Goal: Task Accomplishment & Management: Manage account settings

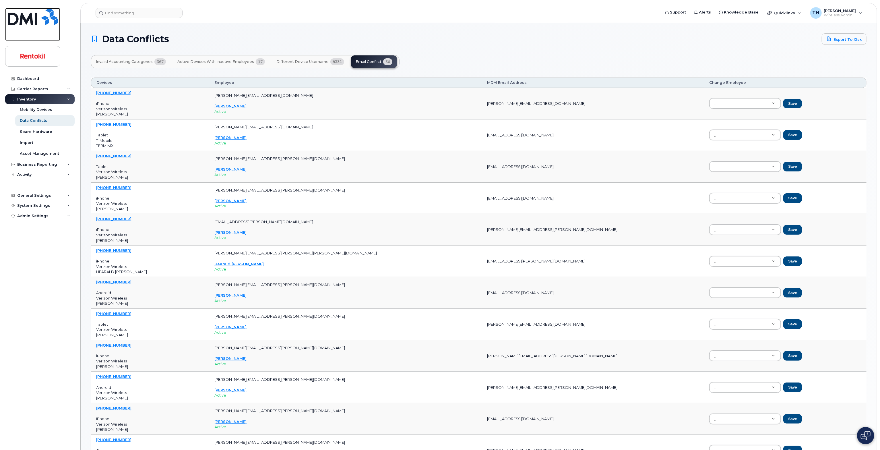
click at [31, 21] on img at bounding box center [33, 16] width 50 height 17
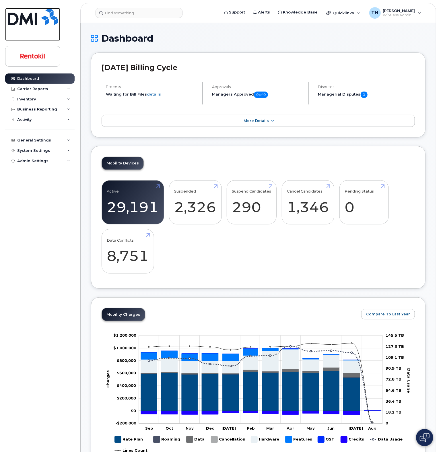
click at [42, 22] on img at bounding box center [33, 16] width 50 height 17
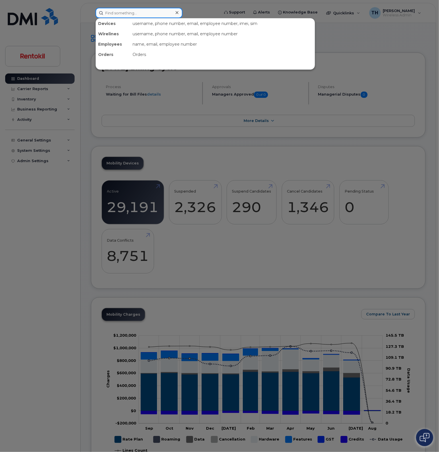
click at [130, 15] on input at bounding box center [139, 13] width 87 height 10
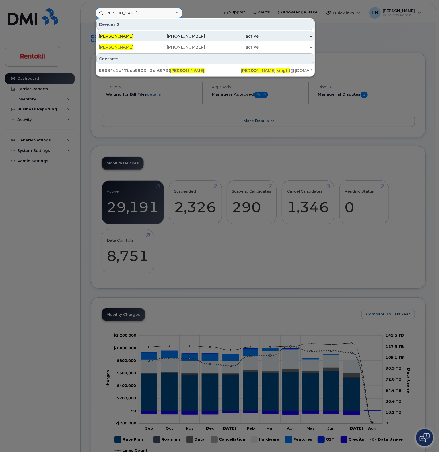
type input "sandra knight"
click at [152, 39] on div "SANDRA KNIGHT" at bounding box center [178, 36] width 53 height 10
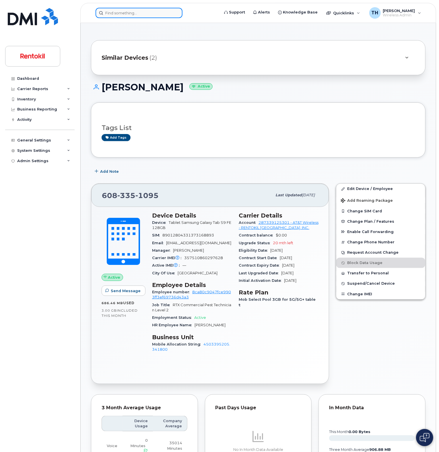
click at [132, 14] on input at bounding box center [139, 13] width 87 height 10
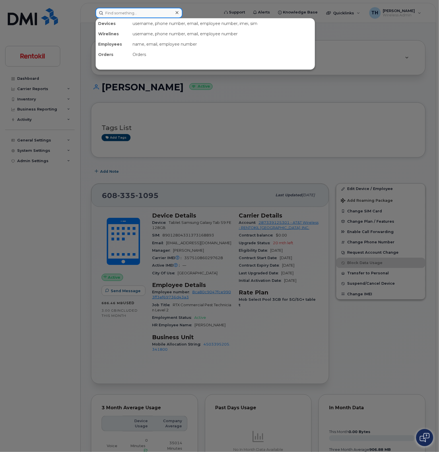
click at [132, 14] on input at bounding box center [139, 13] width 87 height 10
click at [61, 11] on div at bounding box center [219, 226] width 439 height 452
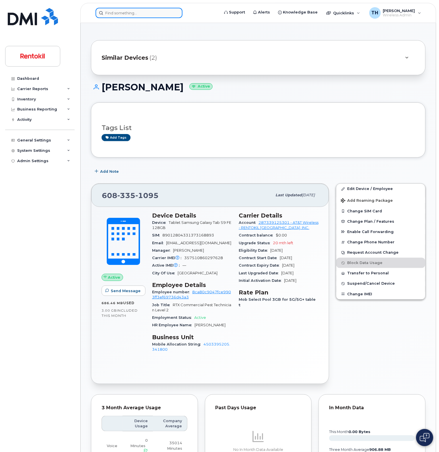
click at [133, 13] on input at bounding box center [139, 13] width 87 height 10
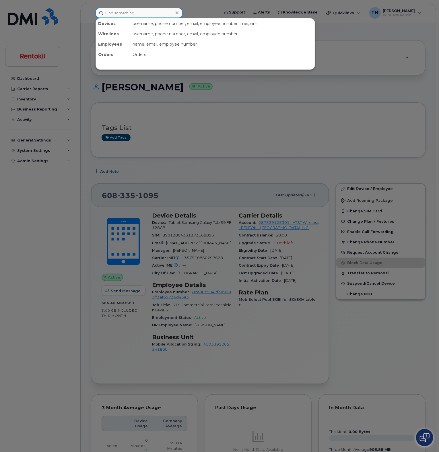
click at [133, 13] on input at bounding box center [139, 13] width 87 height 10
click at [51, 18] on div at bounding box center [219, 226] width 439 height 452
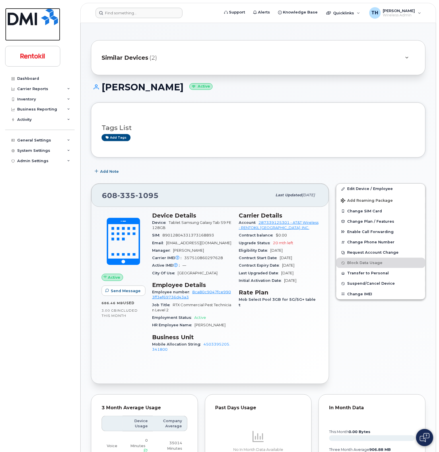
click at [44, 17] on img at bounding box center [33, 16] width 50 height 17
click at [410, 15] on span "Wireless Admin" at bounding box center [399, 15] width 32 height 5
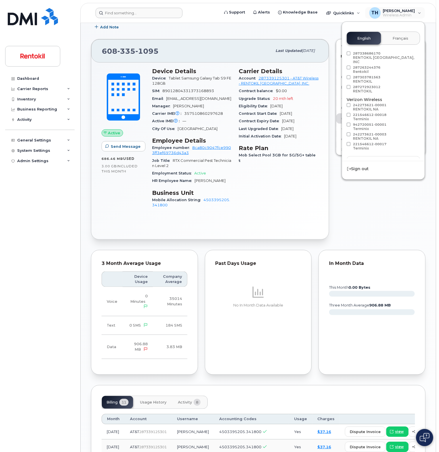
scroll to position [172, 0]
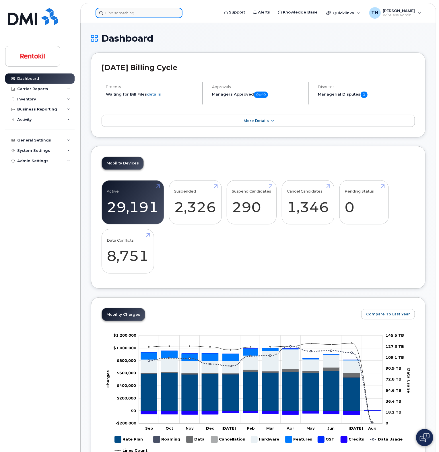
click at [138, 10] on input at bounding box center [139, 13] width 87 height 10
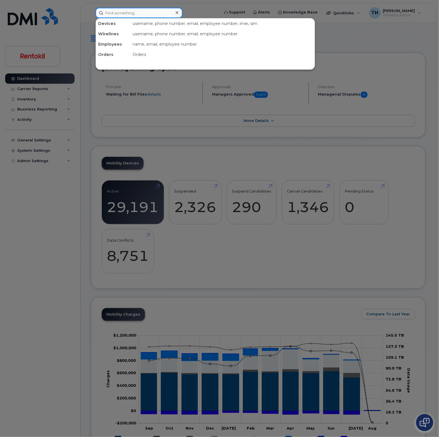
click at [125, 16] on input at bounding box center [139, 13] width 87 height 10
type input "5"
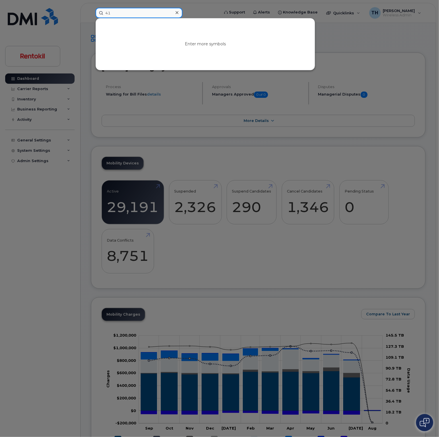
type input "4"
type input "5"
type input "4"
type input "5"
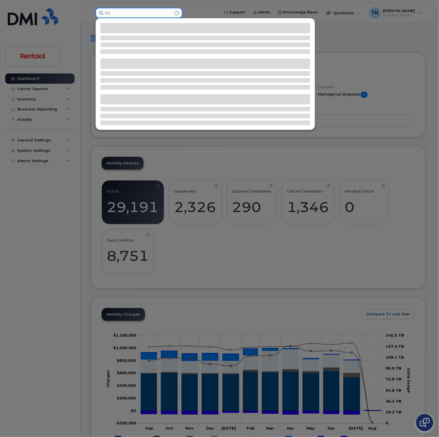
type input "6"
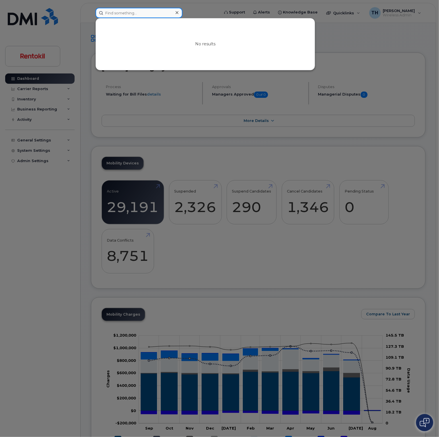
type input "4"
type input "5"
click at [137, 15] on input at bounding box center [139, 13] width 87 height 10
paste input "(610) 781-6538"
click at [144, 13] on input "(610) 781-6538" at bounding box center [139, 13] width 87 height 10
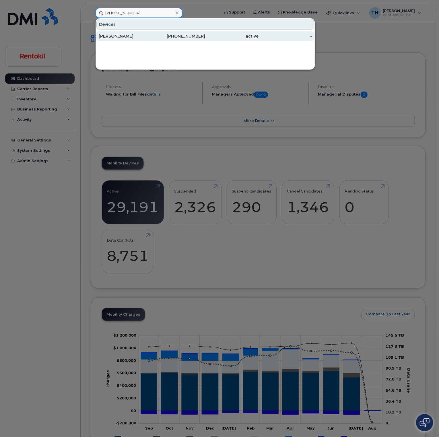
type input "(610) 781-6538"
click at [148, 36] on div "TYLER HALLACHER" at bounding box center [125, 36] width 53 height 6
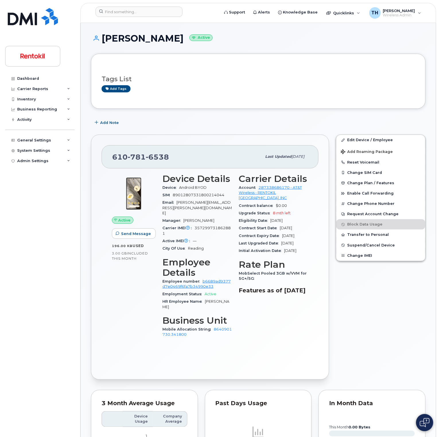
drag, startPoint x: 267, startPoint y: 198, endPoint x: 288, endPoint y: 198, distance: 21.8
click at [288, 198] on div "Account 287338686170 - AT&T Wireless - RENTOKIL NORTH AMERICA, INC" at bounding box center [273, 193] width 69 height 18
click at [425, 13] on div "TH Tyler Hallacher Wireless Admin" at bounding box center [395, 12] width 60 height 11
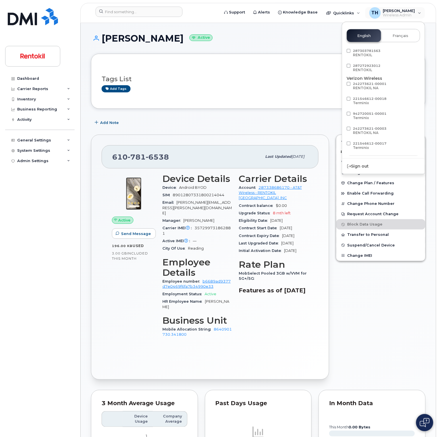
scroll to position [73, 0]
click at [34, 15] on img at bounding box center [33, 16] width 50 height 17
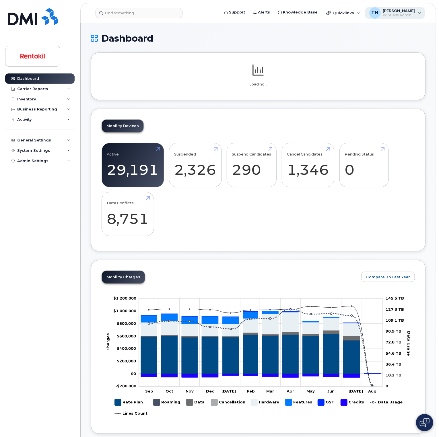
click at [409, 15] on span "Wireless Admin" at bounding box center [399, 15] width 32 height 5
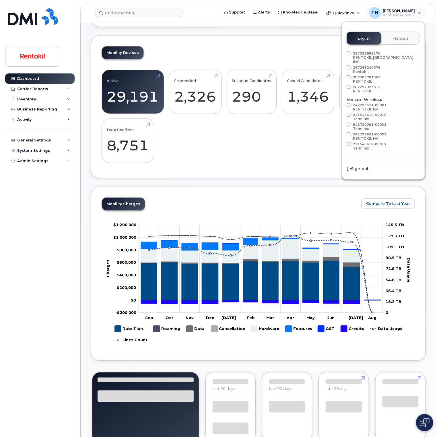
scroll to position [115, 0]
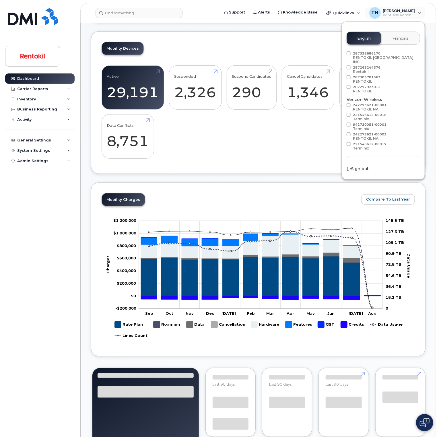
click at [389, 146] on div "Adjust Account View AT&T Wireless 287339125301 RENTOKIL NORTH AMERICA, INC. 287…" at bounding box center [383, 103] width 83 height 109
click at [388, 159] on span "Load more" at bounding box center [383, 161] width 21 height 5
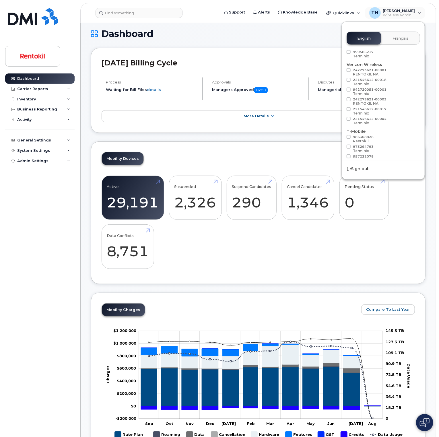
scroll to position [0, 0]
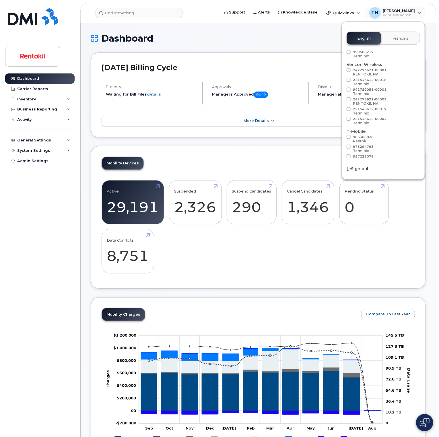
click at [350, 135] on span at bounding box center [349, 137] width 4 height 4
click at [343, 135] on input "986308828 Rentokil" at bounding box center [341, 136] width 3 height 3
checkbox input "true"
click at [349, 145] on label "973294793 Terminix" at bounding box center [360, 149] width 27 height 9
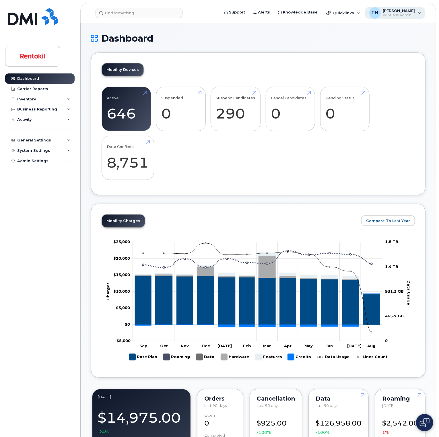
click at [406, 13] on span "Wireless Admin" at bounding box center [399, 15] width 32 height 5
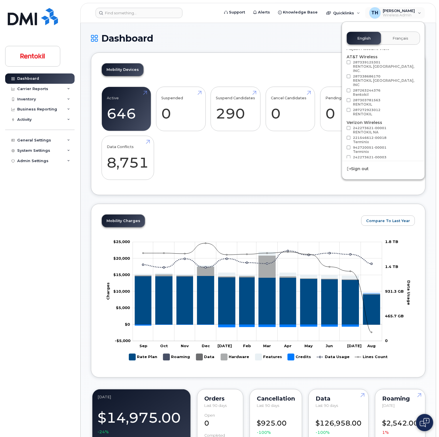
scroll to position [32, 0]
click at [366, 156] on button "Load more" at bounding box center [383, 161] width 73 height 10
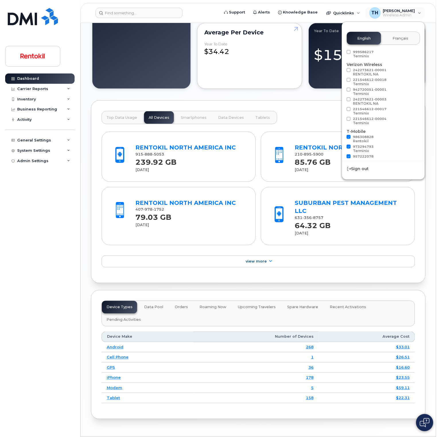
scroll to position [443, 0]
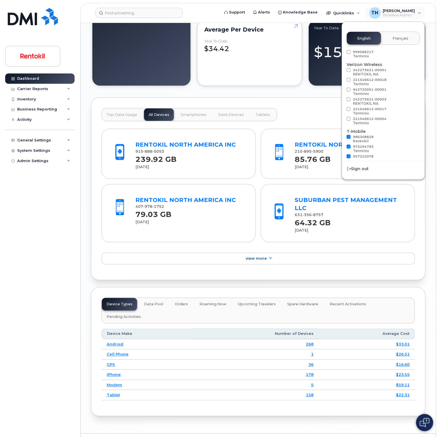
click at [350, 135] on span at bounding box center [349, 137] width 4 height 4
click at [343, 135] on input "986308828 Rentokil" at bounding box center [341, 136] width 3 height 3
checkbox input "false"
click at [348, 145] on span at bounding box center [349, 147] width 4 height 4
click at [343, 145] on input "973294793 Terminix" at bounding box center [341, 146] width 3 height 3
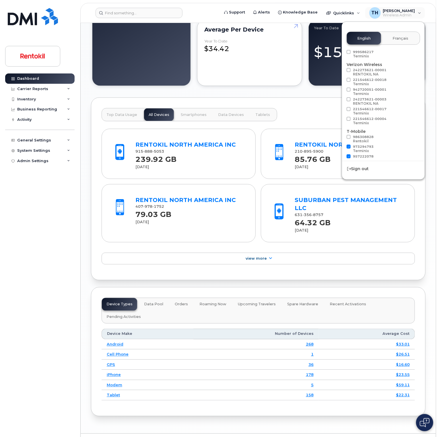
checkbox input "false"
click at [350, 154] on span at bounding box center [349, 156] width 4 height 4
click at [343, 154] on input "957222078 Rentokil" at bounding box center [341, 155] width 3 height 3
checkbox input "false"
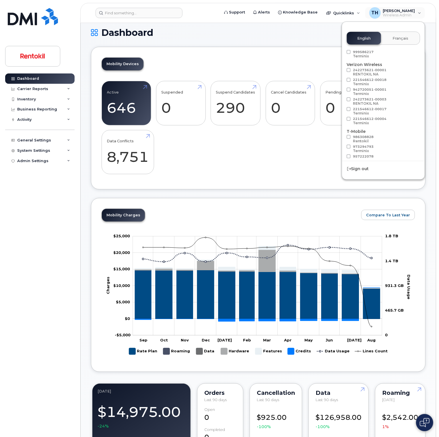
scroll to position [0, 0]
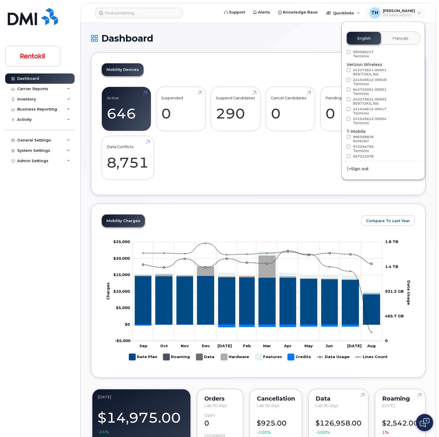
click at [308, 161] on div "Active 646 Suspended 0 Suspend Candidates 290 Cancel Candidates 0 Pending Statu…" at bounding box center [258, 136] width 313 height 98
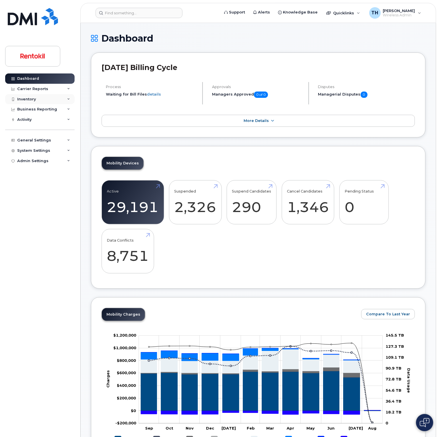
click at [71, 101] on div "Inventory" at bounding box center [39, 99] width 69 height 10
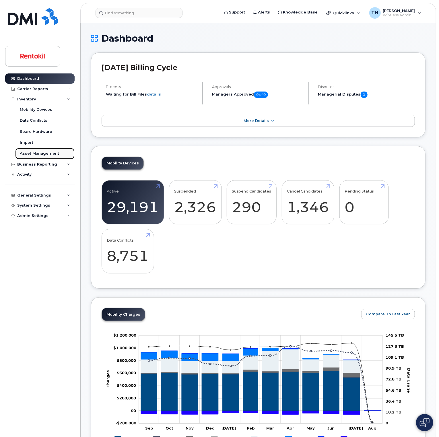
click at [30, 151] on div "Asset Management" at bounding box center [39, 153] width 39 height 5
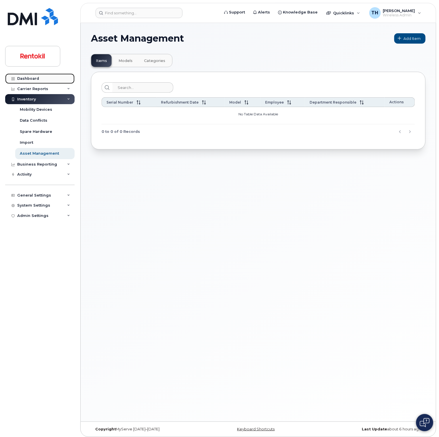
click at [34, 75] on link "Dashboard" at bounding box center [39, 78] width 69 height 10
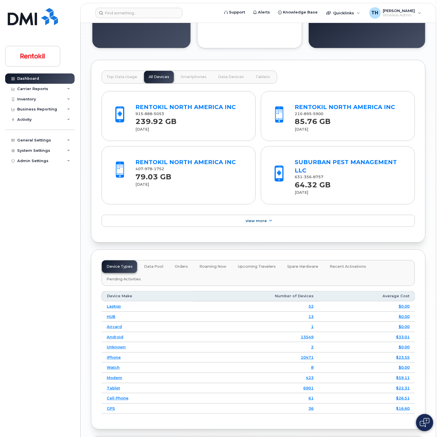
scroll to position [725, 0]
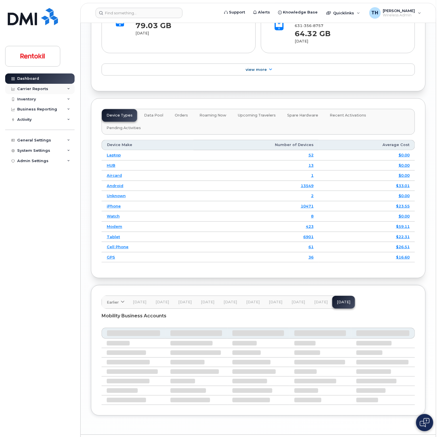
click at [55, 86] on div "Carrier Reports" at bounding box center [39, 89] width 69 height 10
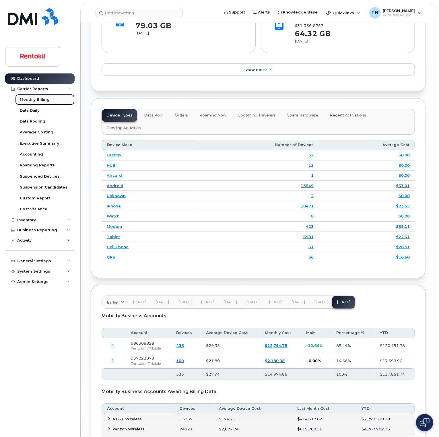
click at [40, 101] on div "Monthly Billing" at bounding box center [35, 99] width 30 height 5
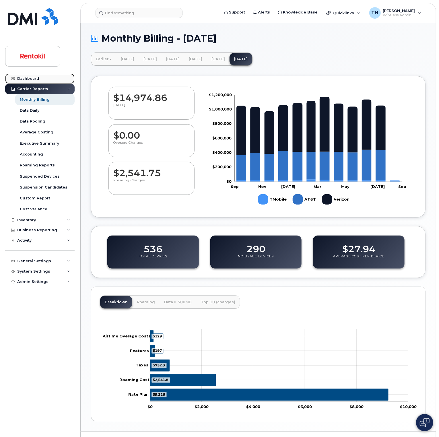
click at [38, 76] on div "Dashboard" at bounding box center [28, 78] width 22 height 5
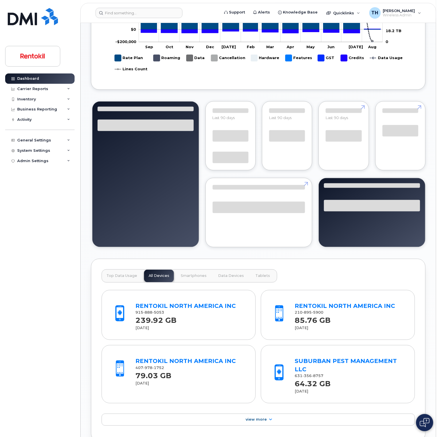
scroll to position [468, 0]
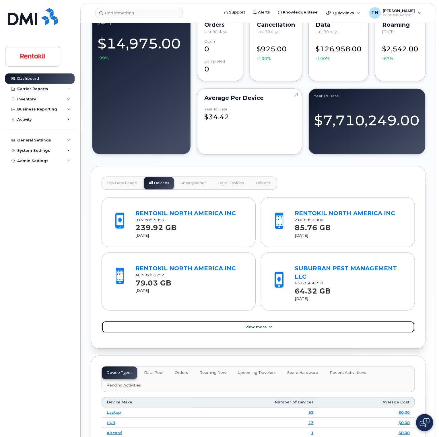
click at [267, 325] on link "View More" at bounding box center [258, 327] width 313 height 12
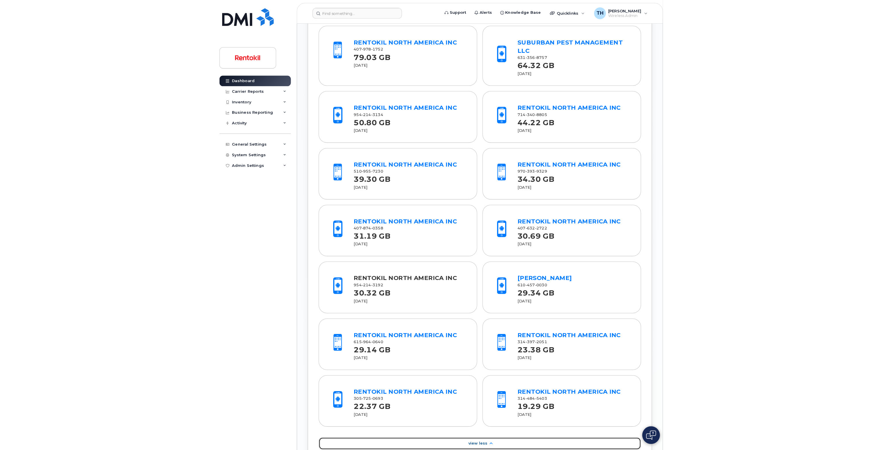
scroll to position [525, 0]
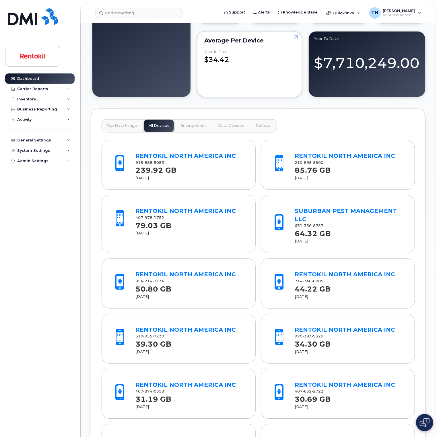
click at [195, 159] on div "RENTOKIL NORTH AMERICA INC" at bounding box center [191, 156] width 110 height 8
click at [197, 153] on link "RENTOKIL NORTH AMERICA INC" at bounding box center [186, 156] width 100 height 7
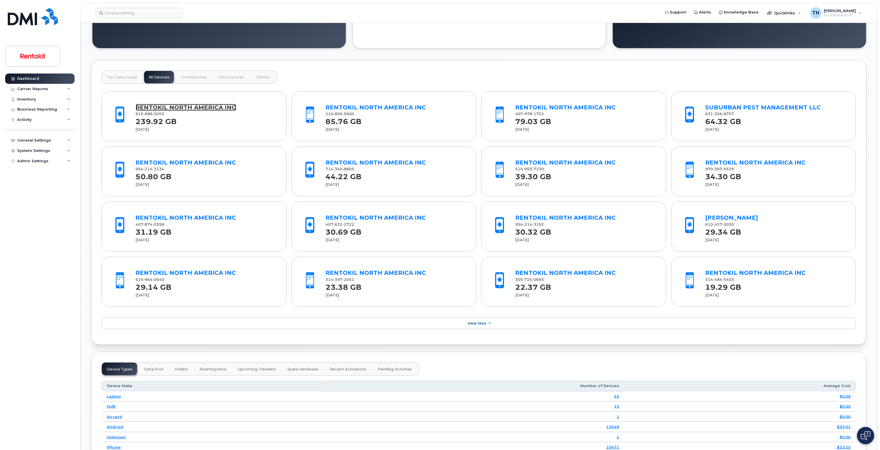
click at [176, 105] on link "RENTOKIL NORTH AMERICA INC" at bounding box center [186, 107] width 100 height 7
click at [177, 108] on link "RENTOKIL NORTH AMERICA INC" at bounding box center [186, 107] width 100 height 7
click at [200, 106] on link "RENTOKIL NORTH AMERICA INC" at bounding box center [186, 107] width 100 height 7
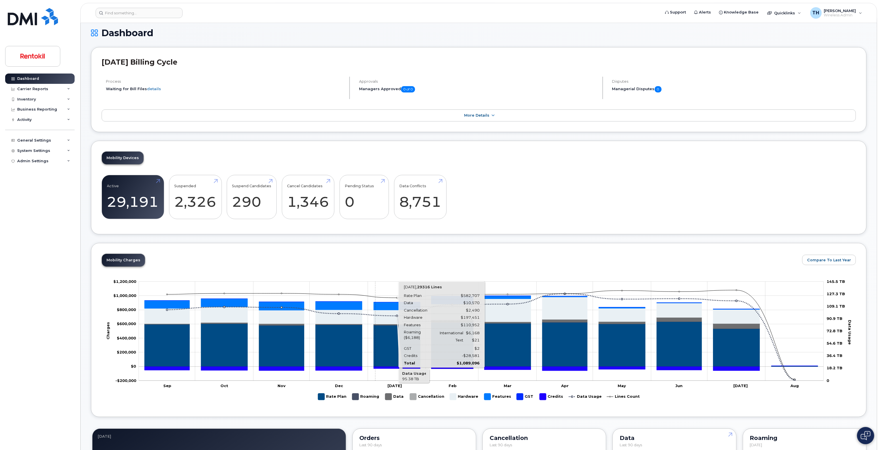
scroll to position [0, 0]
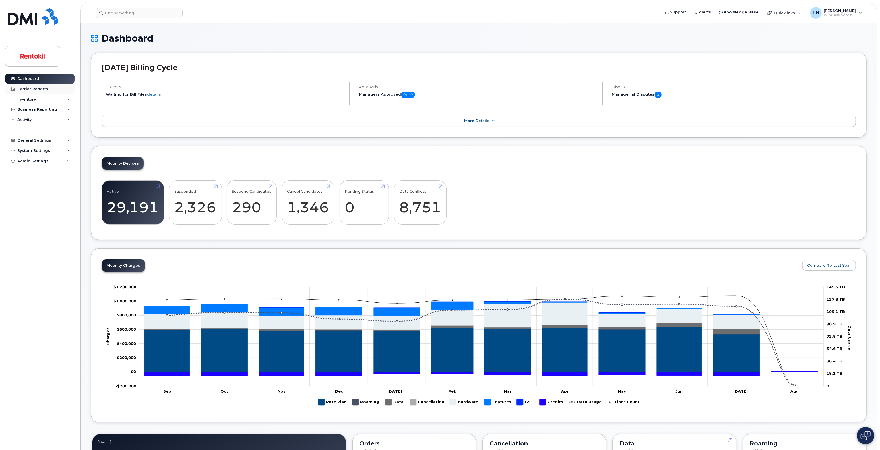
click at [61, 91] on div "Carrier Reports" at bounding box center [39, 89] width 69 height 10
click at [64, 89] on div "Carrier Reports" at bounding box center [39, 89] width 69 height 10
click at [61, 95] on div "Inventory" at bounding box center [39, 99] width 69 height 10
click at [64, 165] on div "Business Reporting" at bounding box center [39, 164] width 69 height 10
click at [55, 175] on div "Managerial Reports" at bounding box center [39, 174] width 39 height 5
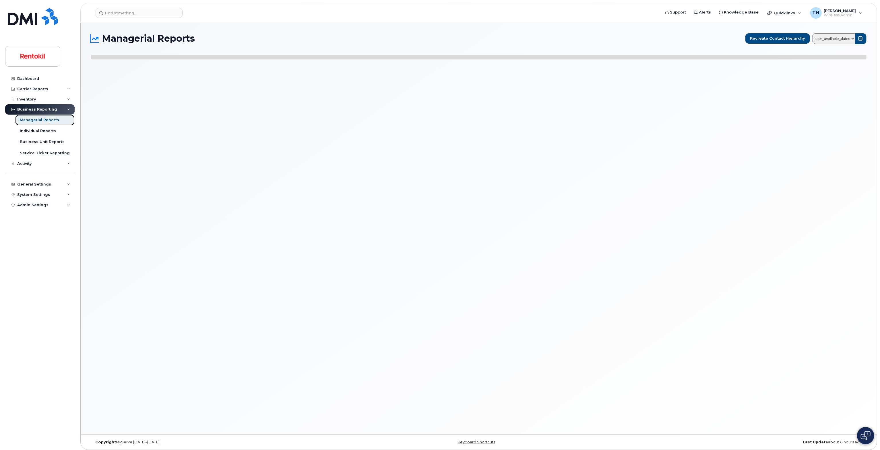
select select
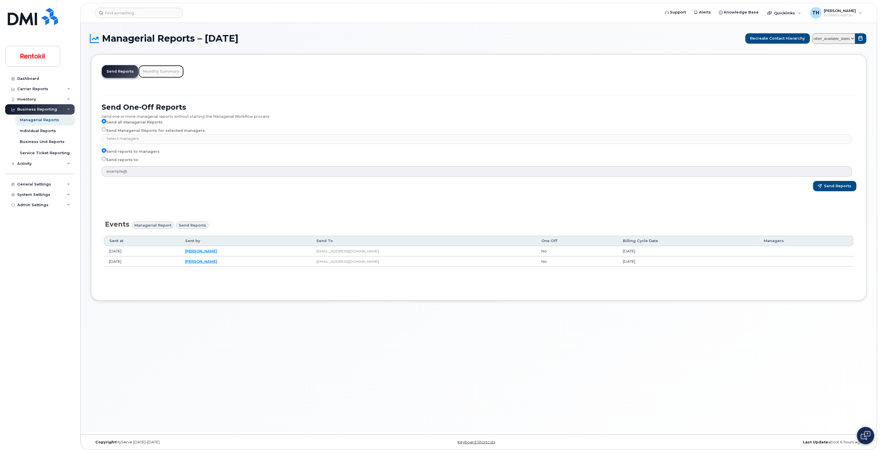
click at [173, 69] on link "Monthly Summary" at bounding box center [160, 71] width 45 height 13
click at [116, 71] on link "Send Reports" at bounding box center [120, 71] width 36 height 13
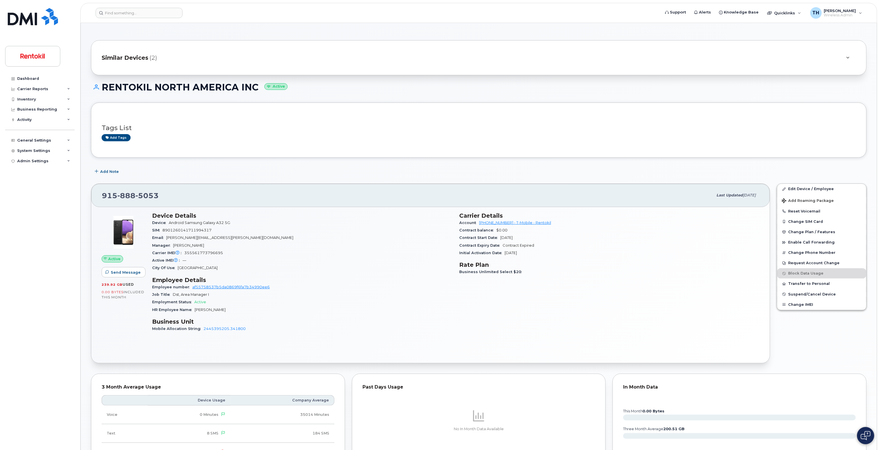
click at [374, 201] on div "[PHONE_NUMBER]" at bounding box center [407, 195] width 611 height 12
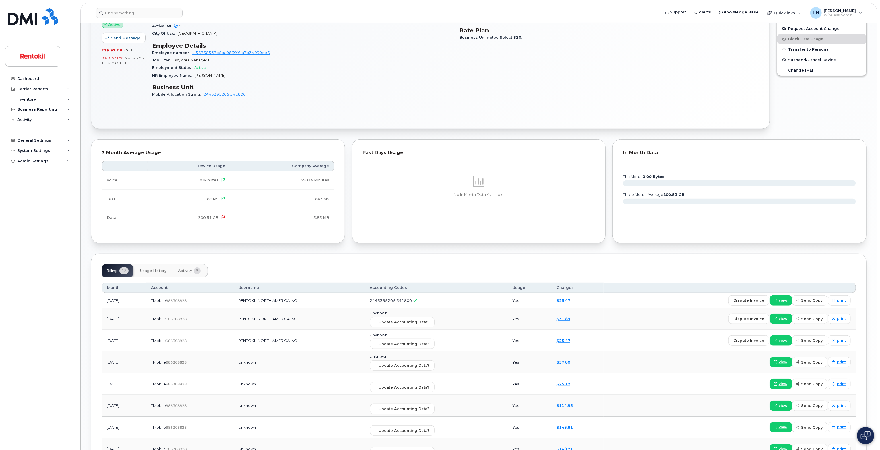
scroll to position [230, 0]
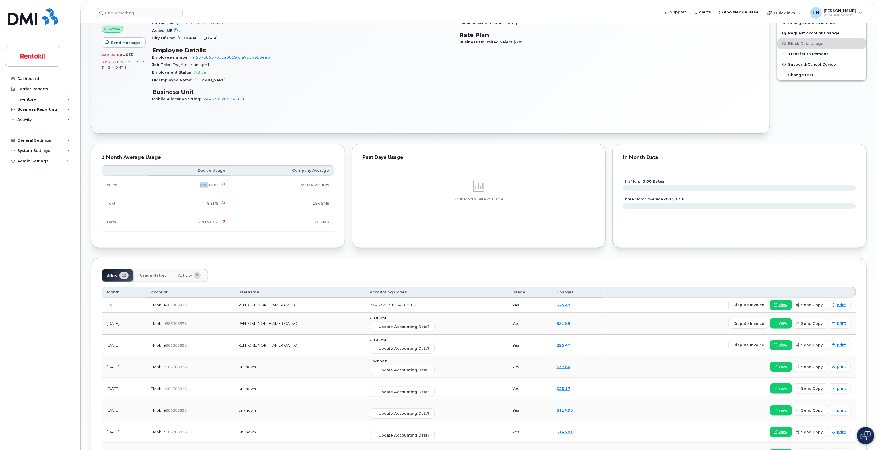
drag, startPoint x: 199, startPoint y: 186, endPoint x: 209, endPoint y: 185, distance: 9.8
click at [209, 185] on td "0 Minutes" at bounding box center [189, 185] width 83 height 19
click at [210, 202] on span "8 SMS" at bounding box center [212, 203] width 11 height 4
drag, startPoint x: 198, startPoint y: 224, endPoint x: 211, endPoint y: 224, distance: 12.6
click at [211, 224] on td "200.51 GB" at bounding box center [189, 222] width 83 height 19
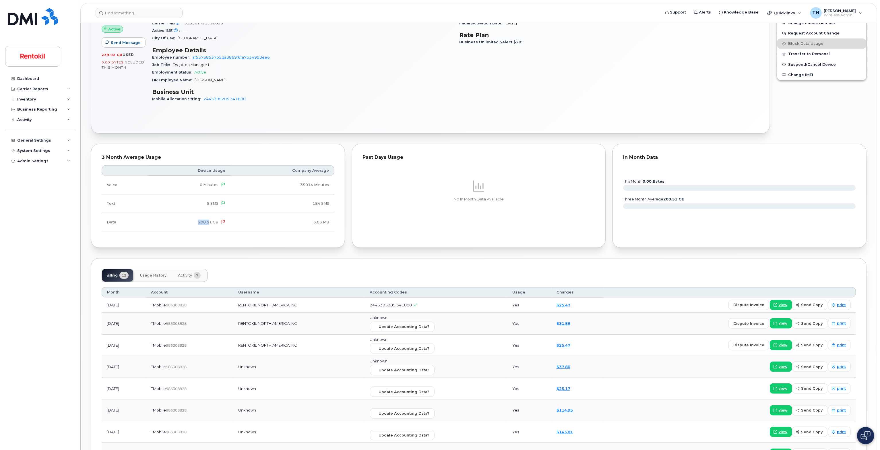
click at [155, 275] on span "Usage History" at bounding box center [153, 275] width 26 height 5
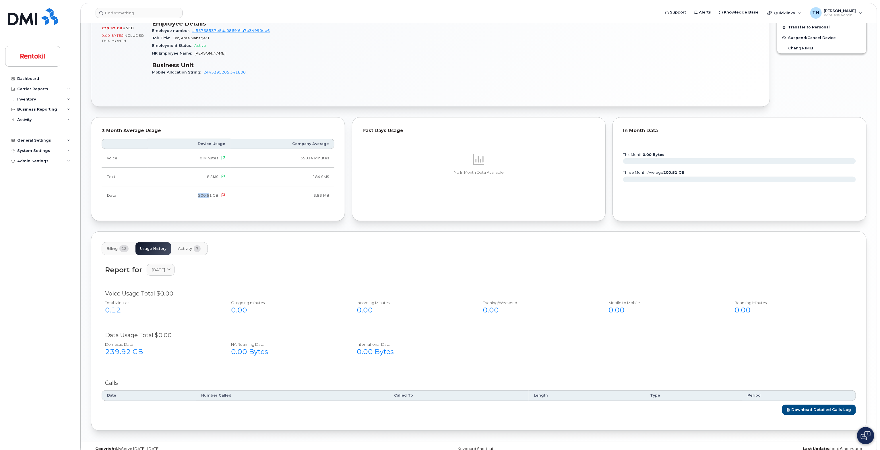
scroll to position [265, 0]
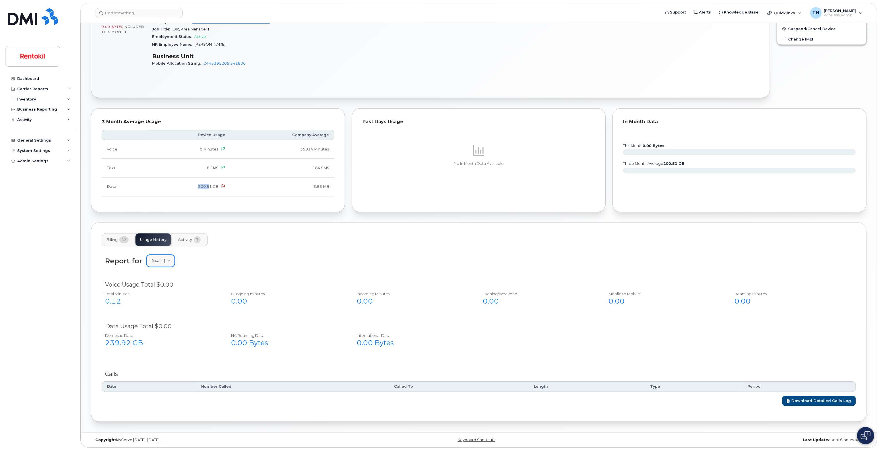
click at [164, 261] on span "[DATE]" at bounding box center [158, 260] width 13 height 5
click at [168, 309] on div "July" at bounding box center [174, 309] width 52 height 9
click at [162, 266] on link "[DATE]" at bounding box center [161, 261] width 28 height 12
click at [172, 299] on div "August" at bounding box center [174, 298] width 52 height 9
click at [119, 345] on div "239.92 GB" at bounding box center [161, 343] width 113 height 10
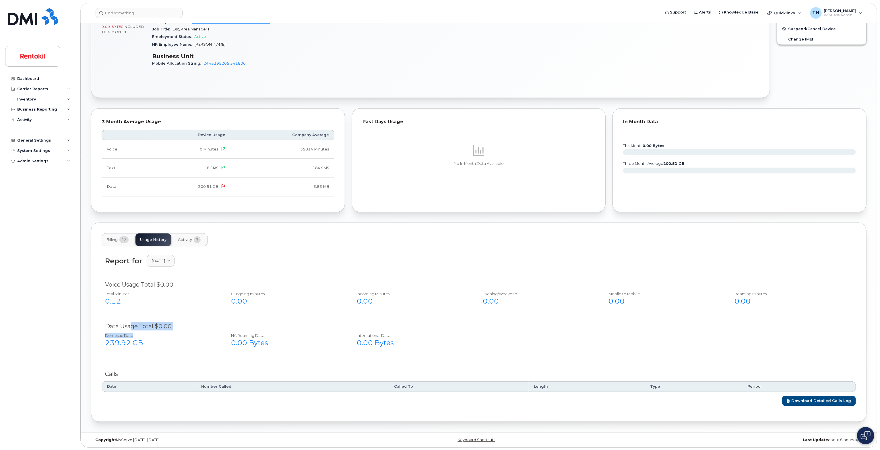
drag, startPoint x: 154, startPoint y: 328, endPoint x: 207, endPoint y: 334, distance: 53.4
click at [181, 332] on div "Data Usage Total $0.00 Domestic Data 239.92 GB NA Roaming Data 0.00 Bytes Inter…" at bounding box center [479, 338] width 754 height 38
click at [207, 334] on div "Domestic Data" at bounding box center [161, 335] width 113 height 5
click at [120, 344] on div "239.92 GB" at bounding box center [161, 343] width 113 height 10
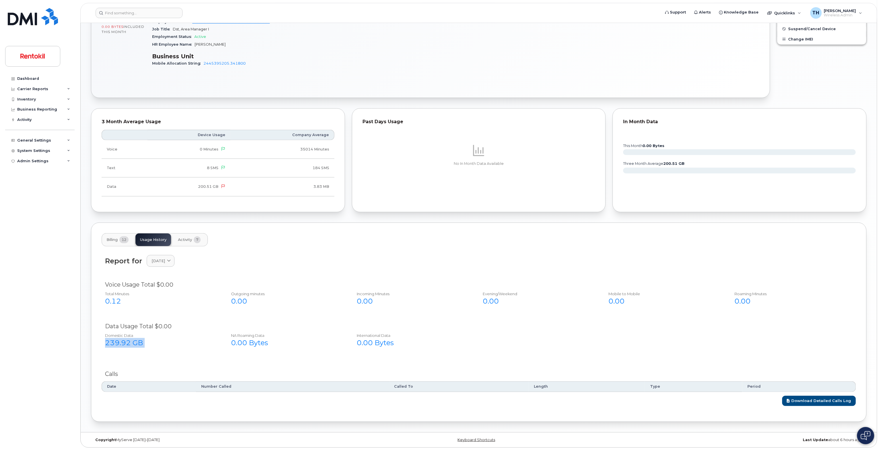
click at [120, 344] on div "239.92 GB" at bounding box center [161, 343] width 113 height 10
click at [119, 336] on div "Domestic Data" at bounding box center [161, 335] width 113 height 5
drag, startPoint x: 119, startPoint y: 336, endPoint x: 130, endPoint y: 349, distance: 16.9
click at [119, 338] on div "Domestic Data 239.92 GB" at bounding box center [161, 340] width 123 height 20
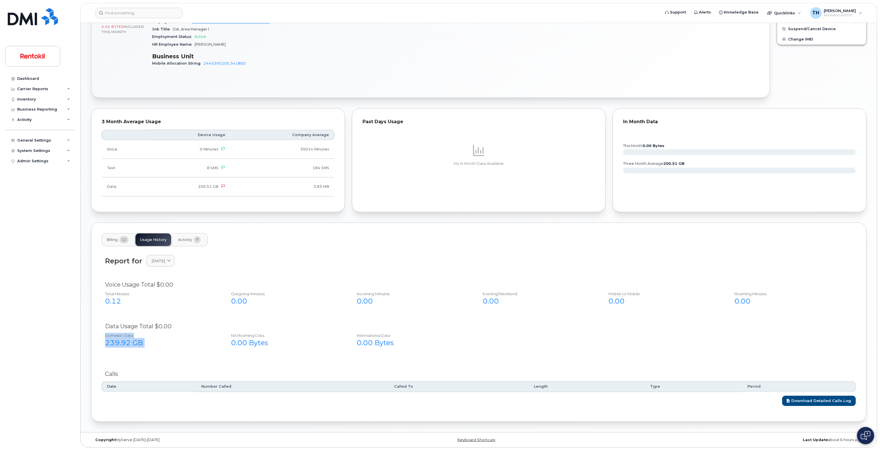
click at [131, 349] on div "Domestic Data 239.92 GB" at bounding box center [161, 340] width 123 height 20
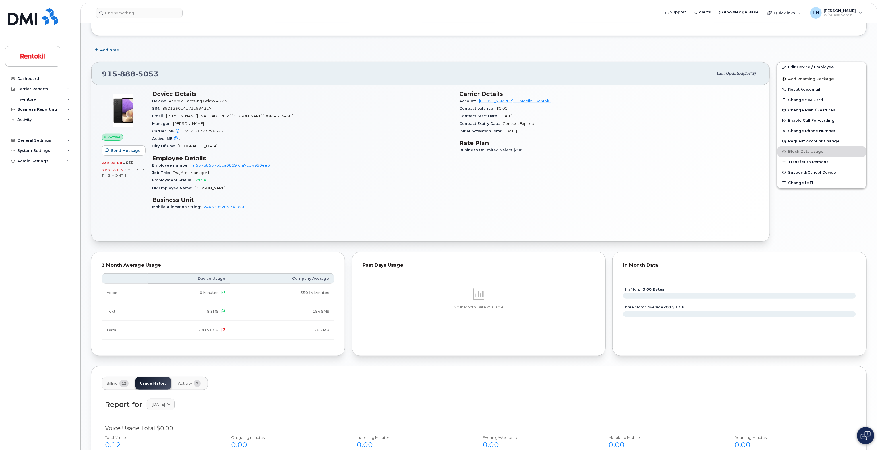
click at [174, 414] on div "Report for August 2025 2025 August July June May April March February January 2…" at bounding box center [479, 408] width 754 height 26
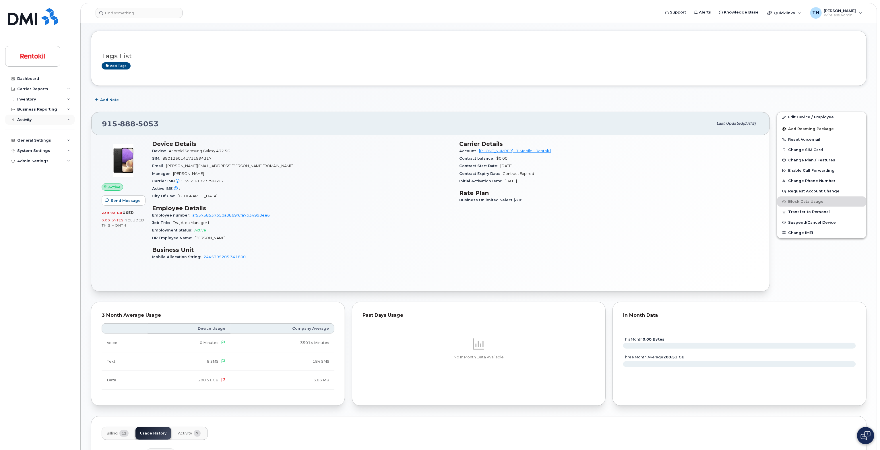
scroll to position [0, 0]
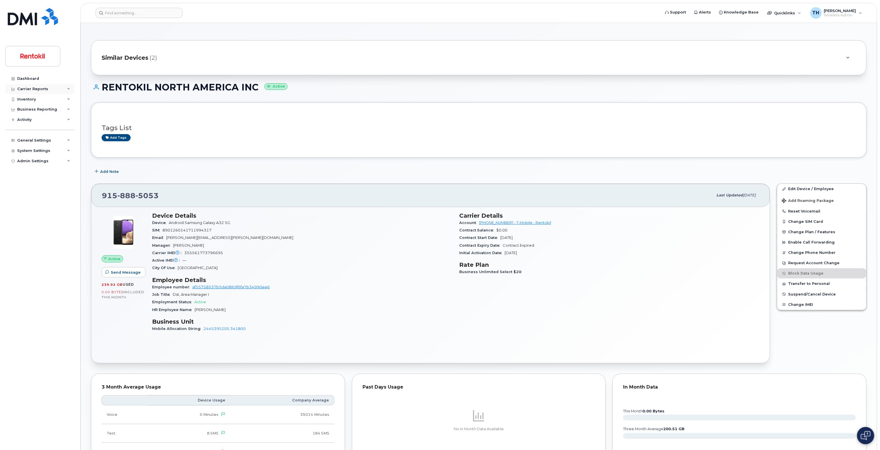
click at [51, 88] on div "Carrier Reports" at bounding box center [39, 89] width 69 height 10
click at [51, 101] on link "Monthly Billing" at bounding box center [44, 99] width 59 height 11
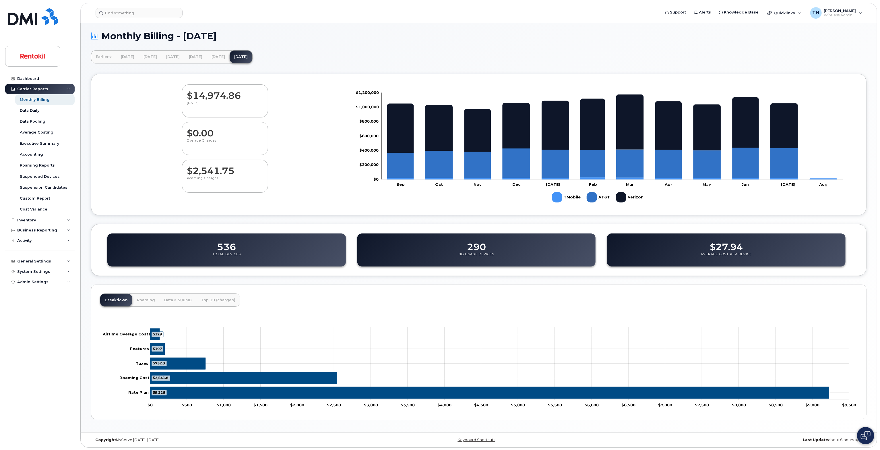
scroll to position [3, 0]
click at [860, 13] on div "TH Tyler Hallacher Wireless Admin" at bounding box center [836, 12] width 60 height 11
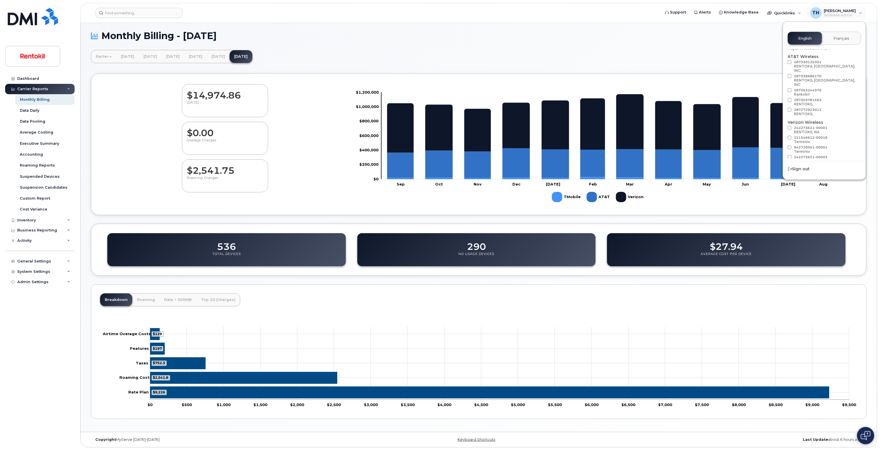
scroll to position [32, 0]
click at [817, 159] on span "Load more" at bounding box center [824, 161] width 21 height 5
click at [710, 60] on div "Earlier February 2025 January 2025 December 2024 November 2024 October 2024 Sep…" at bounding box center [479, 56] width 776 height 13
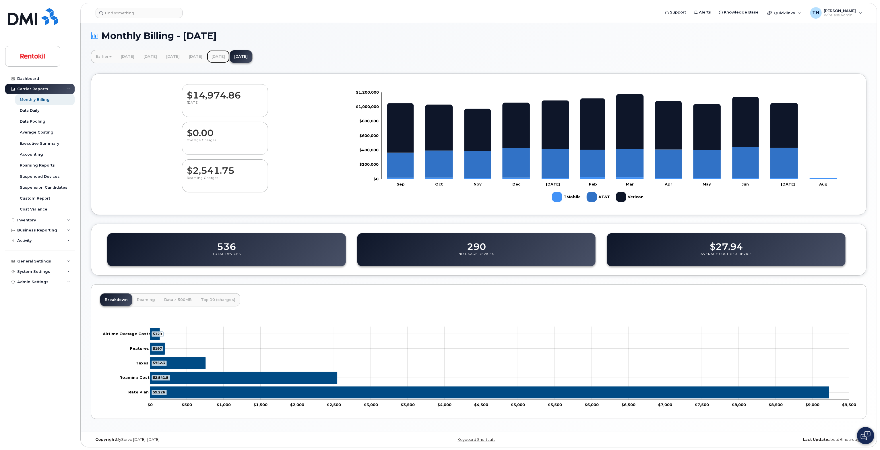
click at [230, 53] on link "[DATE]" at bounding box center [218, 56] width 23 height 13
click at [230, 56] on link "July 2025" at bounding box center [218, 56] width 23 height 13
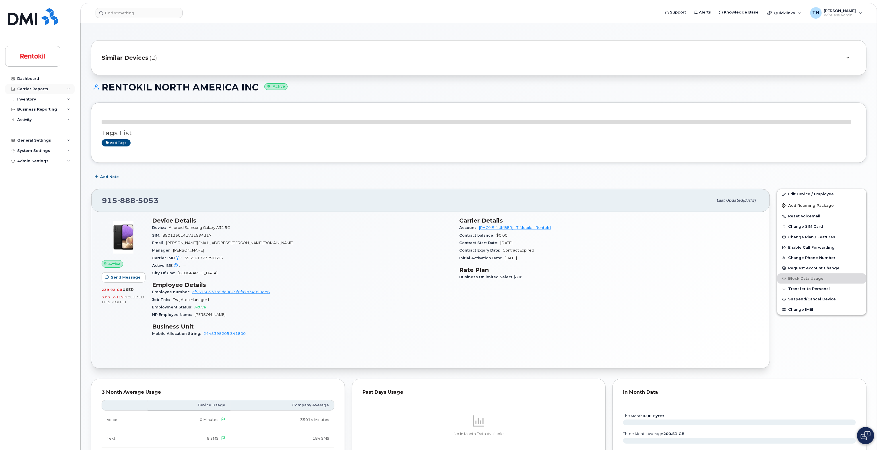
click at [69, 89] on icon at bounding box center [68, 89] width 3 height 3
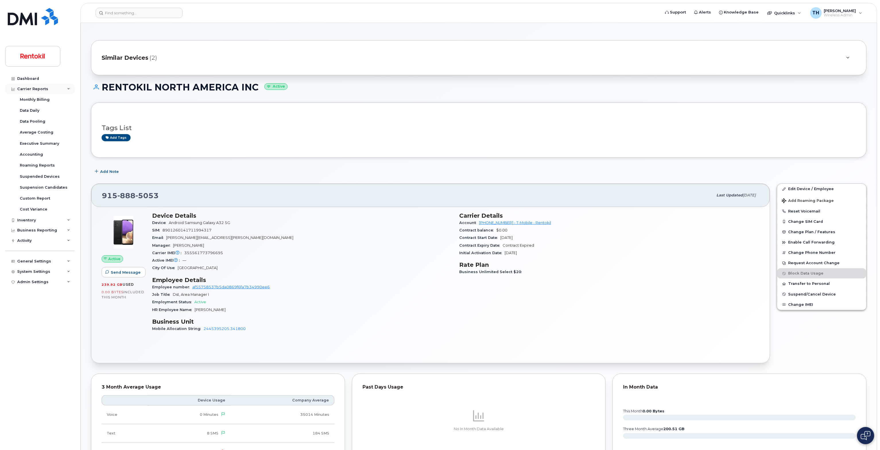
click at [69, 89] on icon at bounding box center [68, 89] width 3 height 3
click at [68, 123] on div "Activity" at bounding box center [39, 120] width 69 height 10
click at [50, 163] on div "Transfer Of Responsibility Requests" at bounding box center [45, 165] width 50 height 11
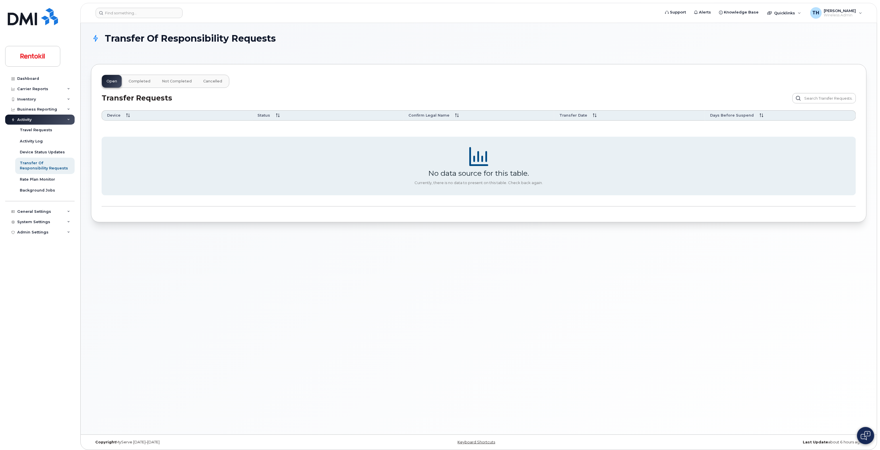
click at [160, 38] on span "Transfer Of Responsibility Requests" at bounding box center [190, 38] width 171 height 10
copy div "Transfer Of Responsibility Requests Open Completed Not Completed Cancelled"
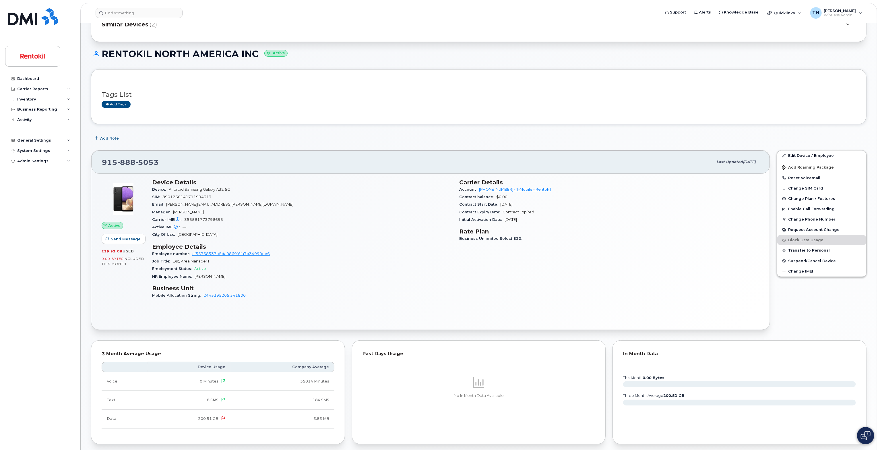
scroll to position [30, 0]
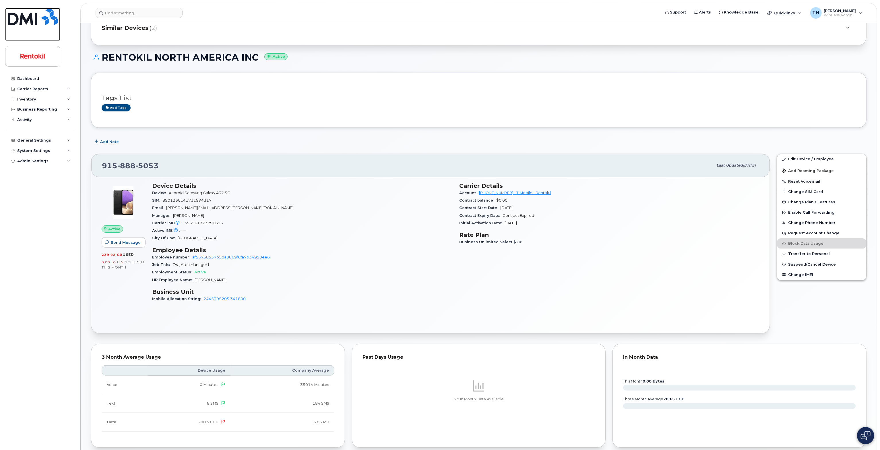
click at [48, 15] on img at bounding box center [33, 16] width 50 height 17
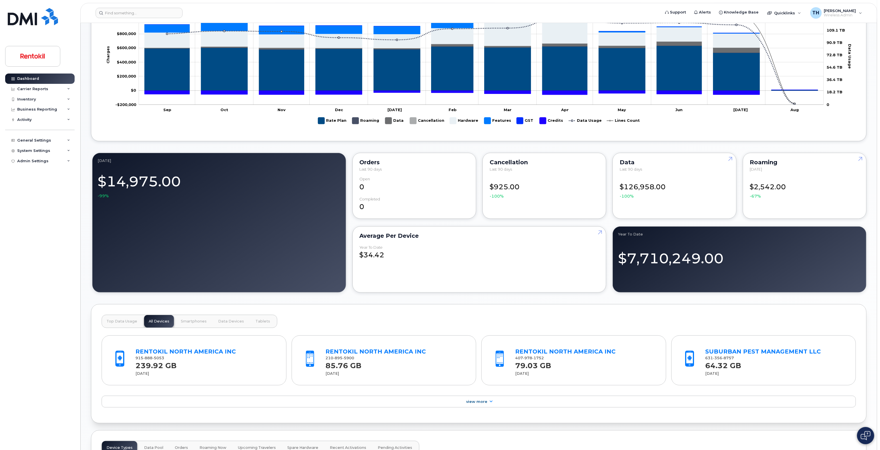
scroll to position [371, 0]
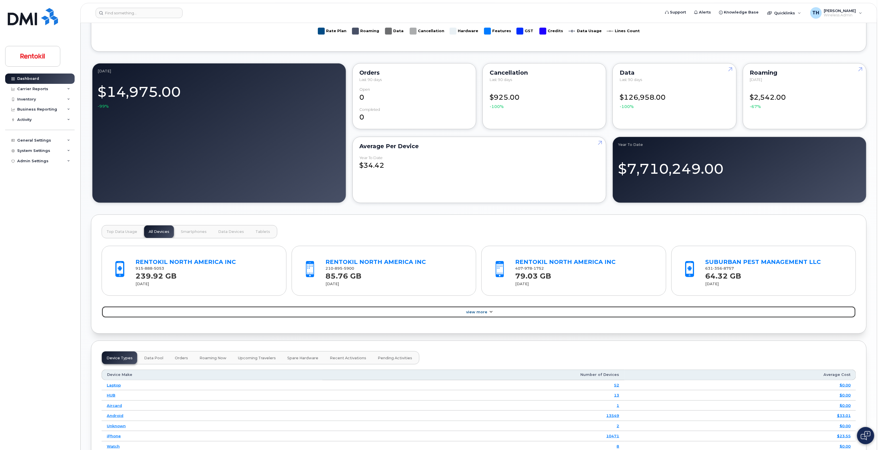
click at [377, 311] on link "View More" at bounding box center [479, 312] width 754 height 12
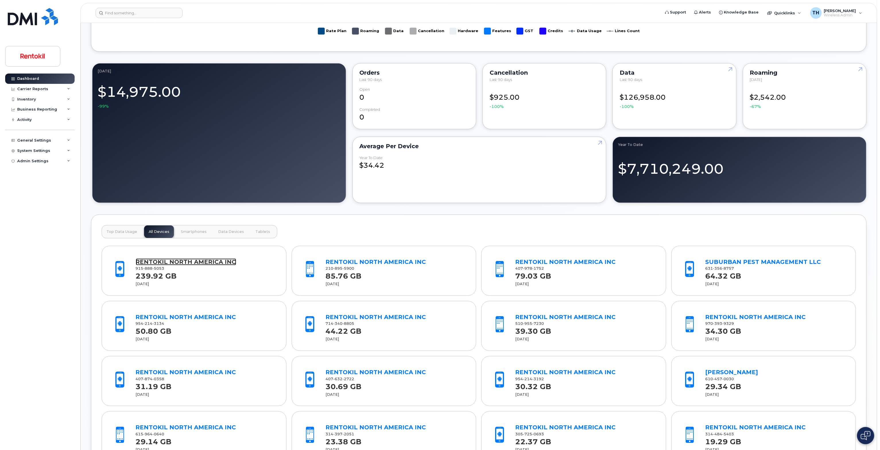
click at [206, 264] on link "RENTOKIL NORTH AMERICA INC" at bounding box center [186, 261] width 100 height 7
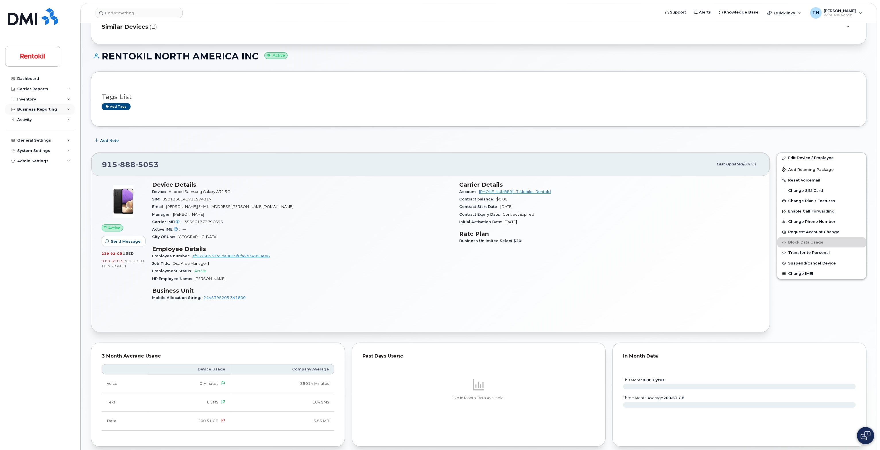
scroll to position [30, 0]
click at [35, 90] on div "Carrier Reports" at bounding box center [32, 89] width 31 height 5
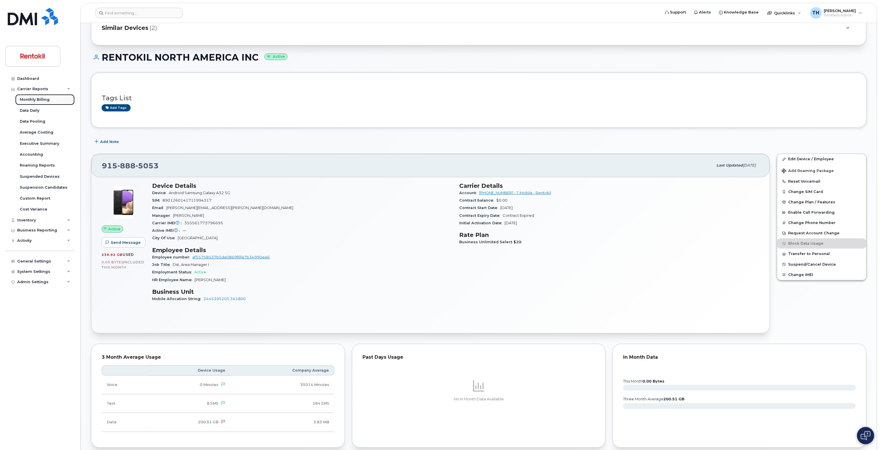
click at [34, 104] on link "Monthly Billing" at bounding box center [44, 99] width 59 height 11
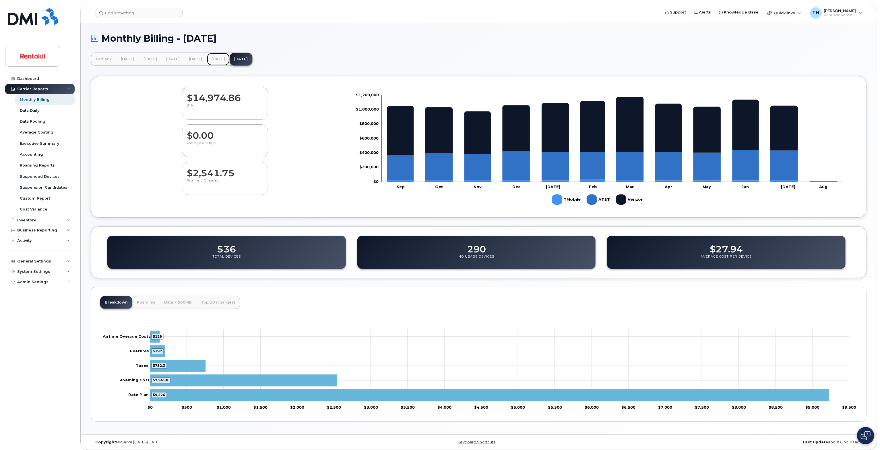
click at [230, 62] on link "July 2025" at bounding box center [218, 59] width 23 height 13
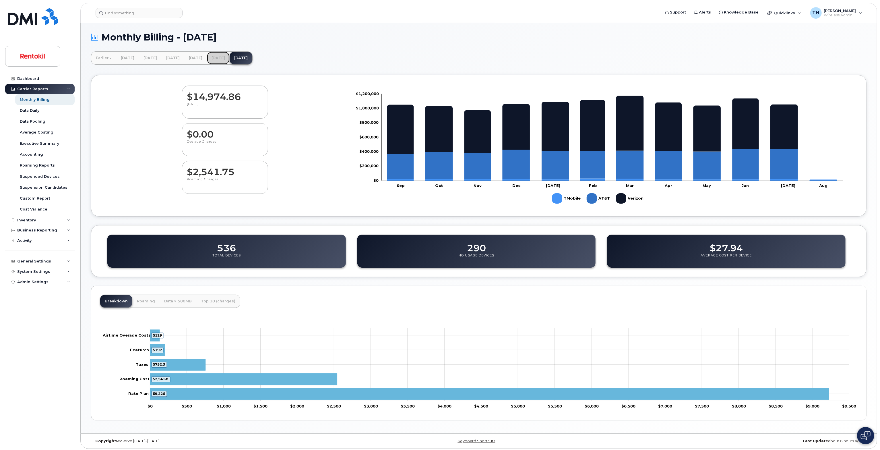
scroll to position [3, 0]
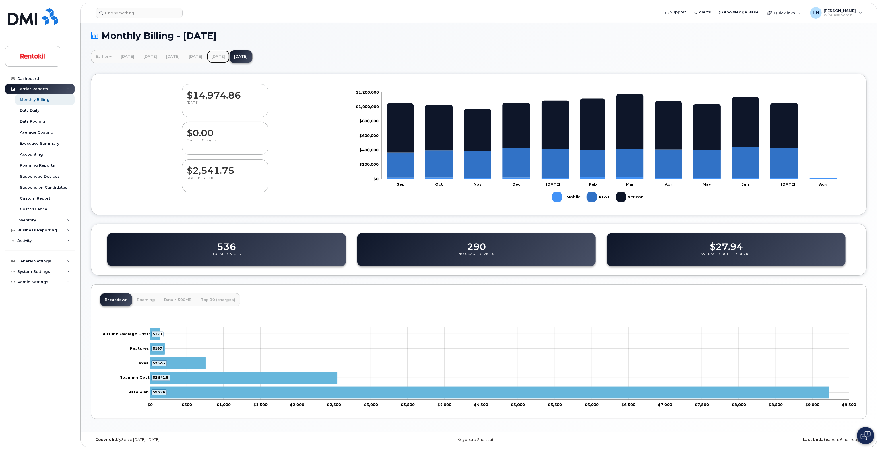
click at [230, 57] on link "July 2025" at bounding box center [218, 56] width 23 height 13
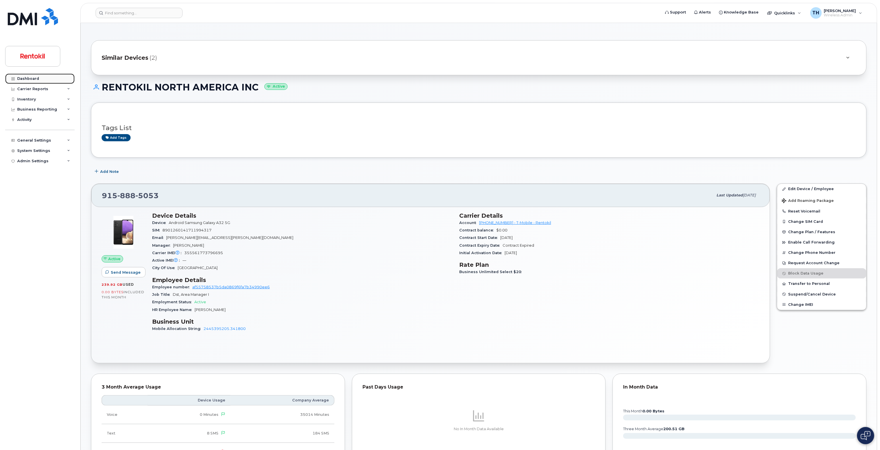
click at [28, 78] on div "Dashboard" at bounding box center [28, 78] width 22 height 5
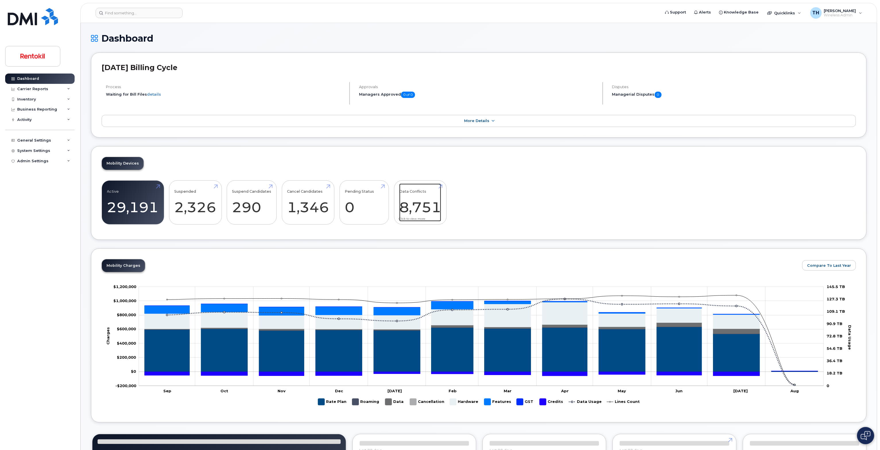
click at [414, 212] on link "Data Conflicts 8,751" at bounding box center [420, 202] width 42 height 38
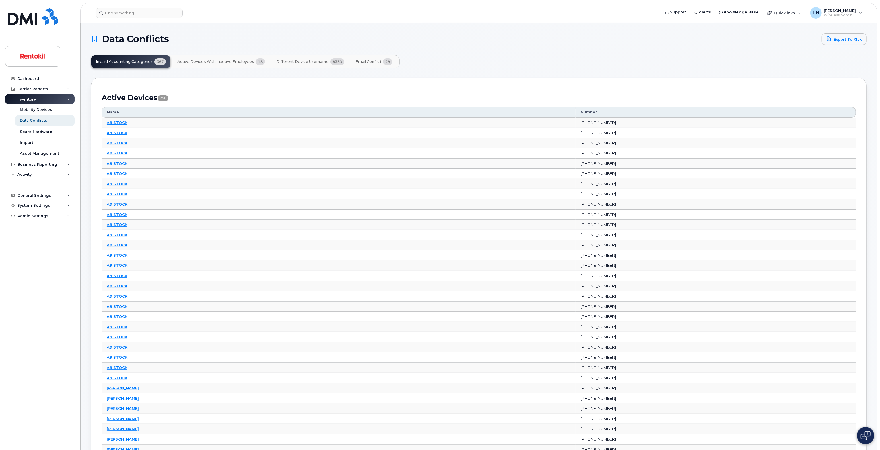
click at [373, 65] on button "Email Conflict 29" at bounding box center [374, 61] width 46 height 13
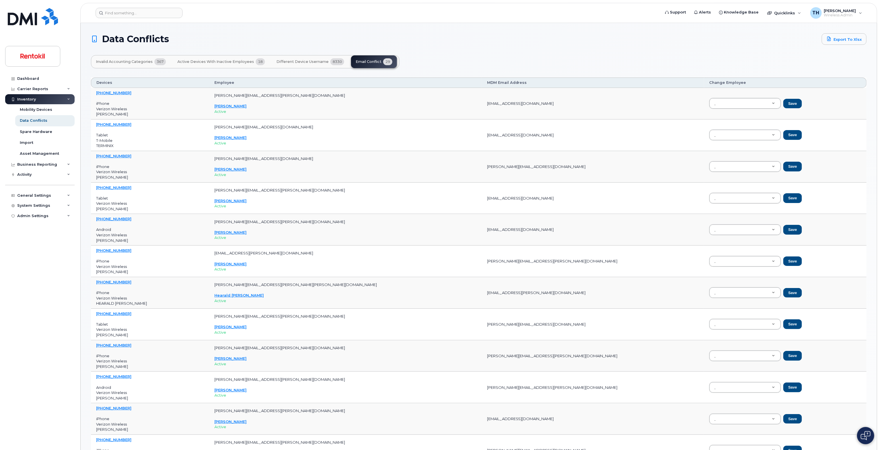
click at [228, 63] on span "Active Devices with Inactive Employees" at bounding box center [215, 61] width 77 height 5
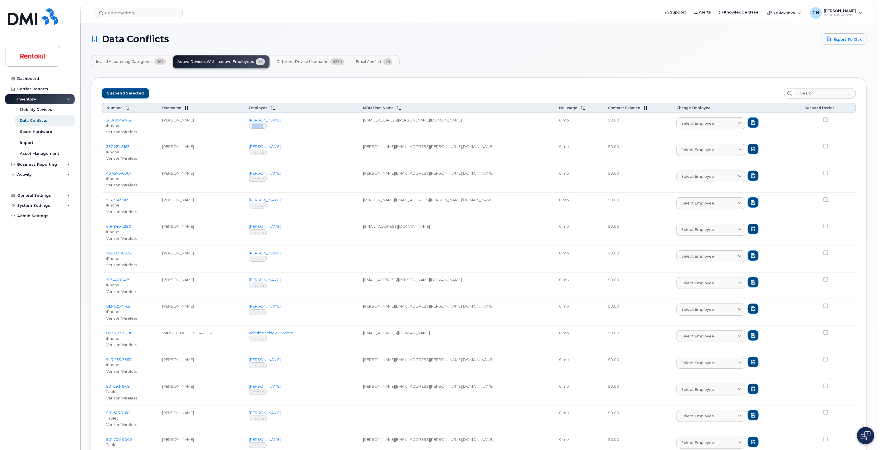
drag, startPoint x: 281, startPoint y: 127, endPoint x: 293, endPoint y: 127, distance: 11.8
click at [267, 127] on span "Inactive" at bounding box center [258, 126] width 18 height 6
drag, startPoint x: 367, startPoint y: 120, endPoint x: 441, endPoint y: 122, distance: 73.8
click at [441, 122] on td "crystal.howard@rentokil-terminix.com" at bounding box center [456, 126] width 196 height 27
click at [422, 119] on td "crystal.howard@rentokil-terminix.com" at bounding box center [456, 126] width 196 height 27
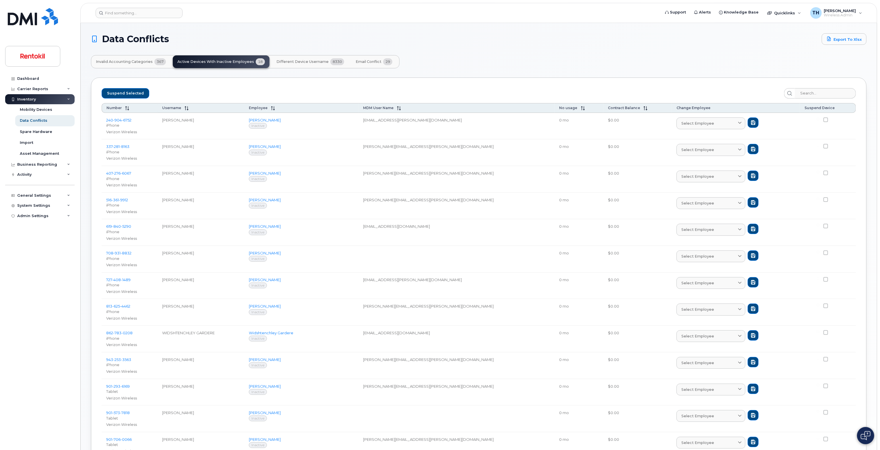
click at [687, 128] on td "Select employee Type first three symbols or more" at bounding box center [736, 126] width 128 height 27
click at [686, 122] on span "Select employee" at bounding box center [697, 123] width 33 height 5
click at [686, 133] on input "text" at bounding box center [710, 137] width 61 height 9
click at [686, 137] on input "text" at bounding box center [710, 137] width 61 height 9
click at [625, 125] on td "$0.00" at bounding box center [637, 126] width 69 height 27
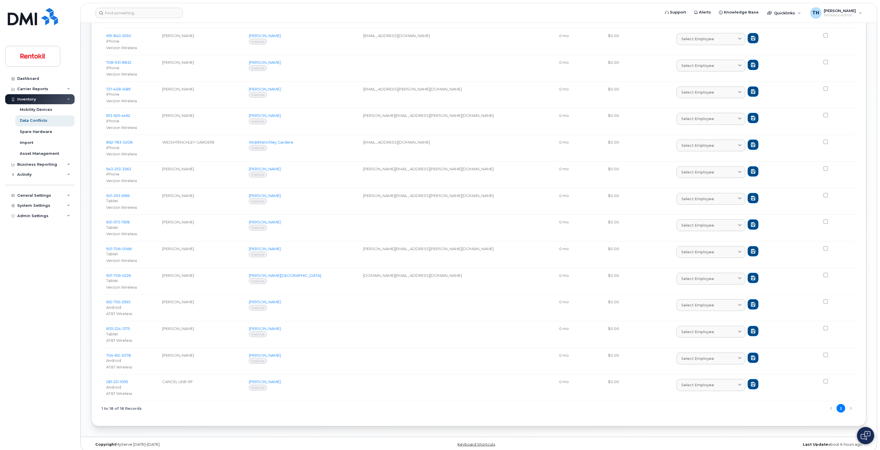
scroll to position [194, 0]
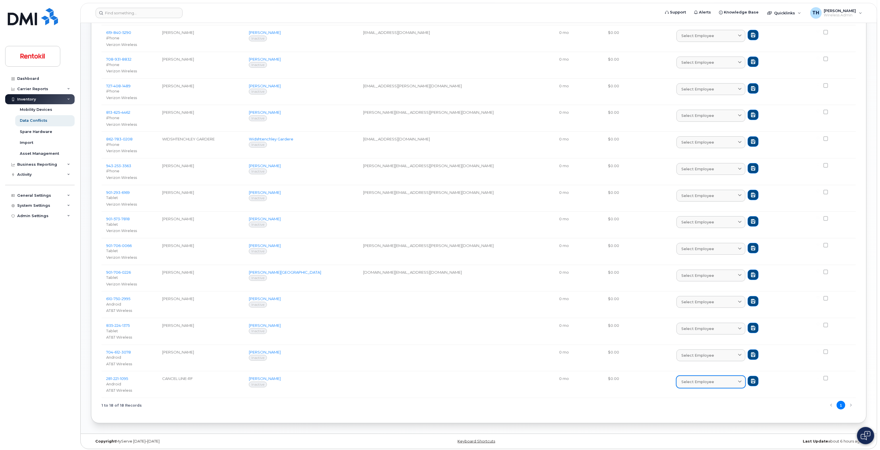
click at [695, 379] on div "Select employee" at bounding box center [710, 381] width 59 height 5
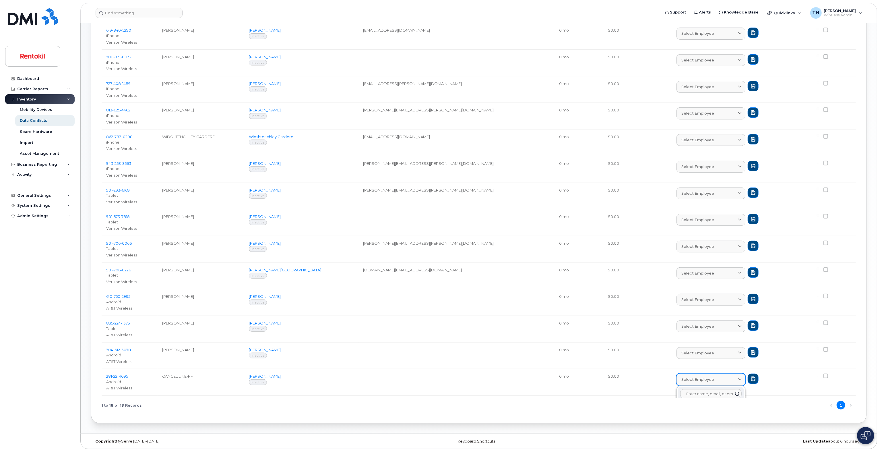
click at [687, 377] on div "Select employee" at bounding box center [710, 379] width 59 height 5
click at [498, 353] on td at bounding box center [456, 358] width 196 height 27
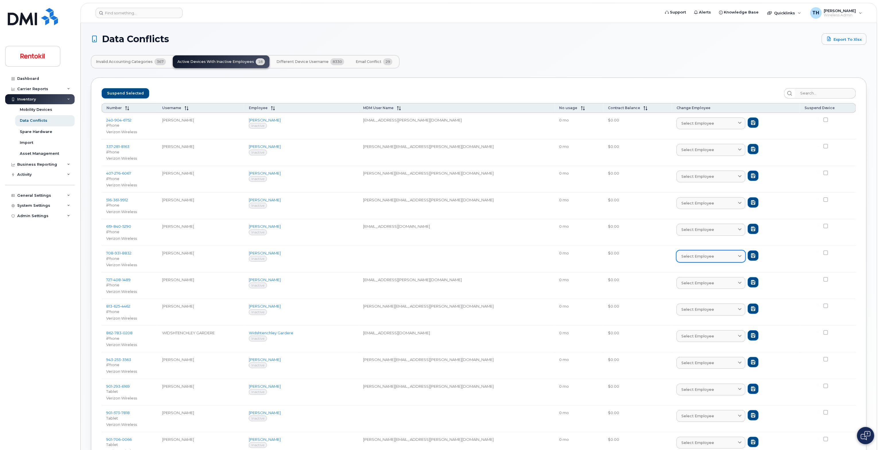
click at [681, 254] on span "Select employee" at bounding box center [697, 255] width 33 height 5
drag, startPoint x: 673, startPoint y: 254, endPoint x: 635, endPoint y: 254, distance: 38.5
click at [681, 254] on span "Select employee" at bounding box center [697, 255] width 33 height 5
click at [404, 263] on td at bounding box center [456, 259] width 196 height 27
click at [699, 121] on div "Select employee" at bounding box center [710, 123] width 59 height 5
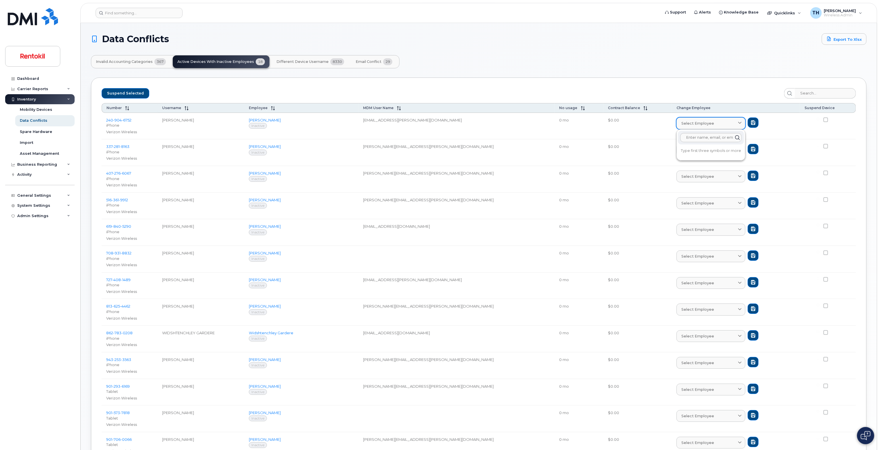
click at [699, 121] on div "Select employee" at bounding box center [710, 123] width 59 height 5
click at [350, 132] on td "Jasmine Hall Inactive" at bounding box center [301, 126] width 115 height 27
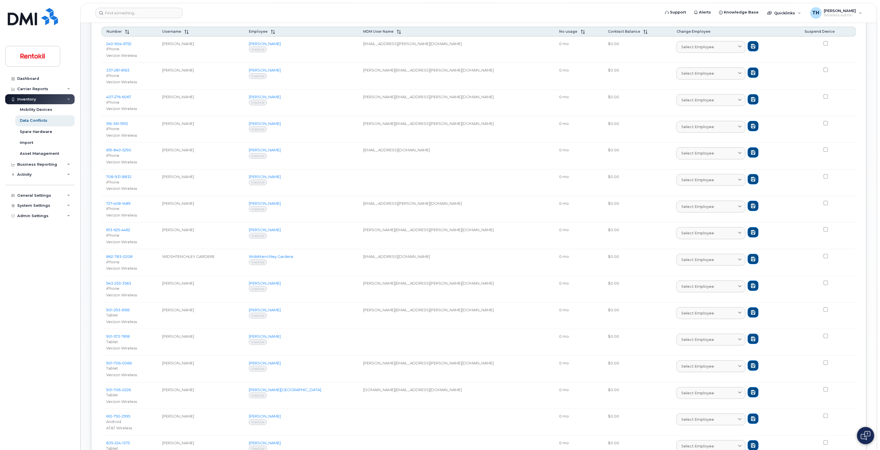
scroll to position [194, 0]
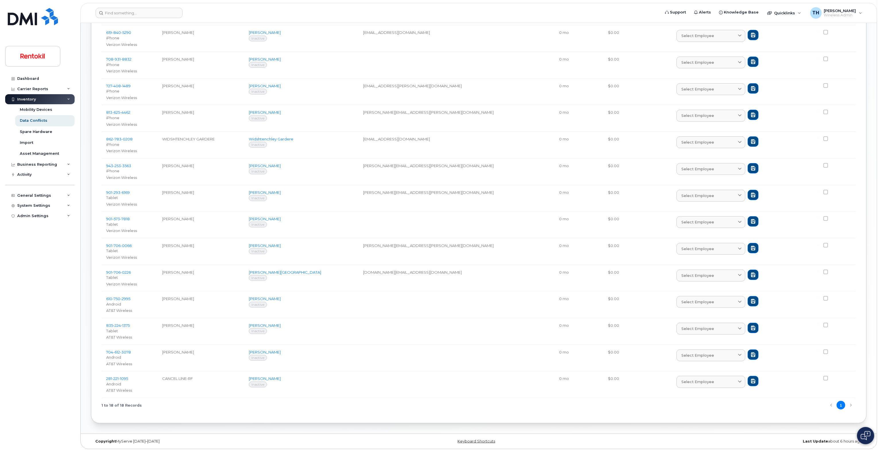
click at [823, 377] on span at bounding box center [825, 378] width 5 height 5
click at [819, 377] on input "checkbox" at bounding box center [818, 377] width 3 height 3
click at [825, 376] on span at bounding box center [825, 378] width 5 height 5
click at [819, 376] on input "checkbox" at bounding box center [818, 377] width 3 height 3
checkbox input "false"
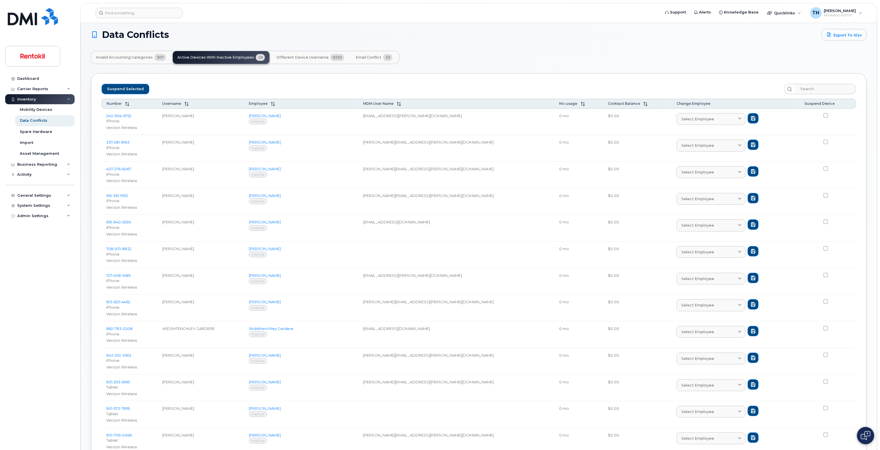
scroll to position [0, 0]
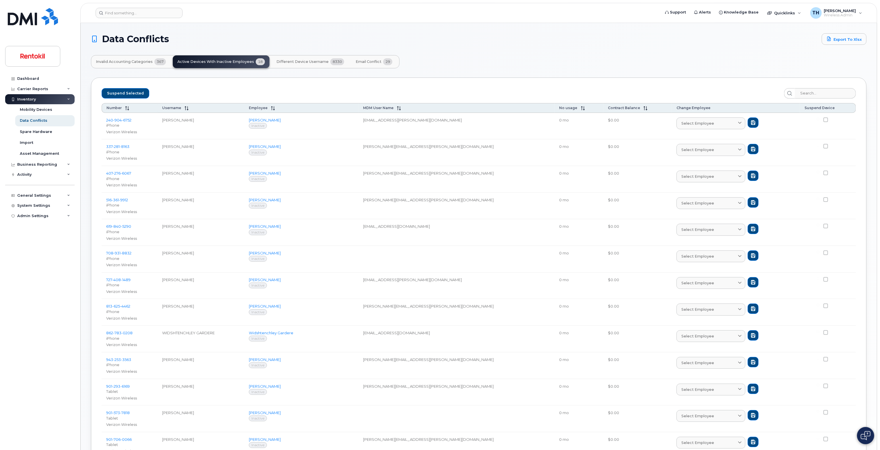
click at [371, 62] on span "Email Conflict" at bounding box center [369, 61] width 26 height 5
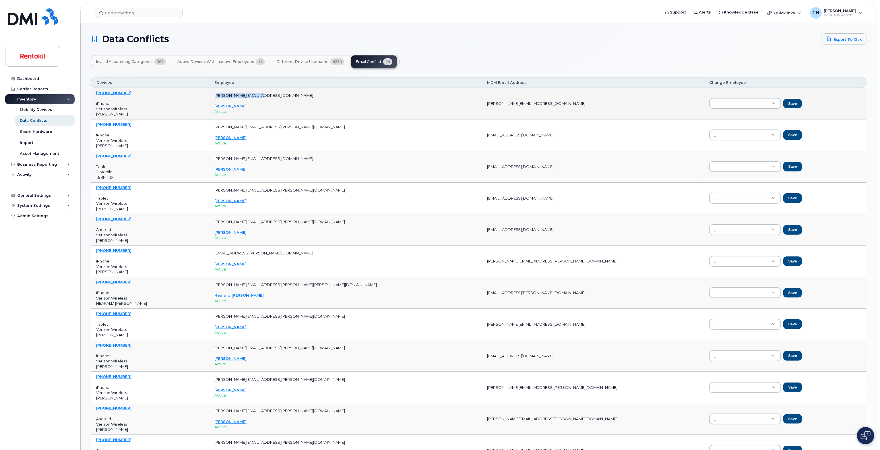
drag, startPoint x: 245, startPoint y: 95, endPoint x: 284, endPoint y: 95, distance: 39.9
click at [286, 95] on p "stephane.kelly@rentokil.com" at bounding box center [345, 95] width 262 height 5
click at [281, 94] on p "stephane.kelly@rentokil.com" at bounding box center [345, 95] width 262 height 5
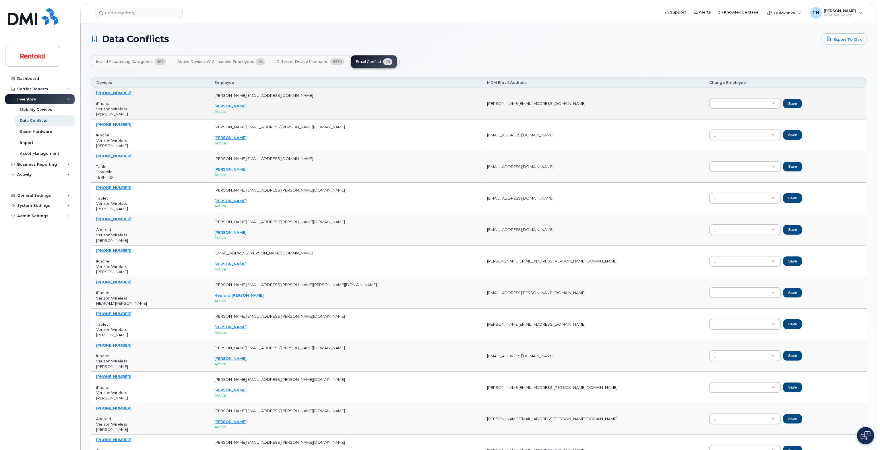
click at [482, 100] on td "stephane.kelly@rentokil-terminix.com" at bounding box center [593, 104] width 222 height 32
click at [482, 101] on td "stephane.kelly@rentokil-terminix.com" at bounding box center [593, 104] width 222 height 32
click at [482, 102] on td "stephane.kelly@rentokil-terminix.com" at bounding box center [593, 104] width 222 height 32
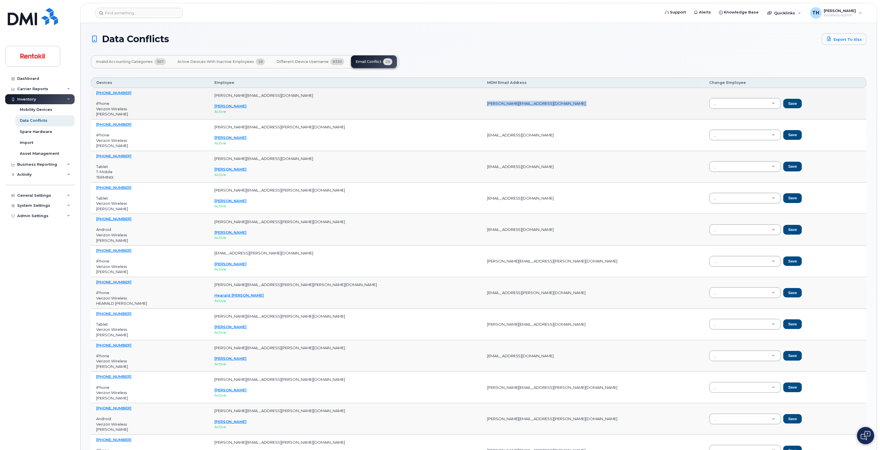
click at [482, 102] on td "stephane.kelly@rentokil-terminix.com" at bounding box center [593, 104] width 222 height 32
drag, startPoint x: 433, startPoint y: 101, endPoint x: 520, endPoint y: 106, distance: 87.4
click at [520, 106] on td "stephane.kelly@rentokil-terminix.com" at bounding box center [593, 104] width 222 height 32
drag, startPoint x: 657, startPoint y: 112, endPoint x: 709, endPoint y: 111, distance: 52.0
click at [704, 111] on td "Save" at bounding box center [785, 104] width 162 height 32
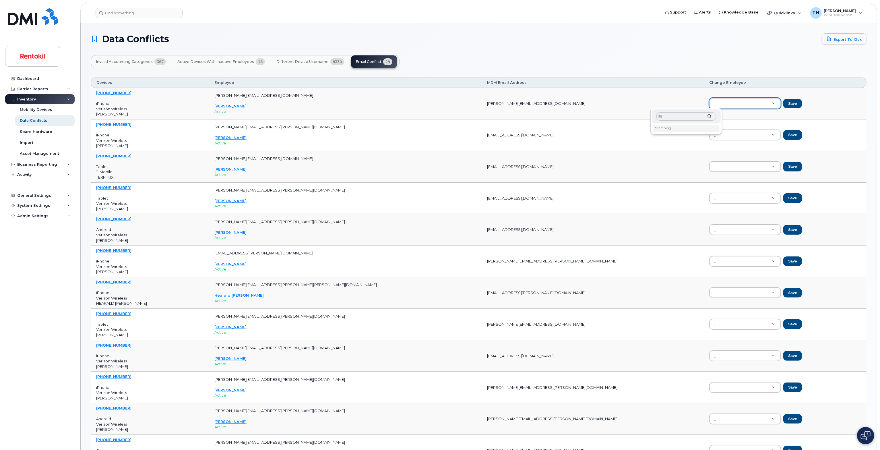
type input "s"
type input "S"
click at [482, 104] on td "stephane.kelly@rentokil-terminix.com" at bounding box center [593, 104] width 222 height 32
copy tr "stephane.kelly@rentokil-terminix.com"
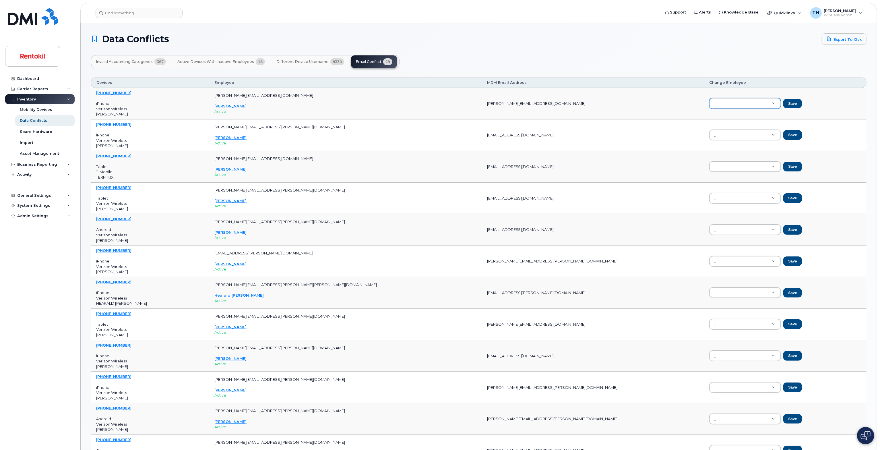
click at [446, 61] on div "Invalid Accounting Categories 367 Active Devices with Inactive Employees 18 Dif…" at bounding box center [479, 61] width 776 height 13
click at [482, 164] on td "KWalker2@rentokil-terminix.com" at bounding box center [593, 167] width 222 height 32
drag, startPoint x: 242, startPoint y: 156, endPoint x: 538, endPoint y: 175, distance: 296.8
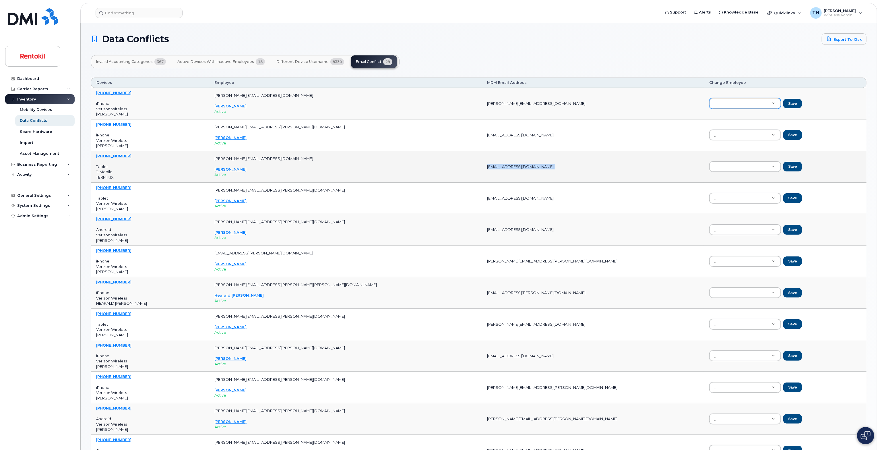
click at [520, 183] on tr "901-799-1128 Tablet T-Mobile TERMINIX kim.walker2@rentokil.com Kim Walker Activ…" at bounding box center [479, 199] width 776 height 32
click at [538, 175] on td "KWalker2@rentokil-terminix.com" at bounding box center [593, 167] width 222 height 32
click at [226, 174] on span "Active" at bounding box center [220, 174] width 12 height 5
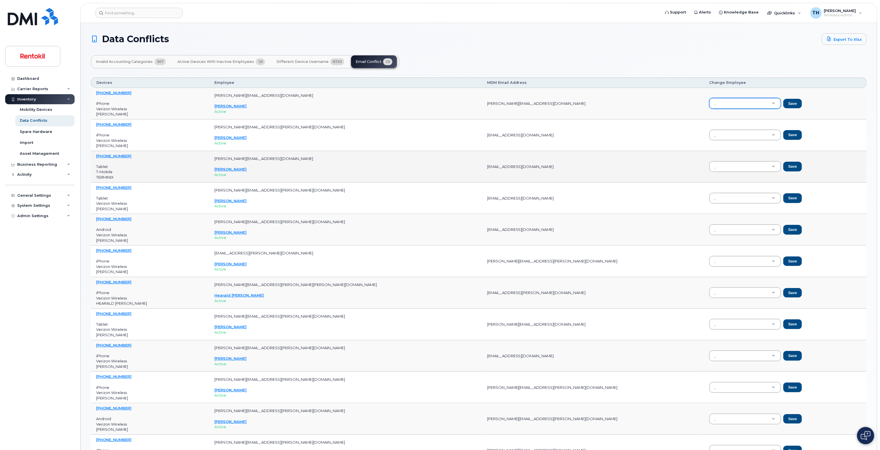
click at [482, 174] on td "KWalker2@rentokil-terminix.com" at bounding box center [593, 167] width 222 height 32
drag, startPoint x: 243, startPoint y: 93, endPoint x: 294, endPoint y: 96, distance: 51.5
click at [294, 96] on td "stephane.kelly@rentokil.com Stephane Kelly Active" at bounding box center [345, 104] width 273 height 32
drag, startPoint x: 437, startPoint y: 105, endPoint x: 509, endPoint y: 106, distance: 72.3
click at [509, 106] on td "stephane.kelly@rentokil-terminix.com" at bounding box center [593, 104] width 222 height 32
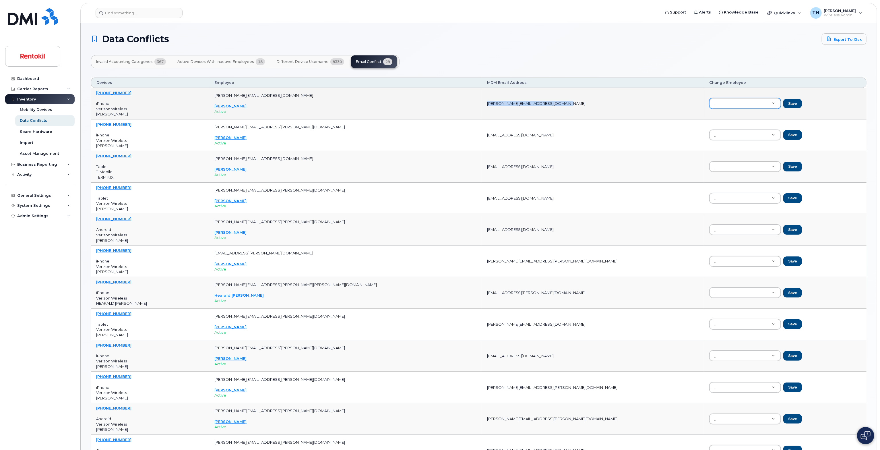
click at [482, 117] on td "stephane.kelly@rentokil-terminix.com" at bounding box center [593, 104] width 222 height 32
click at [116, 62] on span "Invalid Accounting Categories" at bounding box center [124, 61] width 57 height 5
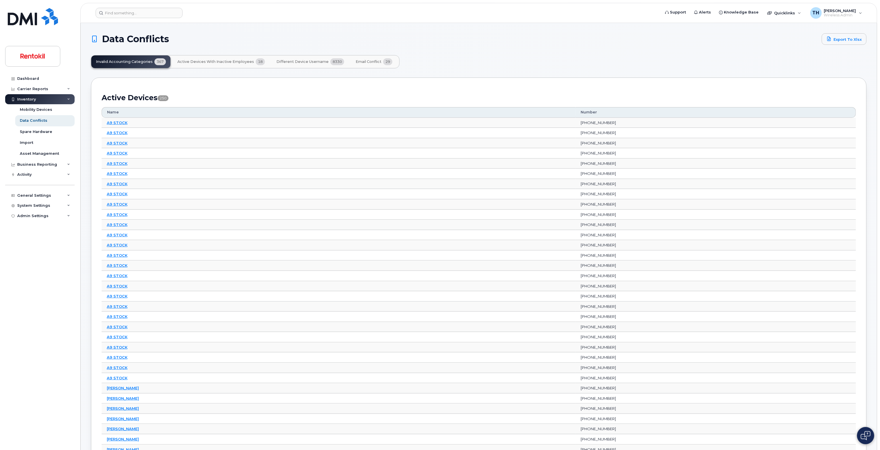
click at [299, 62] on span "Different Device Username" at bounding box center [302, 61] width 52 height 5
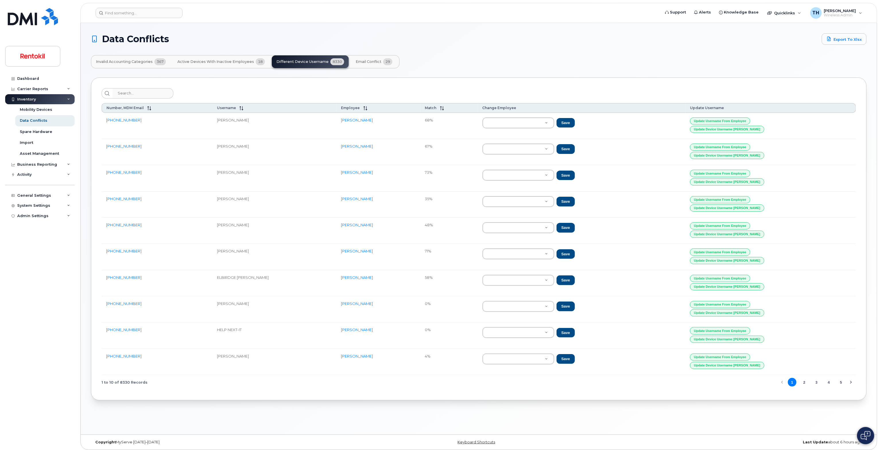
click at [265, 123] on td "CHRIS HUCKLEBERRY" at bounding box center [274, 126] width 124 height 26
click at [267, 123] on td "CHRIS HUCKLEBERRY" at bounding box center [274, 126] width 124 height 26
drag, startPoint x: 225, startPoint y: 118, endPoint x: 266, endPoint y: 121, distance: 40.9
click at [266, 121] on td "CHRIS HUCKLEBERRY" at bounding box center [274, 126] width 124 height 26
drag, startPoint x: 295, startPoint y: 124, endPoint x: 237, endPoint y: 116, distance: 59.1
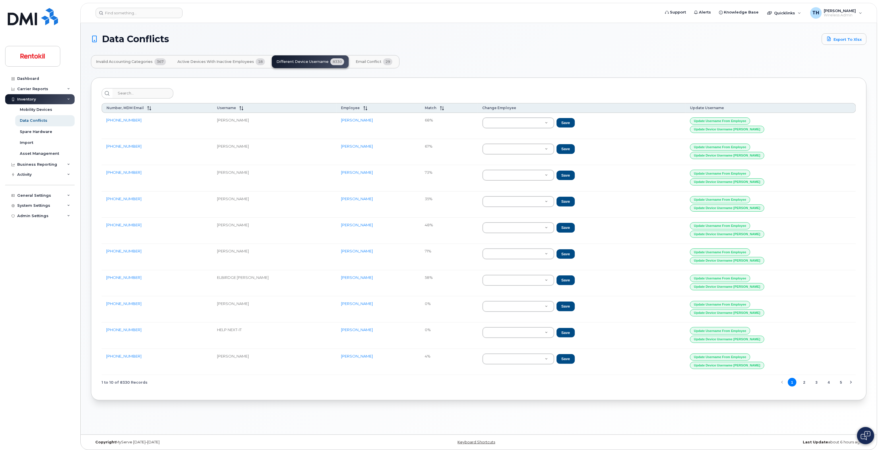
click at [294, 124] on td "CHRIS HUCKLEBERRY" at bounding box center [274, 126] width 124 height 26
click at [250, 133] on td "CHRIS HUCKLEBERRY" at bounding box center [274, 126] width 124 height 26
click at [232, 131] on td "CHRIS HUCKLEBERRY" at bounding box center [274, 126] width 124 height 26
drag, startPoint x: 225, startPoint y: 118, endPoint x: 266, endPoint y: 120, distance: 40.8
click at [262, 120] on td "CHRIS HUCKLEBERRY" at bounding box center [274, 126] width 124 height 26
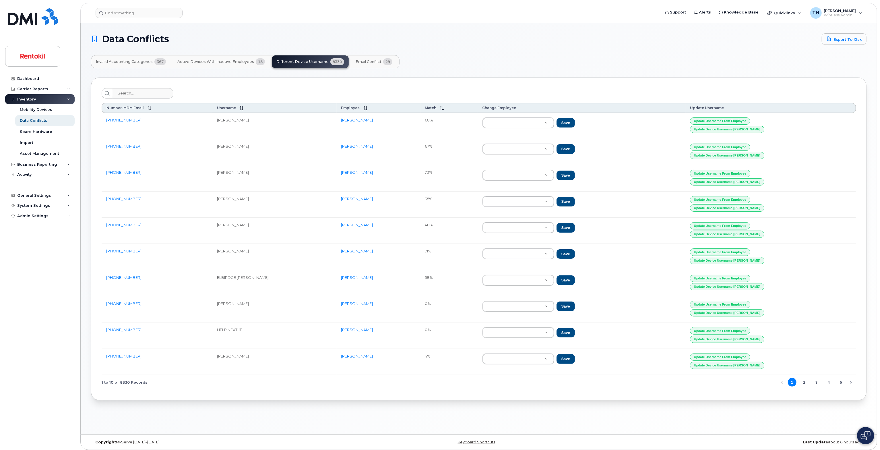
click at [272, 121] on td "CHRIS HUCKLEBERRY" at bounding box center [274, 126] width 124 height 26
drag, startPoint x: 271, startPoint y: 122, endPoint x: 275, endPoint y: 122, distance: 4.3
click at [274, 122] on td "CHRIS HUCKLEBERRY" at bounding box center [274, 126] width 124 height 26
drag, startPoint x: 532, startPoint y: 134, endPoint x: 623, endPoint y: 124, distance: 91.3
click at [532, 134] on input "text" at bounding box center [541, 135] width 60 height 8
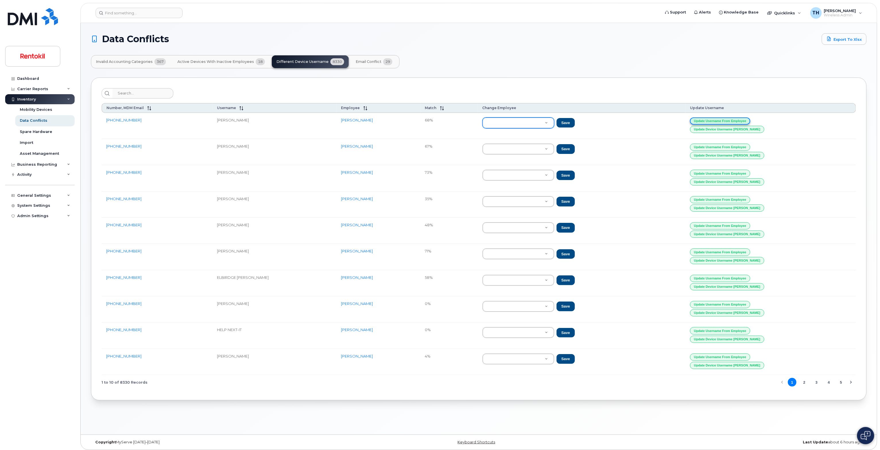
click at [750, 120] on button "Update Username from Employee" at bounding box center [720, 120] width 60 height 7
click at [731, 118] on button "Update Username from Employee" at bounding box center [720, 120] width 60 height 7
click at [841, 378] on button "5" at bounding box center [841, 382] width 9 height 9
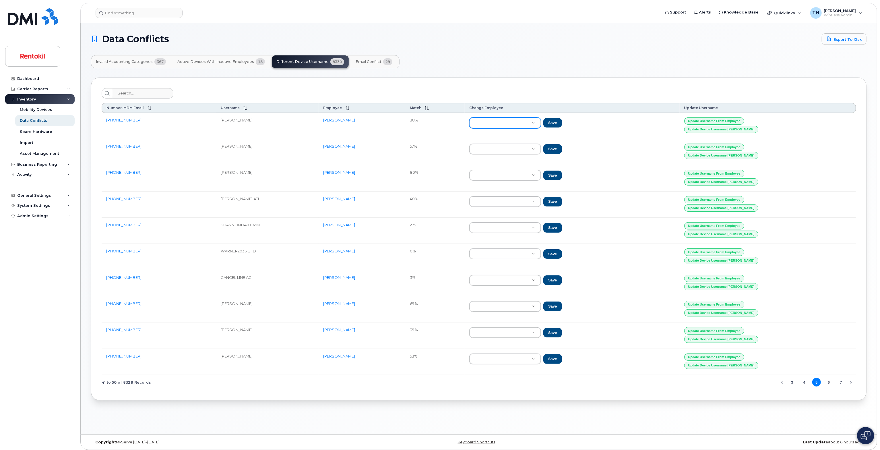
click at [840, 381] on button "7" at bounding box center [841, 382] width 9 height 9
click at [840, 381] on button "9" at bounding box center [841, 382] width 9 height 9
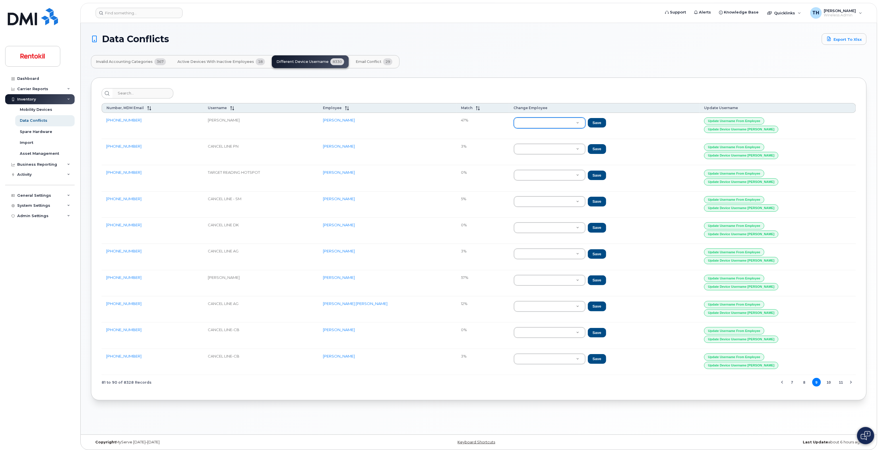
click at [840, 381] on button "11" at bounding box center [841, 382] width 9 height 9
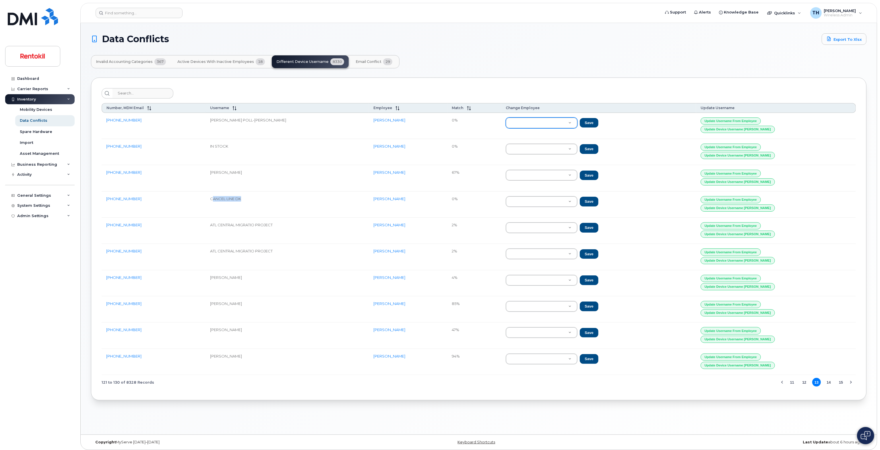
drag, startPoint x: 221, startPoint y: 194, endPoint x: 293, endPoint y: 201, distance: 71.8
click at [291, 201] on td "CANCEL LINE DK" at bounding box center [287, 204] width 163 height 26
click at [296, 200] on td "CANCEL LINE DK" at bounding box center [287, 204] width 163 height 26
click at [284, 224] on td "ATL CENTRAL MIGRATIO PROJECT" at bounding box center [287, 231] width 163 height 26
drag, startPoint x: 226, startPoint y: 220, endPoint x: 291, endPoint y: 225, distance: 65.3
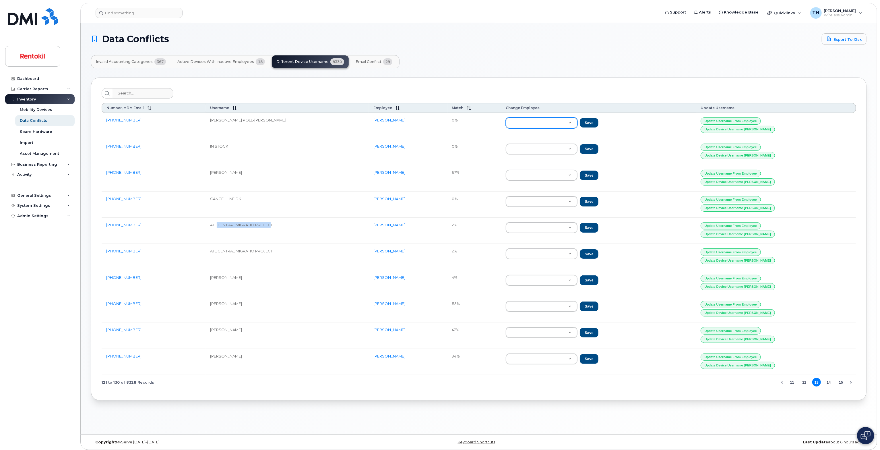
click at [281, 225] on td "ATL CENTRAL MIGRATIO PROJECT" at bounding box center [287, 231] width 163 height 26
click at [291, 225] on td "ATL CENTRAL MIGRATIO PROJECT" at bounding box center [287, 231] width 163 height 26
click at [235, 226] on td "ATL CENTRAL MIGRATIO PROJECT" at bounding box center [287, 231] width 163 height 26
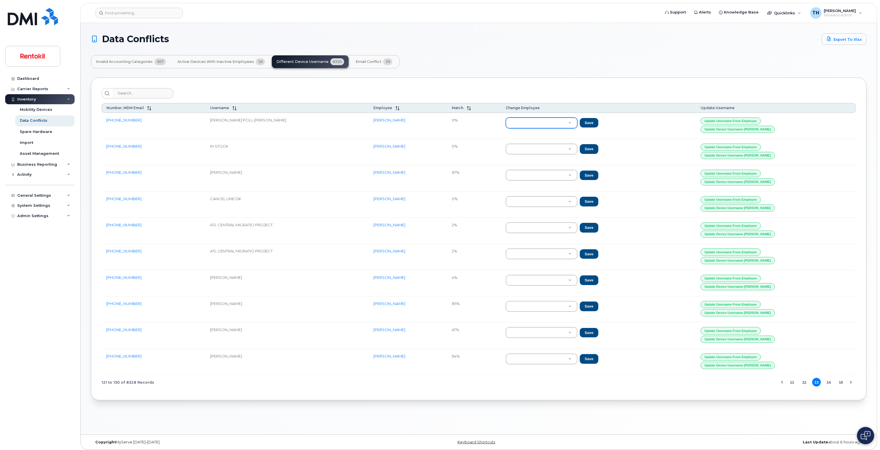
click at [310, 229] on td "ATL CENTRAL MIGRATIO PROJECT" at bounding box center [287, 231] width 163 height 26
drag, startPoint x: 222, startPoint y: 221, endPoint x: 281, endPoint y: 219, distance: 59.5
click at [281, 219] on td "ATL CENTRAL MIGRATIO PROJECT" at bounding box center [287, 231] width 163 height 26
drag, startPoint x: 289, startPoint y: 220, endPoint x: 326, endPoint y: 220, distance: 37.3
click at [290, 220] on td "ATL CENTRAL MIGRATIO PROJECT" at bounding box center [287, 231] width 163 height 26
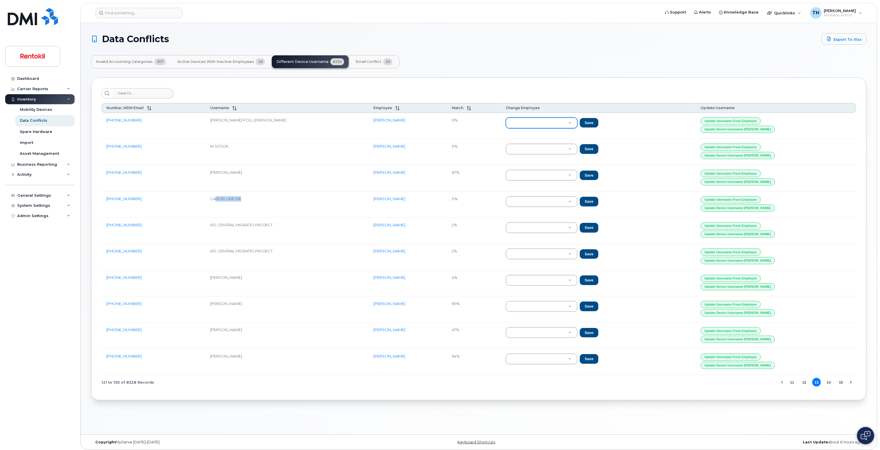
drag, startPoint x: 223, startPoint y: 196, endPoint x: 269, endPoint y: 199, distance: 46.3
click at [269, 199] on td "CANCEL LINE DK" at bounding box center [287, 204] width 163 height 26
click at [285, 200] on td "CANCEL LINE DK" at bounding box center [287, 204] width 163 height 26
drag, startPoint x: 222, startPoint y: 303, endPoint x: 229, endPoint y: 301, distance: 7.6
click at [228, 301] on td "JAMES T BELL" at bounding box center [287, 309] width 163 height 26
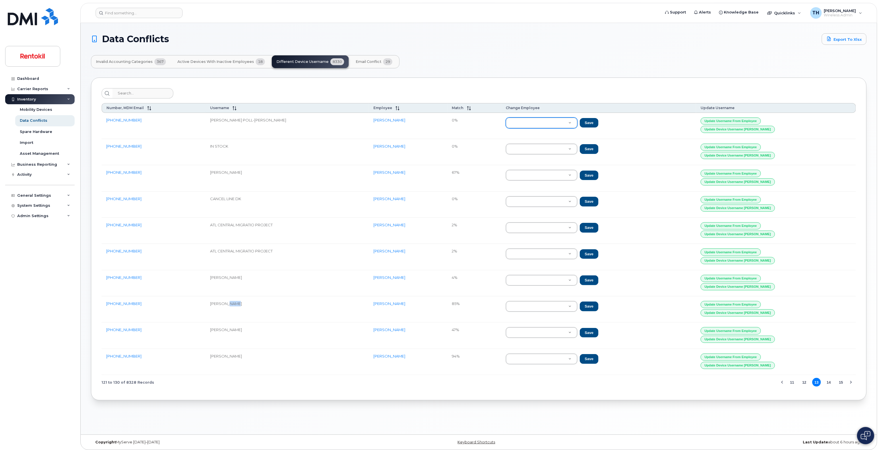
drag, startPoint x: 239, startPoint y: 299, endPoint x: 267, endPoint y: 299, distance: 27.3
click at [252, 299] on td "JAMES T BELL" at bounding box center [287, 309] width 163 height 26
click at [459, 303] on td "85%" at bounding box center [474, 309] width 54 height 26
click at [469, 108] on span at bounding box center [467, 108] width 7 height 5
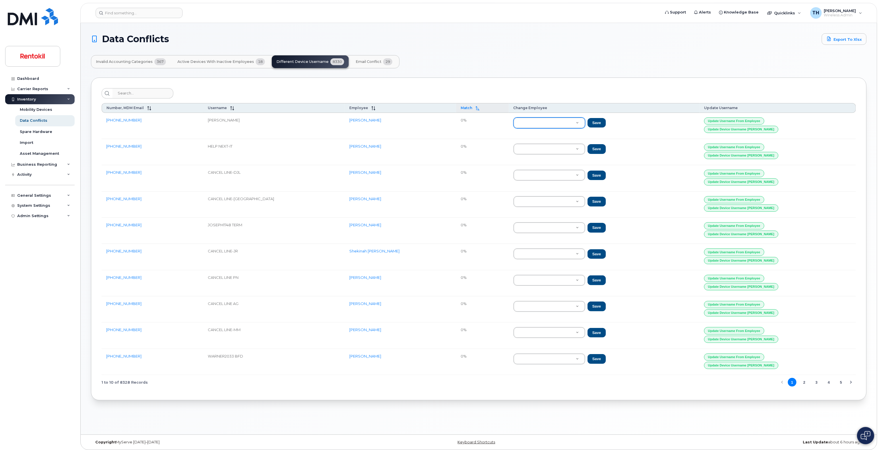
click at [461, 106] on span "Match" at bounding box center [466, 108] width 11 height 4
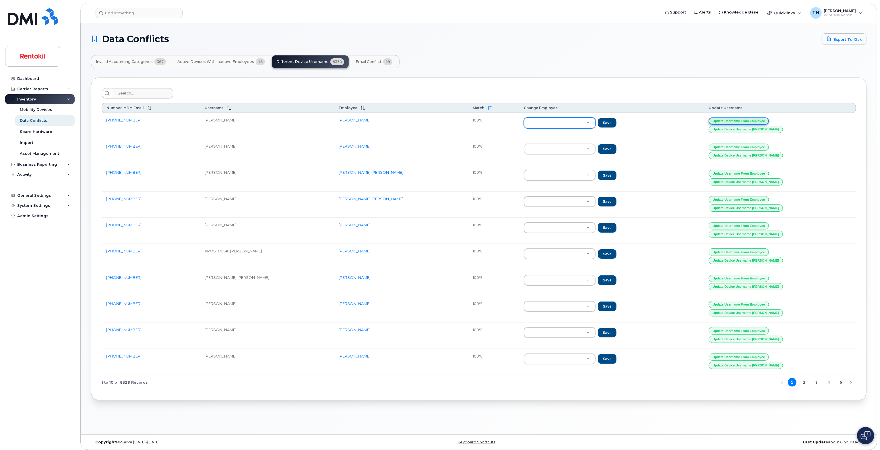
click at [762, 121] on button "Update Username from Employee" at bounding box center [739, 120] width 60 height 7
click at [769, 119] on button "Update Username from Employee" at bounding box center [739, 120] width 60 height 7
click at [743, 121] on button "Update Username from Employee" at bounding box center [739, 120] width 60 height 7
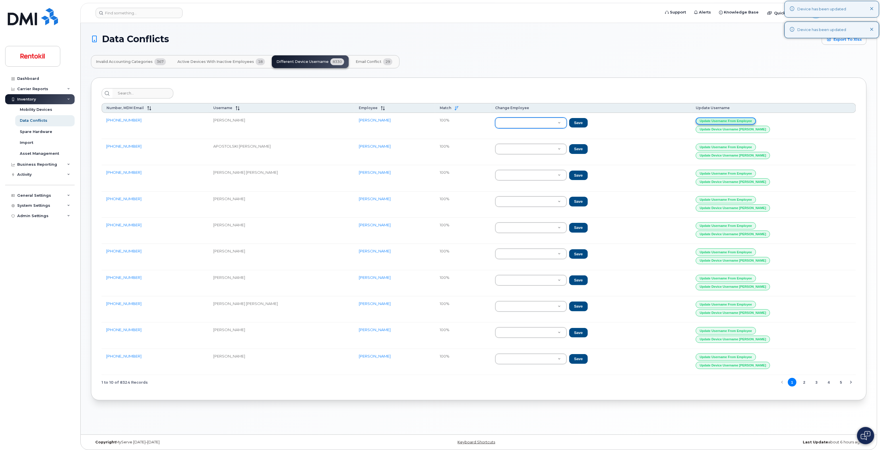
click at [743, 121] on button "Update Username from Employee" at bounding box center [726, 120] width 60 height 7
click at [744, 120] on button "Update Username from Employee" at bounding box center [726, 120] width 60 height 7
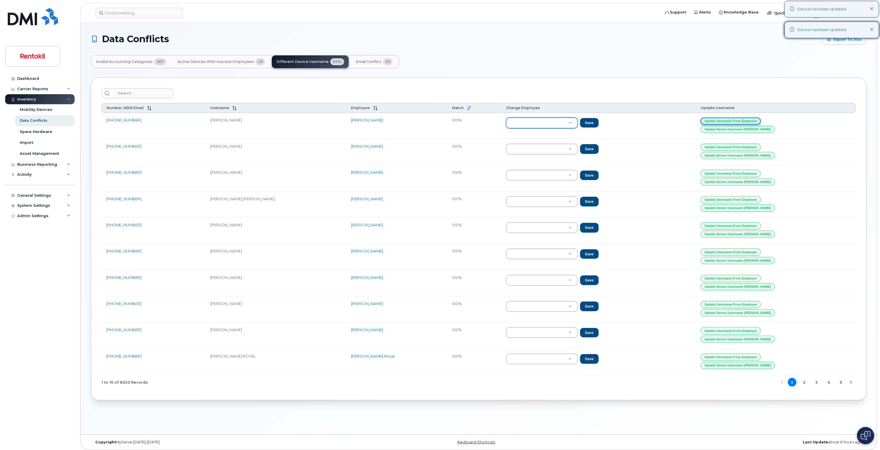
click at [744, 120] on button "Update Username from Employee" at bounding box center [731, 120] width 60 height 7
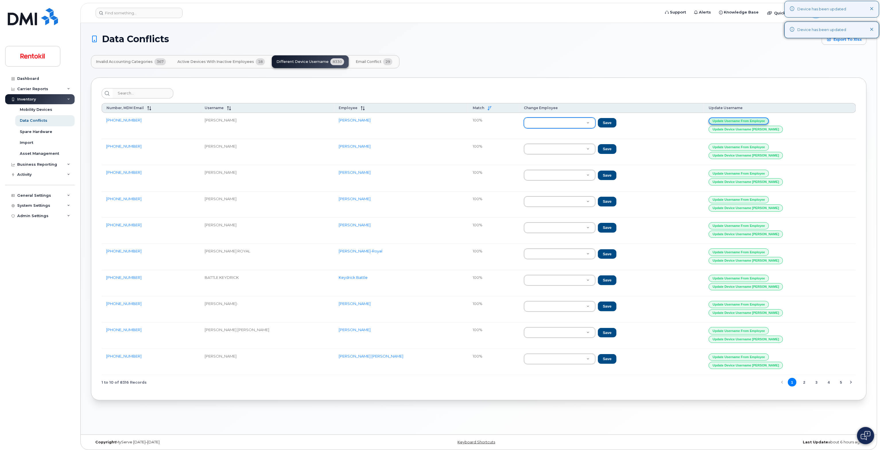
click at [734, 123] on button "Update Username from Employee" at bounding box center [739, 120] width 60 height 7
click at [743, 119] on button "Update Username from Employee" at bounding box center [739, 120] width 60 height 7
click at [742, 117] on button "Update Username from Employee" at bounding box center [739, 120] width 60 height 7
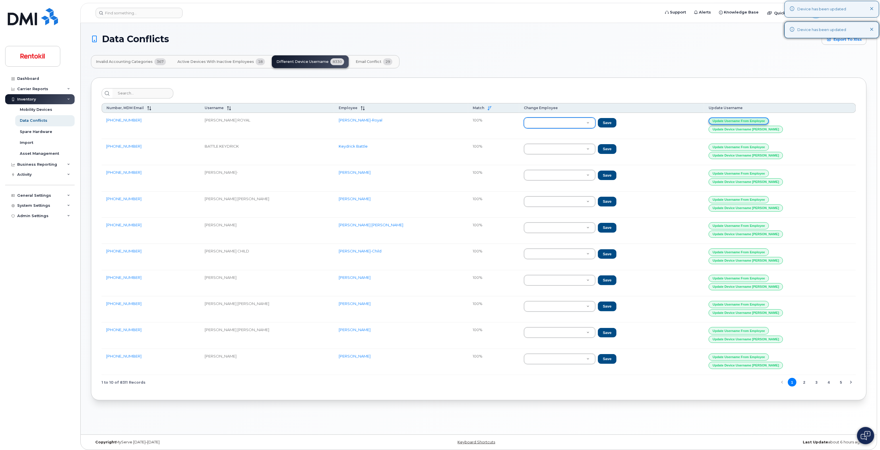
click at [742, 117] on button "Update Username from Employee" at bounding box center [739, 120] width 60 height 7
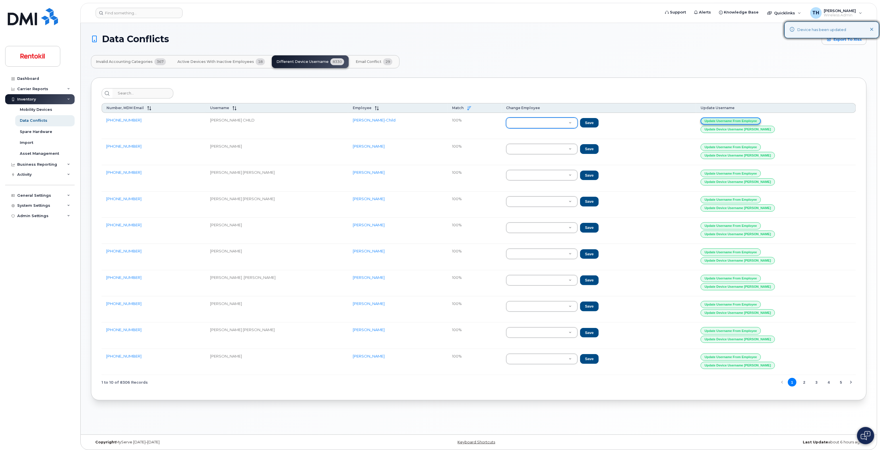
click at [742, 117] on button "Update Username from Employee" at bounding box center [731, 120] width 60 height 7
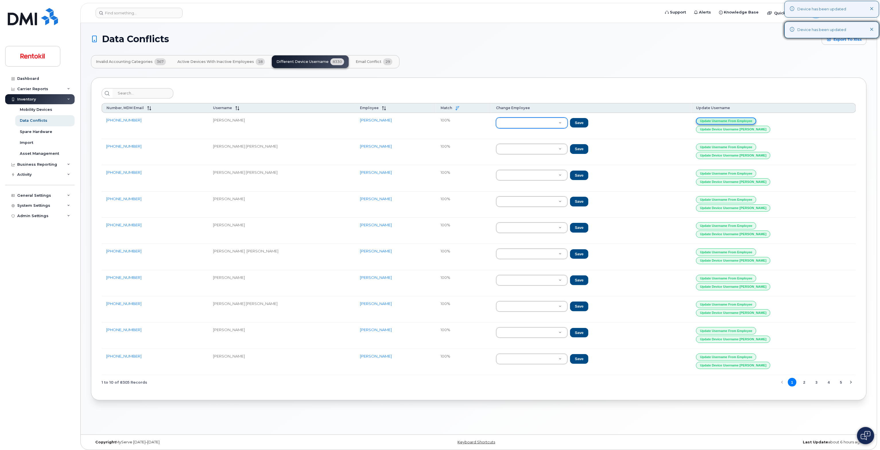
click at [742, 117] on button "Update Username from Employee" at bounding box center [726, 120] width 60 height 7
click at [742, 119] on button "Update Username from Employee" at bounding box center [726, 120] width 60 height 7
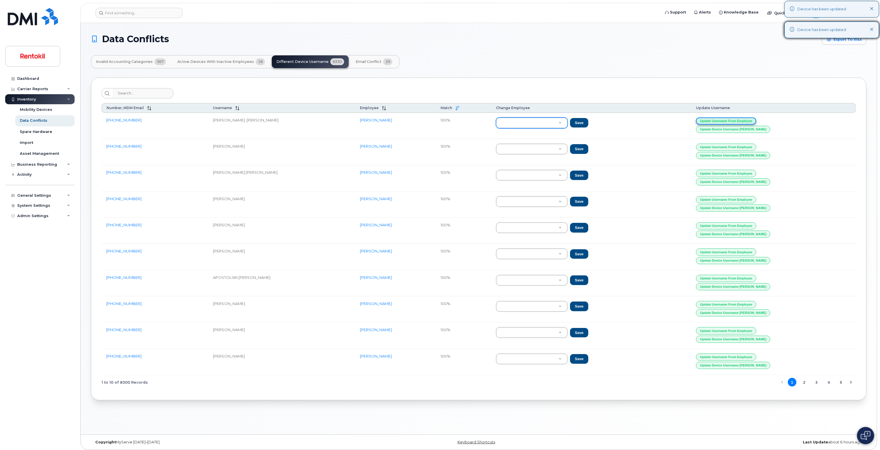
click at [742, 119] on button "Update Username from Employee" at bounding box center [726, 120] width 60 height 7
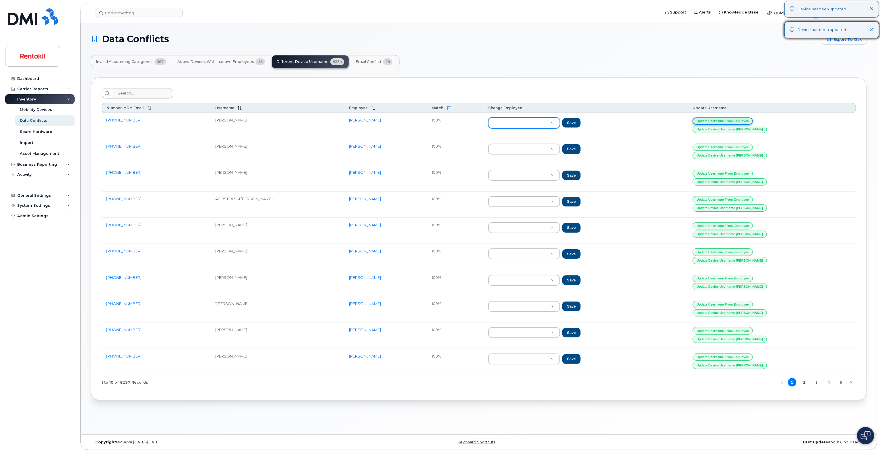
click at [742, 119] on button "Update Username from Employee" at bounding box center [723, 120] width 60 height 7
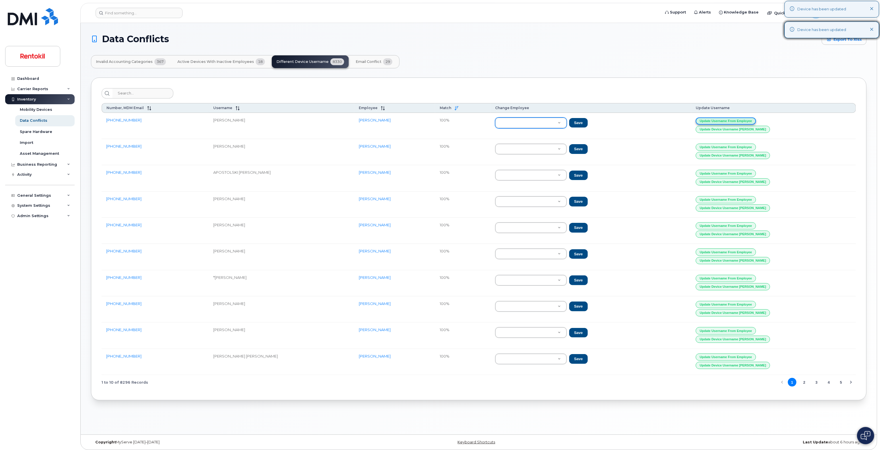
click at [742, 119] on button "Update Username from Employee" at bounding box center [726, 120] width 60 height 7
click at [756, 147] on button "Update Username from Employee" at bounding box center [726, 147] width 60 height 7
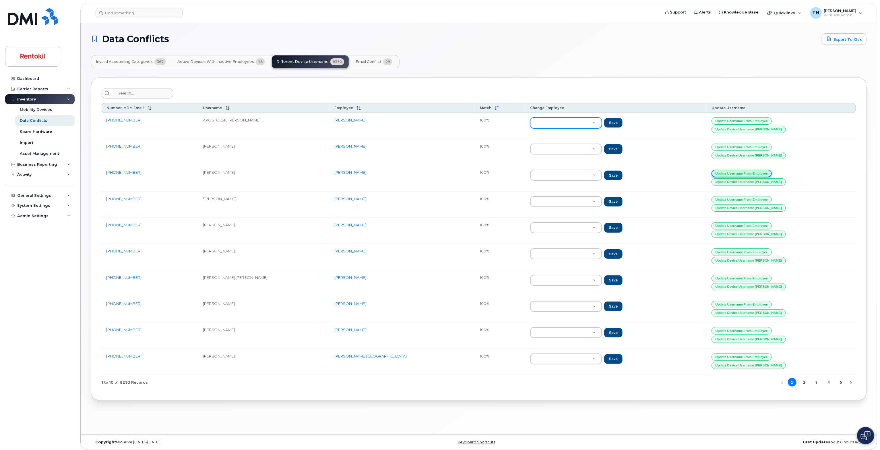
click at [756, 171] on button "Update Username from Employee" at bounding box center [742, 173] width 60 height 7
click at [753, 223] on button "Update Username from Employee" at bounding box center [742, 225] width 60 height 7
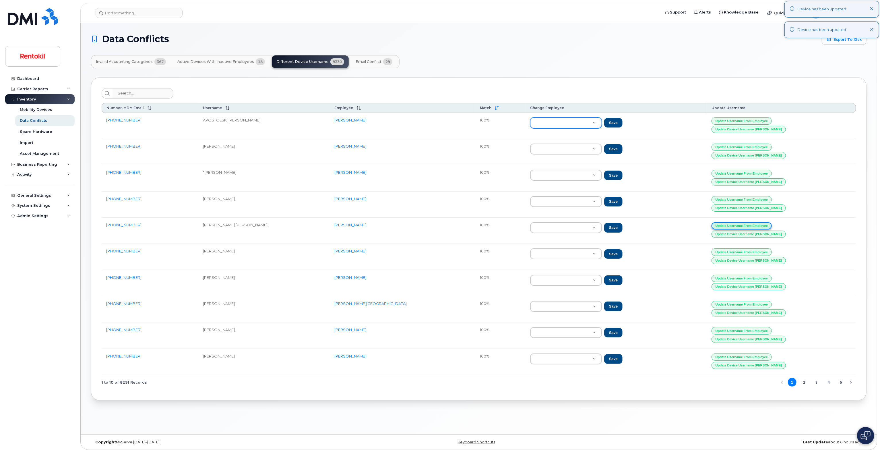
click at [739, 222] on button "Update Username from Employee" at bounding box center [742, 225] width 60 height 7
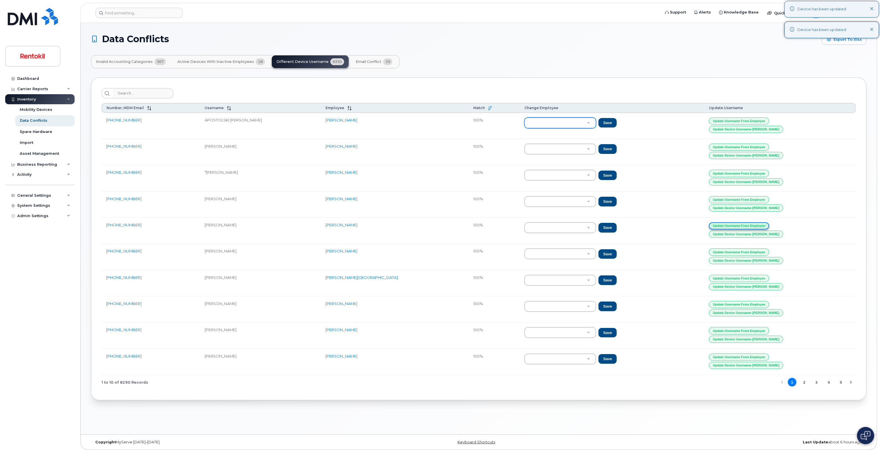
click at [739, 222] on button "Update Username from Employee" at bounding box center [739, 225] width 60 height 7
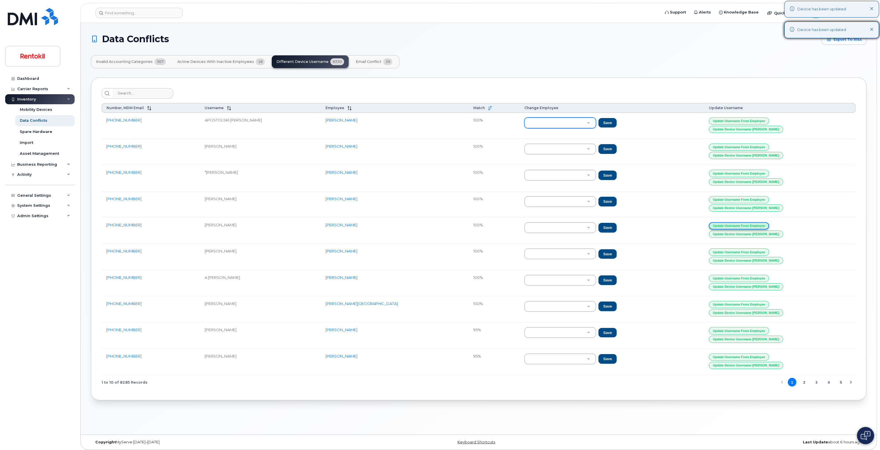
click at [739, 222] on button "Update Username from Employee" at bounding box center [739, 225] width 60 height 7
click at [745, 251] on button "Update Username from Employee" at bounding box center [739, 251] width 60 height 7
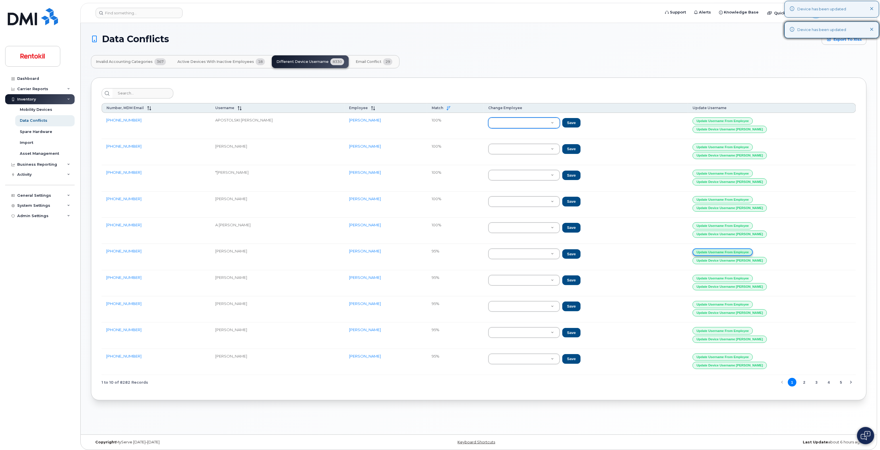
click at [745, 251] on button "Update Username from Employee" at bounding box center [723, 251] width 60 height 7
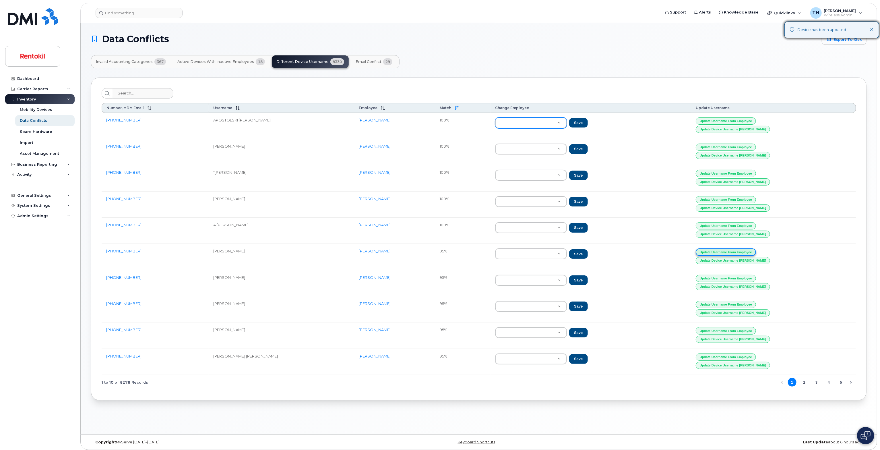
click at [745, 251] on button "Update Username from Employee" at bounding box center [726, 251] width 60 height 7
click at [736, 248] on button "Update Username from Employee" at bounding box center [726, 251] width 60 height 7
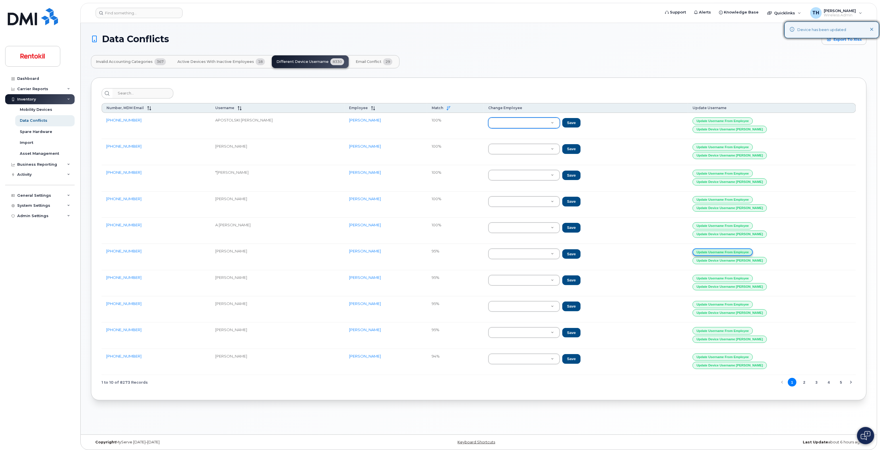
click at [736, 248] on button "Update Username from Employee" at bounding box center [723, 251] width 60 height 7
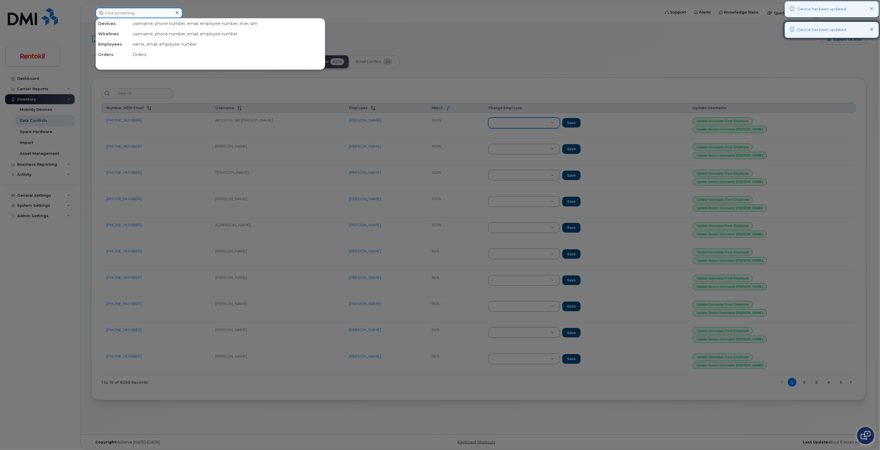
click at [115, 12] on input at bounding box center [139, 13] width 87 height 10
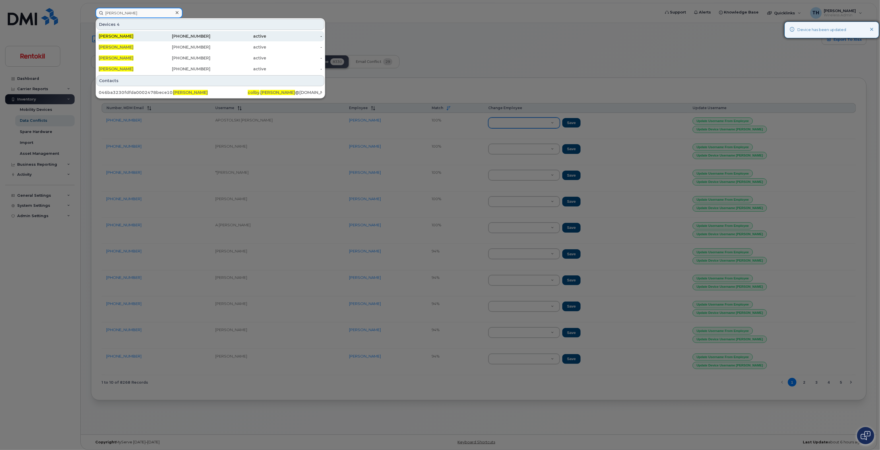
type input "colby boyd"
click at [165, 36] on div "610-823-1586" at bounding box center [183, 36] width 56 height 6
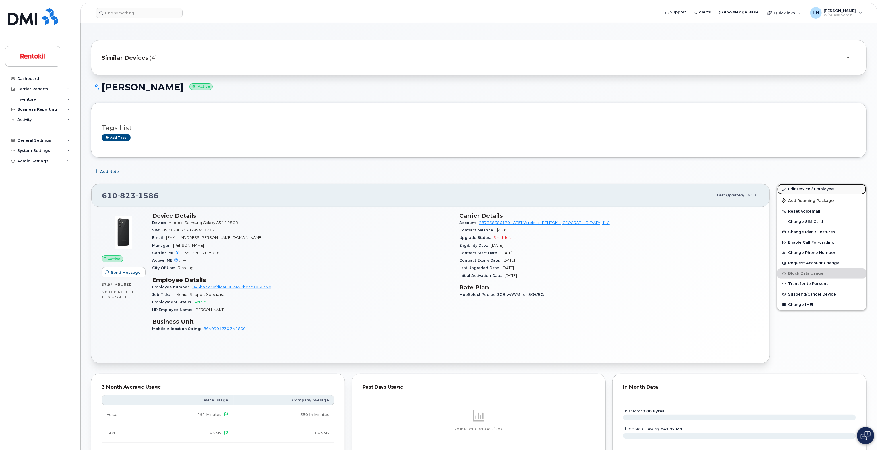
click at [818, 189] on link "Edit Device / Employee" at bounding box center [821, 189] width 89 height 10
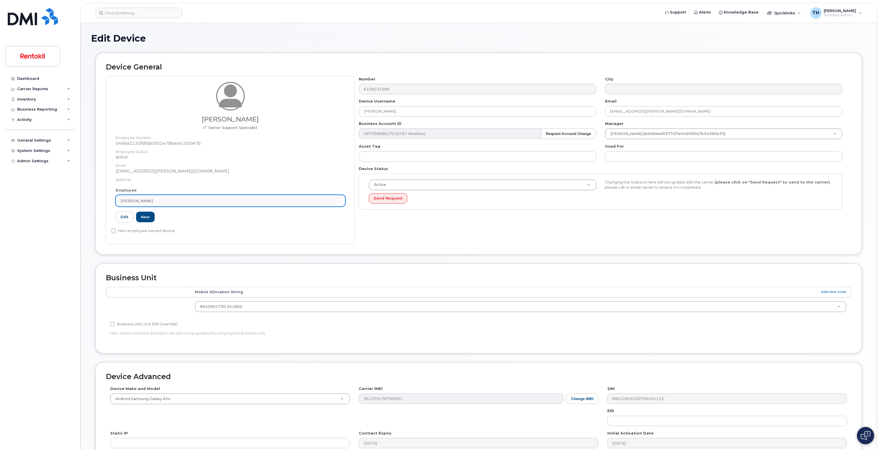
click at [211, 201] on div "[PERSON_NAME]" at bounding box center [231, 200] width 220 height 5
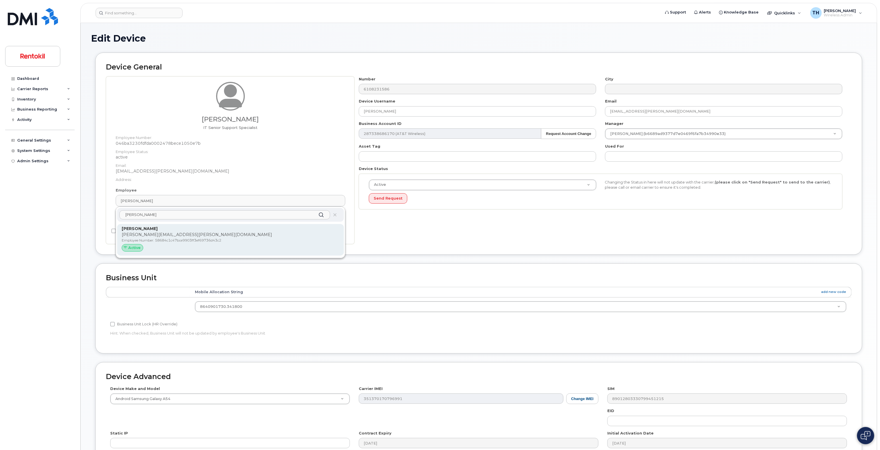
type input "[PERSON_NAME]"
click at [229, 234] on p "[PERSON_NAME][EMAIL_ADDRESS][PERSON_NAME][DOMAIN_NAME]" at bounding box center [231, 235] width 218 height 6
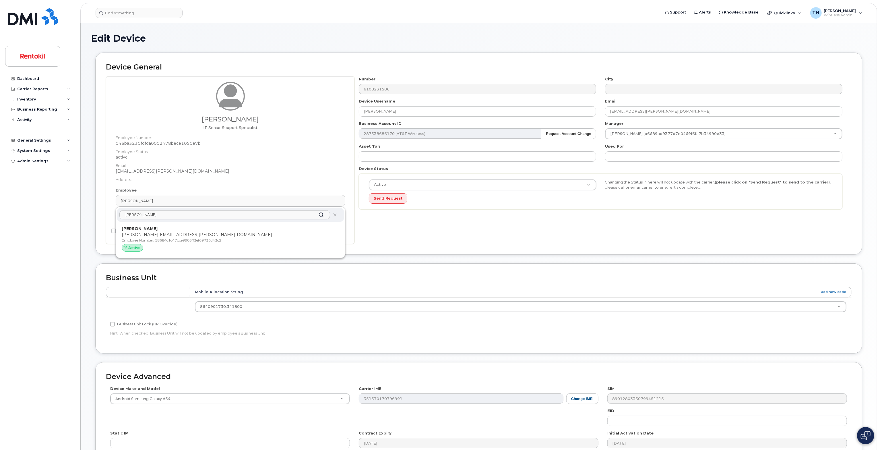
type input "58684c1c47bce9903ff3ef69736d43c2"
type input "Sandra Knight"
type input "sandra.knight@rentokil-terminix.com"
type input "35104549"
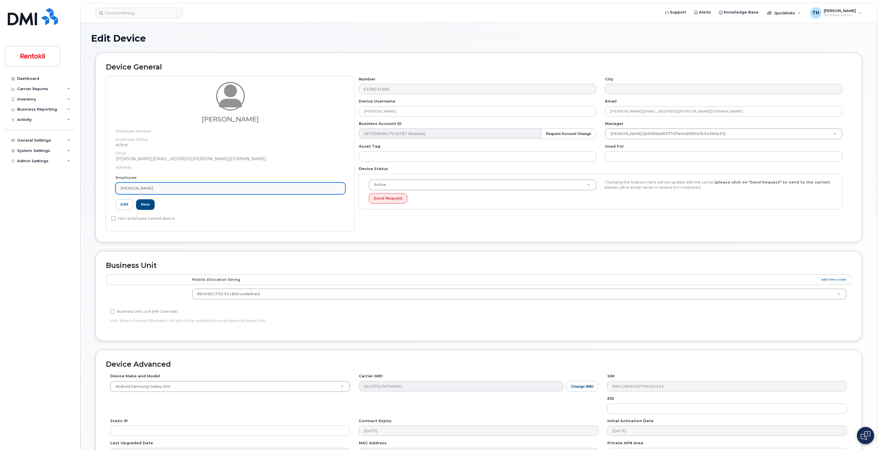
click at [277, 186] on div "Sandra Knight" at bounding box center [231, 187] width 220 height 5
type input "S"
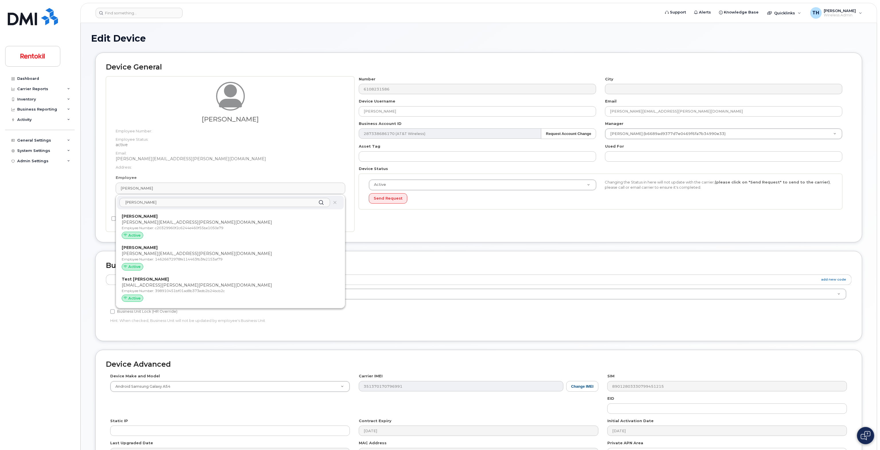
type input "Kyle lynch"
click at [186, 259] on p "Employee Number: 14626672978fe114463fb3fe2153af79" at bounding box center [231, 259] width 218 height 5
type input "14626672978fe114463fb3fe2153af79"
type input "Kyle Lynch"
type input "kyle.lynch@rentokil-terminix.com"
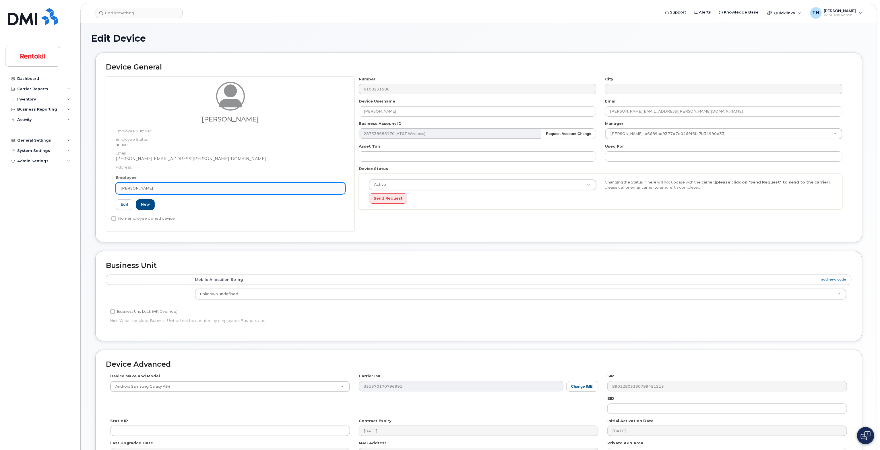
click at [193, 188] on div "Kyle Lynch" at bounding box center [231, 187] width 220 height 5
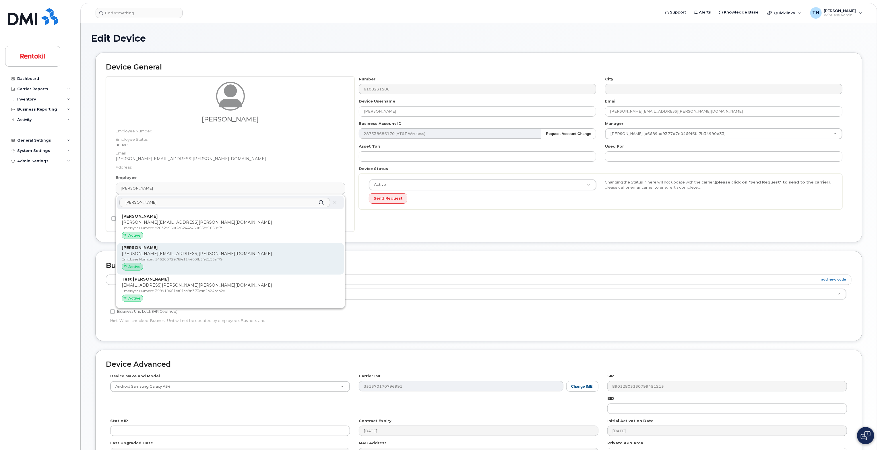
click at [167, 259] on p "Employee Number: 14626672978fe114463fb3fe2153af79" at bounding box center [231, 259] width 218 height 5
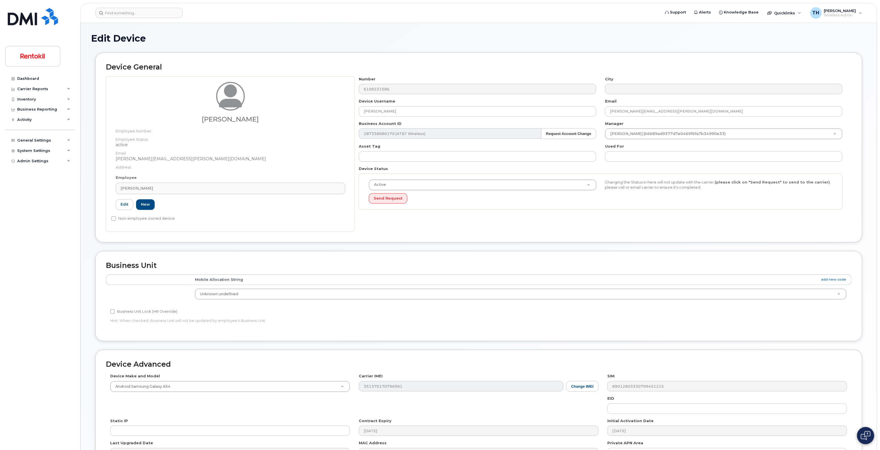
type input "35004598"
click at [135, 5] on header "Support Alerts Knowledge Base Quicklinks Suspend / Cancel Device Change SIM Car…" at bounding box center [478, 13] width 797 height 20
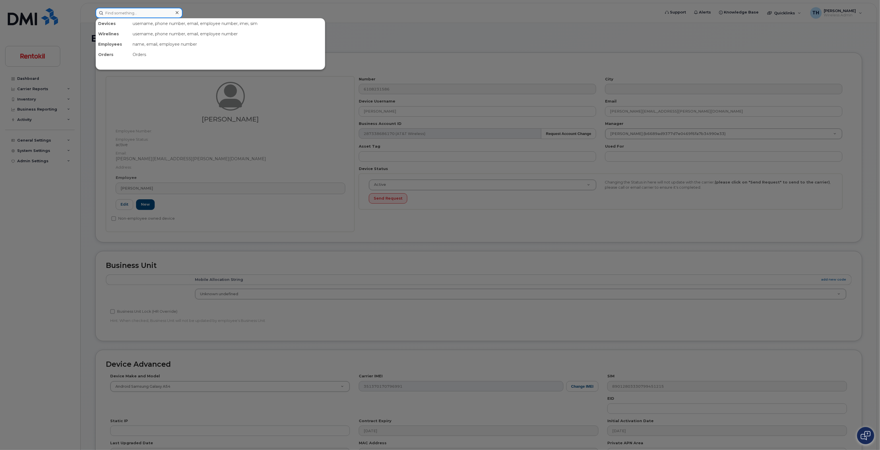
click at [133, 11] on input at bounding box center [139, 13] width 87 height 10
paste input "6108231586"
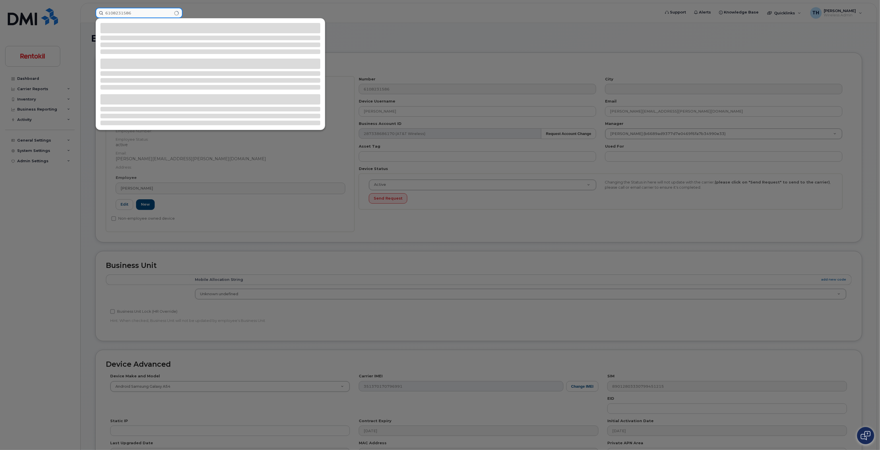
click at [154, 12] on input "6108231586" at bounding box center [139, 13] width 87 height 10
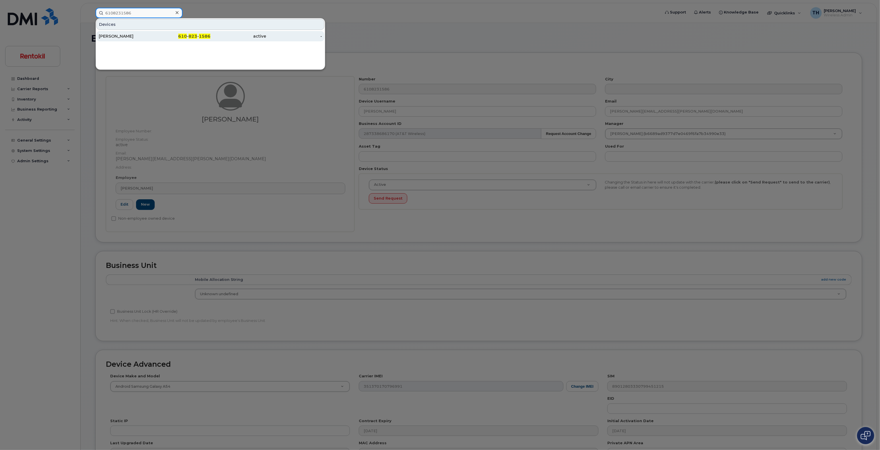
type input "6108231586"
click at [156, 36] on div "610 - 823 - 1586" at bounding box center [183, 36] width 56 height 6
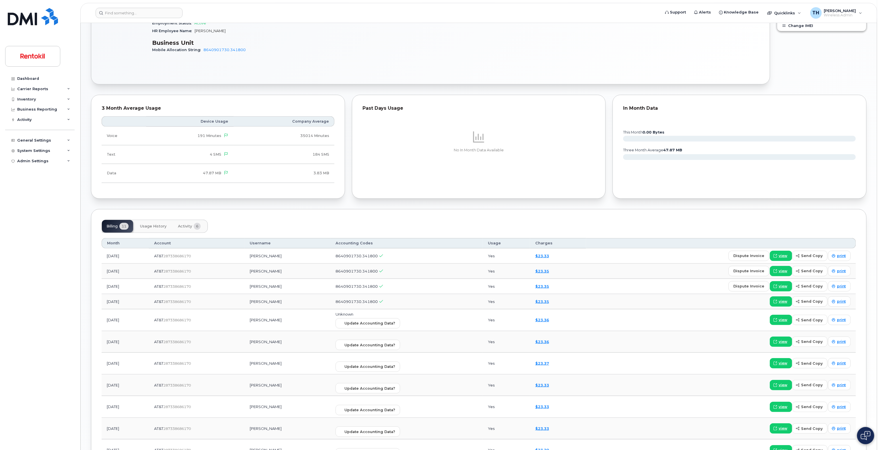
scroll to position [287, 0]
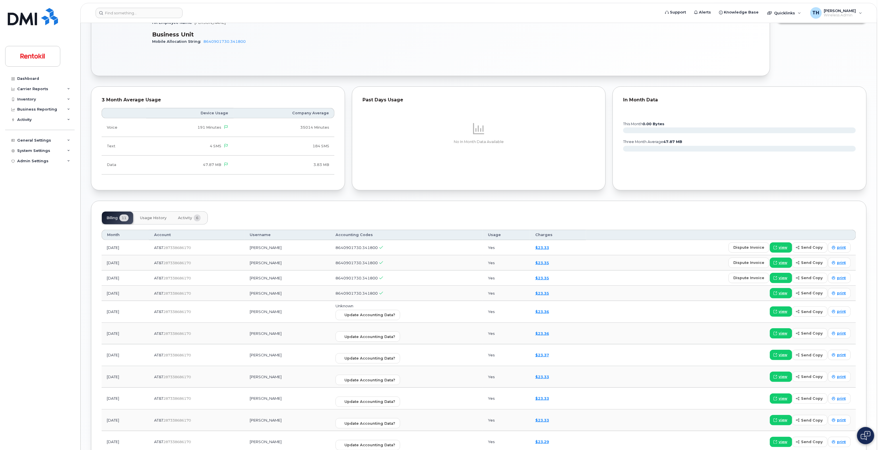
click at [153, 219] on span "Usage History" at bounding box center [153, 218] width 26 height 5
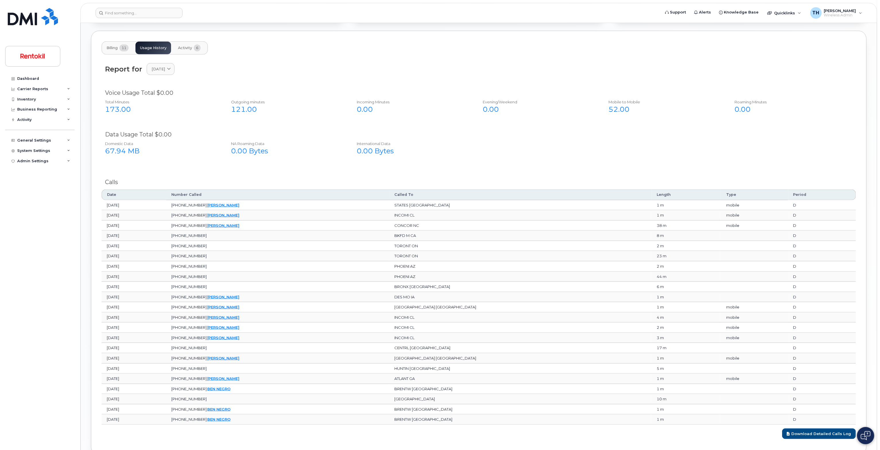
scroll to position [460, 0]
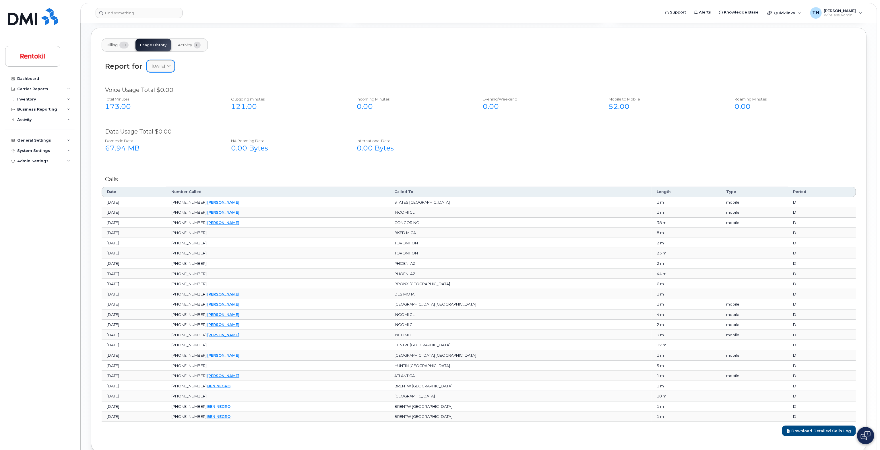
click at [165, 67] on span "[DATE]" at bounding box center [158, 65] width 13 height 5
click at [169, 112] on div "June" at bounding box center [174, 114] width 52 height 9
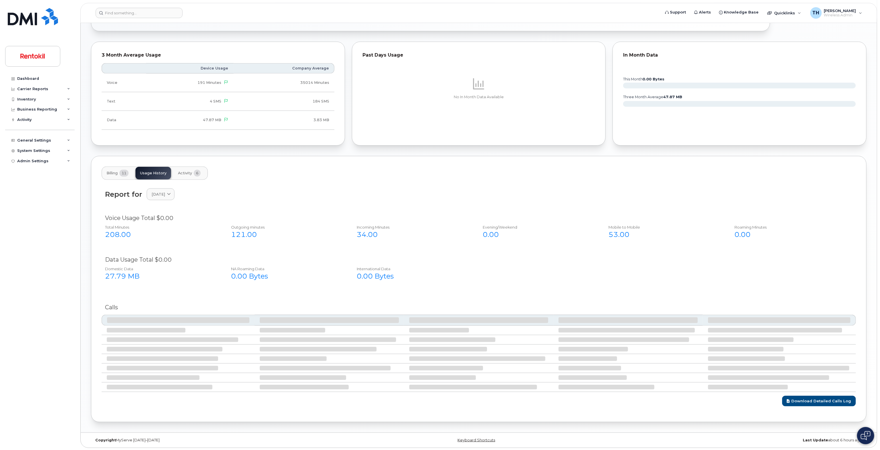
scroll to position [458, 0]
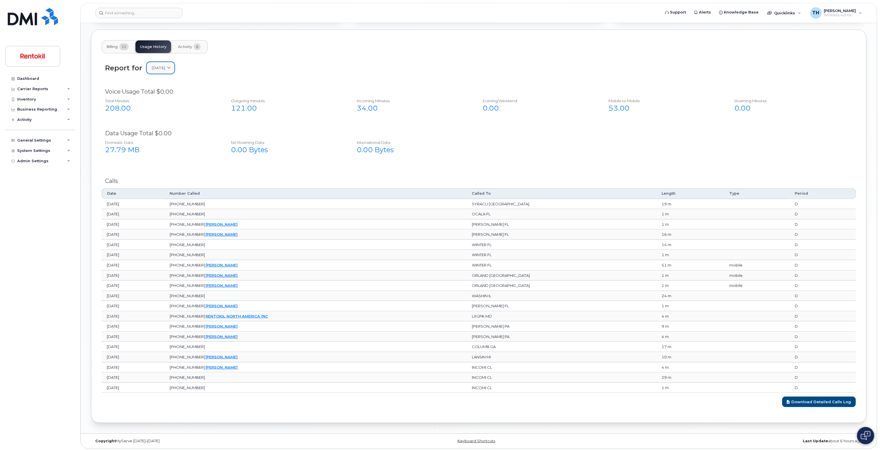
click at [171, 69] on icon at bounding box center [169, 68] width 4 height 4
click at [175, 129] on div "May" at bounding box center [174, 125] width 52 height 9
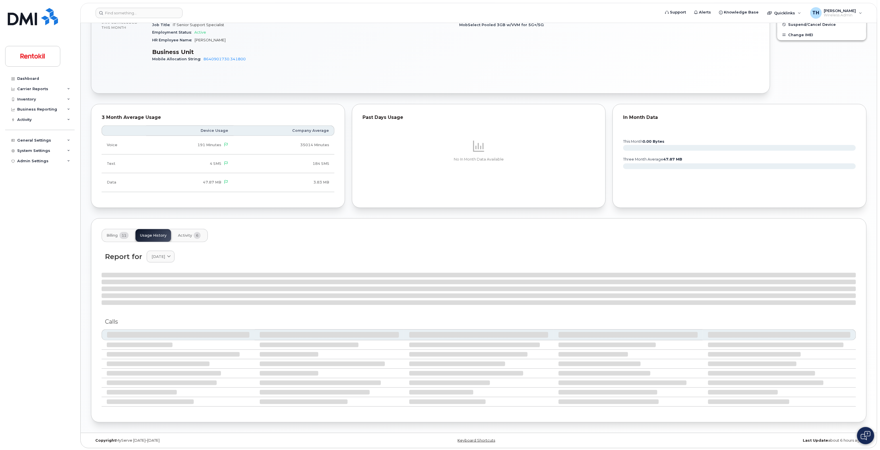
scroll to position [346, 0]
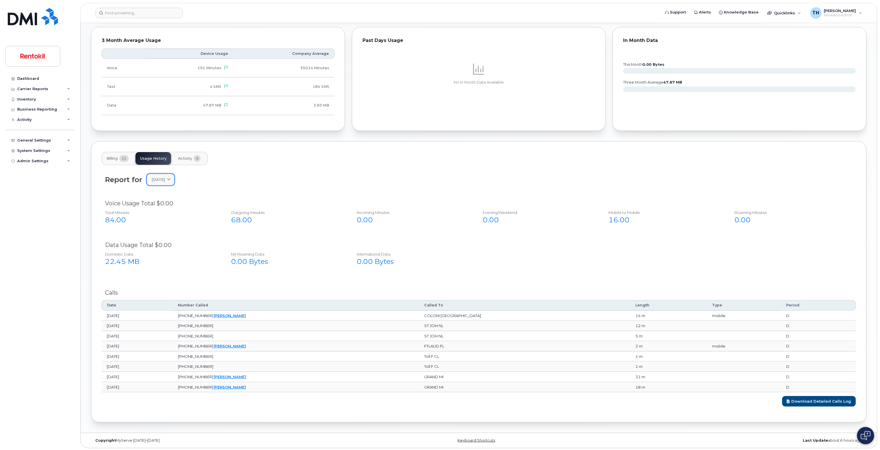
click at [159, 174] on link "May 2025" at bounding box center [161, 180] width 28 height 12
click at [170, 245] on div "April" at bounding box center [174, 247] width 52 height 9
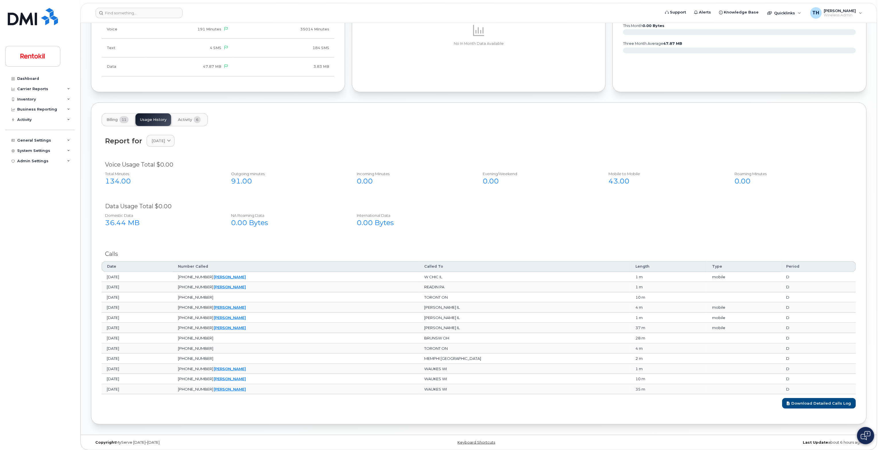
scroll to position [387, 0]
click at [249, 220] on div "0.00 Bytes" at bounding box center [287, 221] width 113 height 10
drag, startPoint x: 241, startPoint y: 185, endPoint x: 238, endPoint y: 175, distance: 9.6
click at [241, 184] on div "Outgoing minutes 91.00" at bounding box center [287, 177] width 123 height 20
click at [238, 175] on div "91.00" at bounding box center [287, 180] width 113 height 10
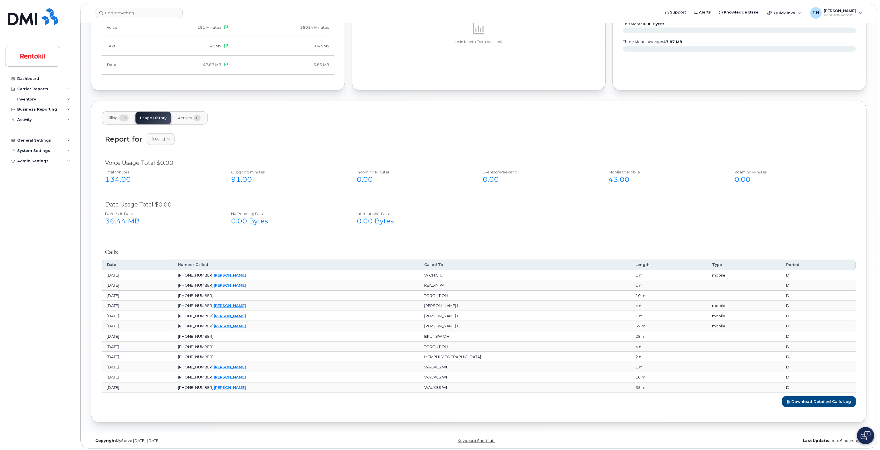
click at [131, 177] on div "134.00" at bounding box center [161, 180] width 113 height 10
click at [125, 177] on div "134.00" at bounding box center [161, 180] width 113 height 10
drag, startPoint x: 125, startPoint y: 177, endPoint x: 123, endPoint y: 184, distance: 7.0
click at [125, 178] on div "134.00" at bounding box center [161, 180] width 113 height 10
click at [121, 216] on div "36.44 MB" at bounding box center [161, 221] width 113 height 10
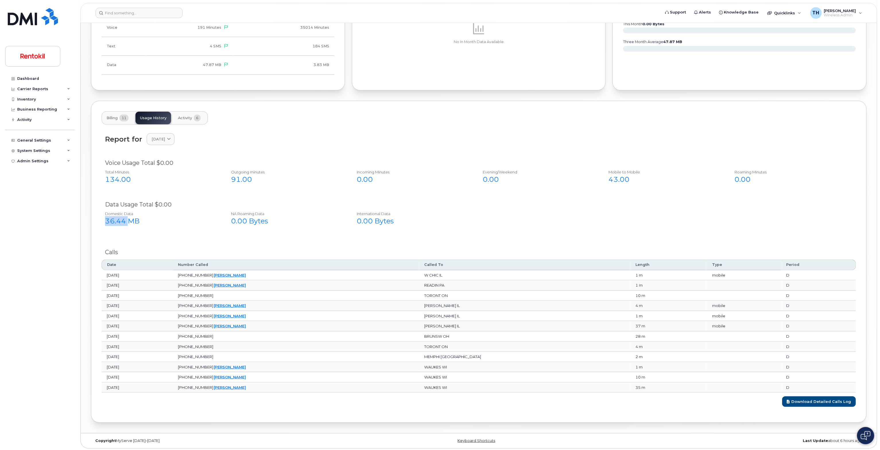
click at [121, 216] on div "36.44 MB" at bounding box center [161, 221] width 113 height 10
drag, startPoint x: 121, startPoint y: 216, endPoint x: 462, endPoint y: 252, distance: 342.6
click at [127, 218] on div "36.44 MB" at bounding box center [161, 221] width 113 height 10
click at [615, 175] on div "43.00" at bounding box center [665, 180] width 113 height 10
drag, startPoint x: 615, startPoint y: 175, endPoint x: 740, endPoint y: 178, distance: 125.2
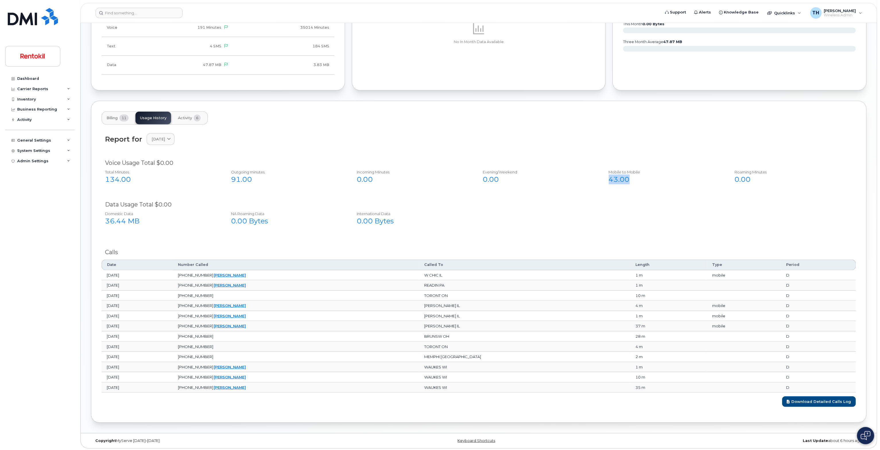
click at [638, 177] on div "43.00" at bounding box center [665, 180] width 113 height 10
click at [762, 178] on div "0.00" at bounding box center [791, 180] width 113 height 10
click at [506, 184] on div "Evening/Weekend 0.00" at bounding box center [539, 177] width 123 height 20
click at [496, 180] on div "0.00" at bounding box center [539, 180] width 113 height 10
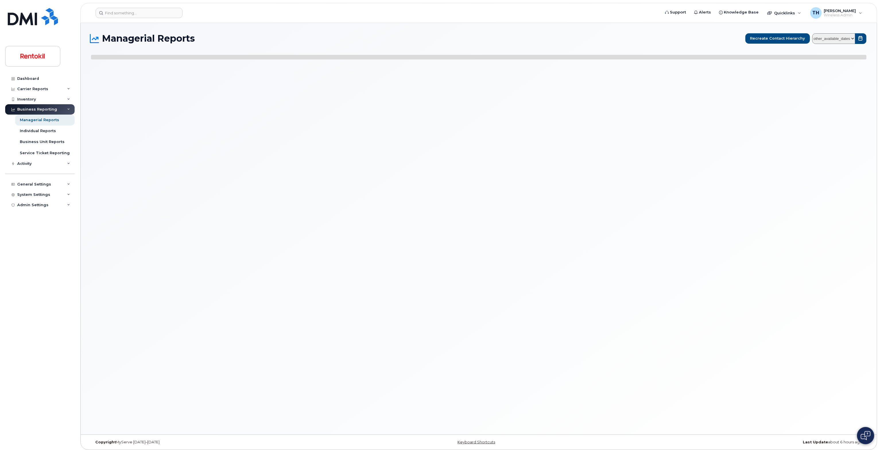
select select
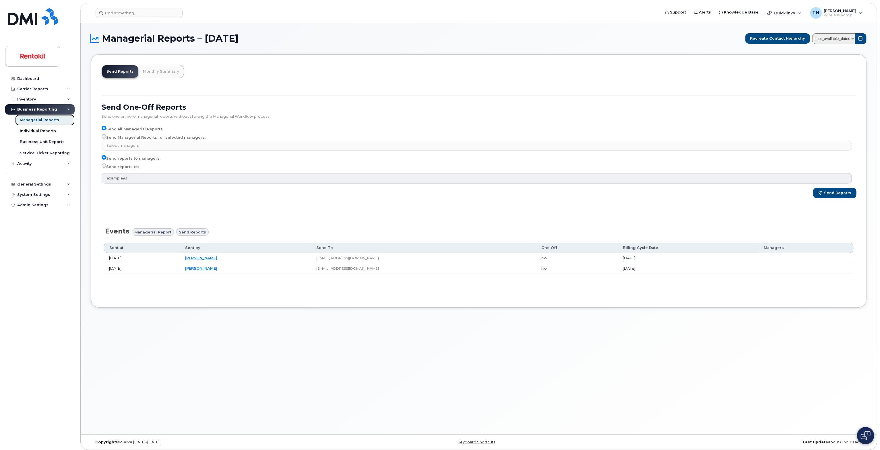
click at [47, 121] on div "Managerial Reports" at bounding box center [39, 119] width 39 height 5
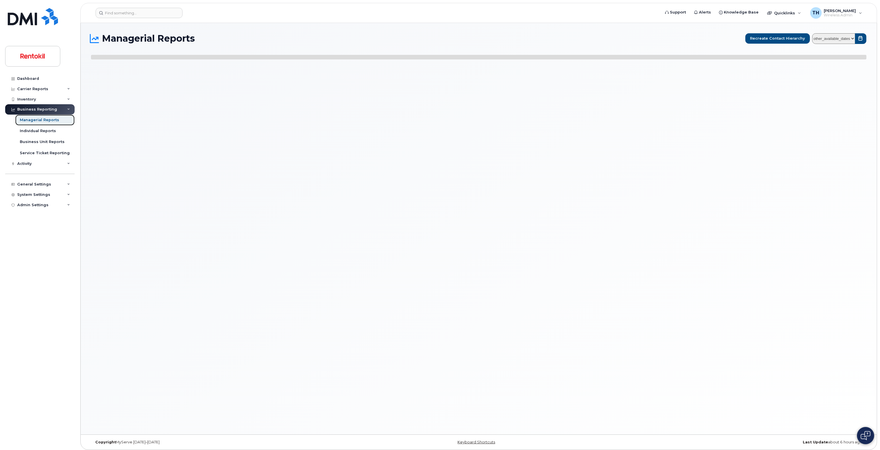
select select
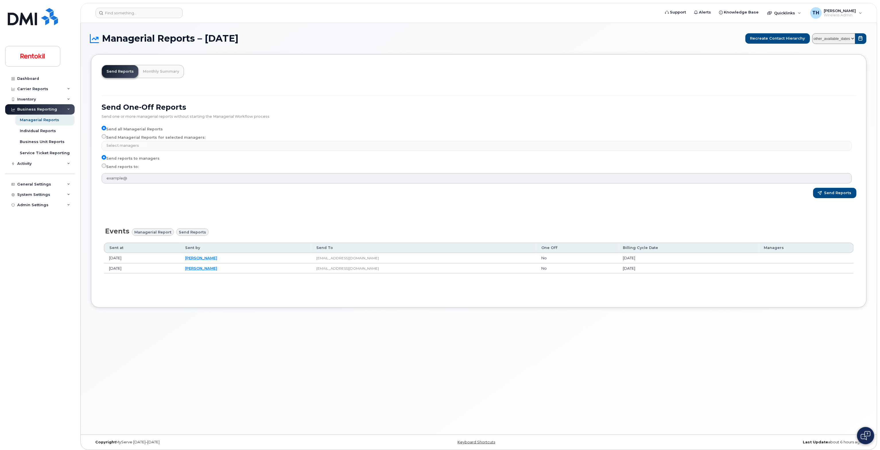
click at [105, 137] on input "Send Managerial Reports for selected managers:" at bounding box center [104, 136] width 5 height 5
radio input "true"
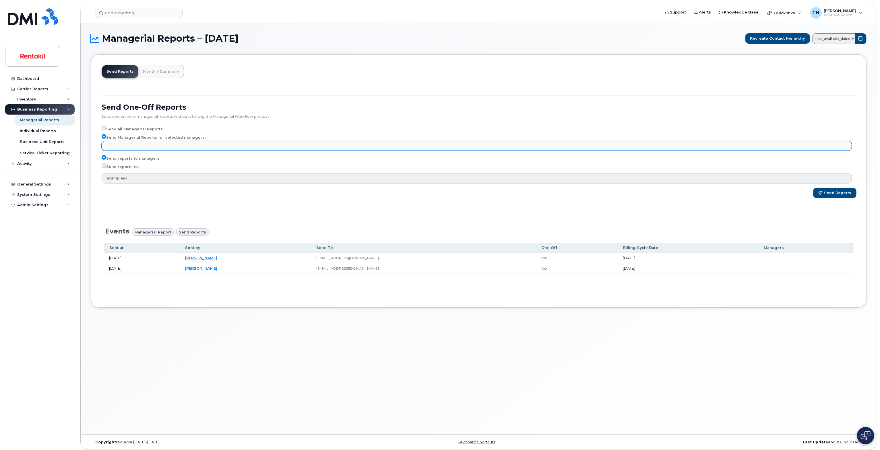
click at [124, 148] on input "text" at bounding box center [477, 146] width 745 height 8
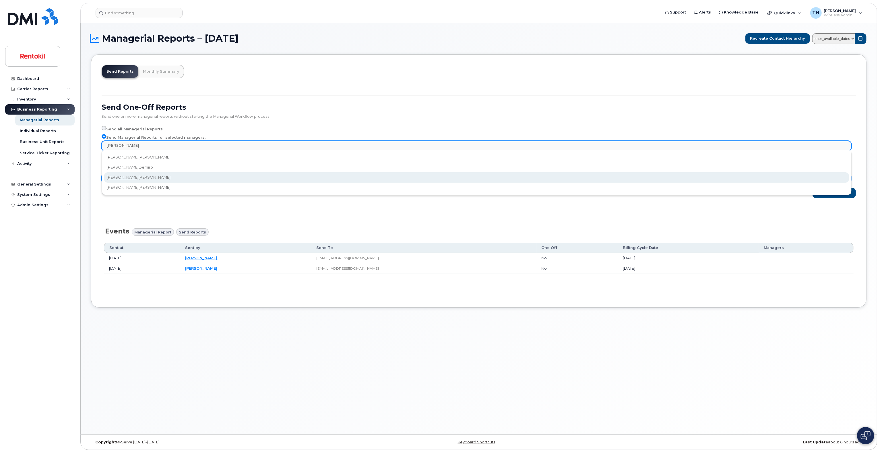
type input "[PERSON_NAME]"
select select "53e87132-271f-46f6-b9a3-bedb862cc78c"
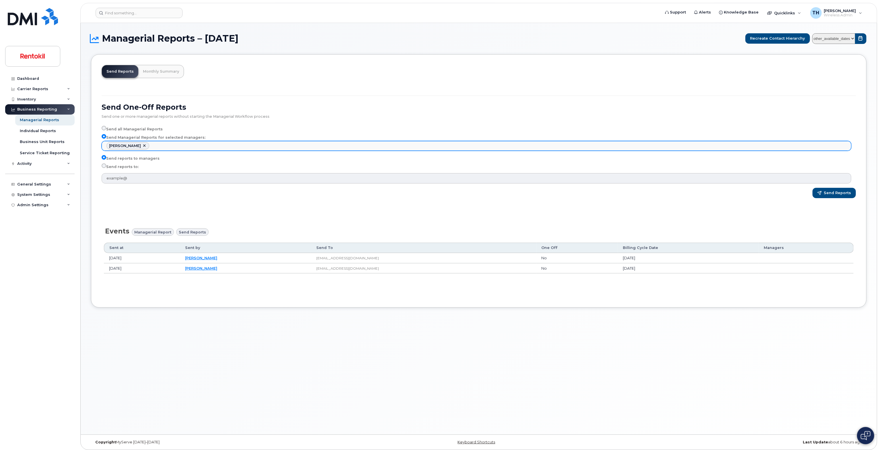
click at [141, 144] on li "[PERSON_NAME]" at bounding box center [127, 145] width 43 height 7
click at [142, 144] on link at bounding box center [144, 146] width 5 height 5
select select
type input "Select managers"
click at [140, 144] on ul "Select managers" at bounding box center [476, 145] width 749 height 9
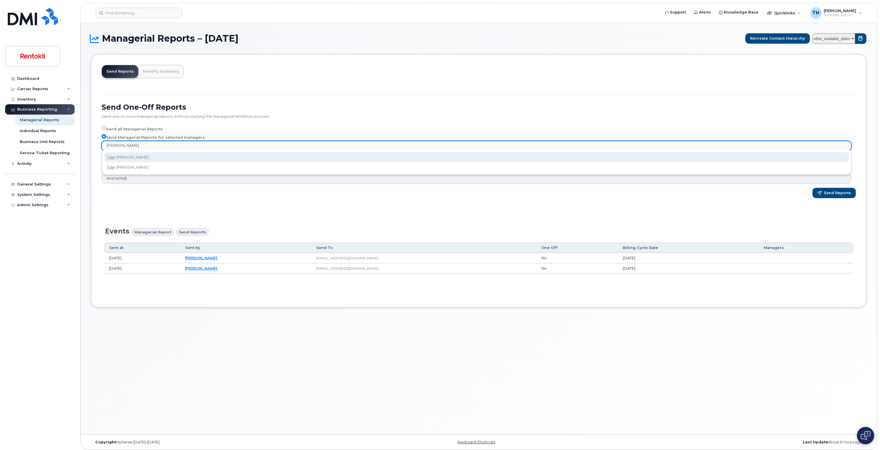
type input "T"
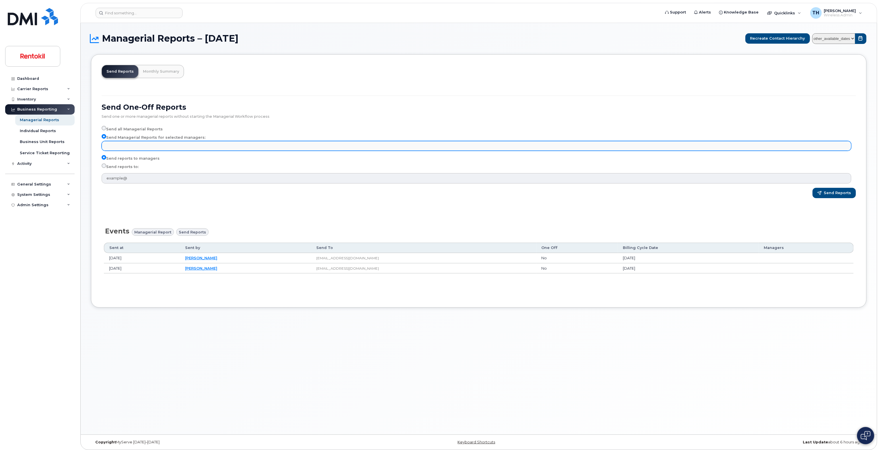
type input "Select managers"
click at [210, 146] on ul "Select managers" at bounding box center [476, 145] width 749 height 9
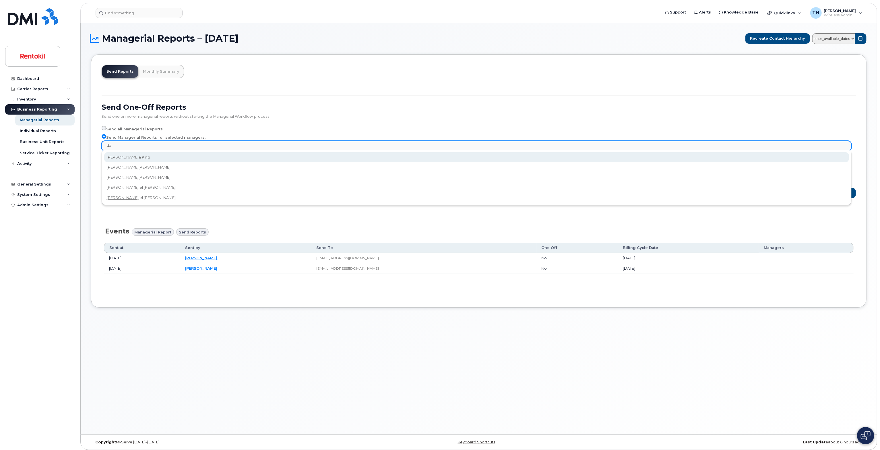
type input "d"
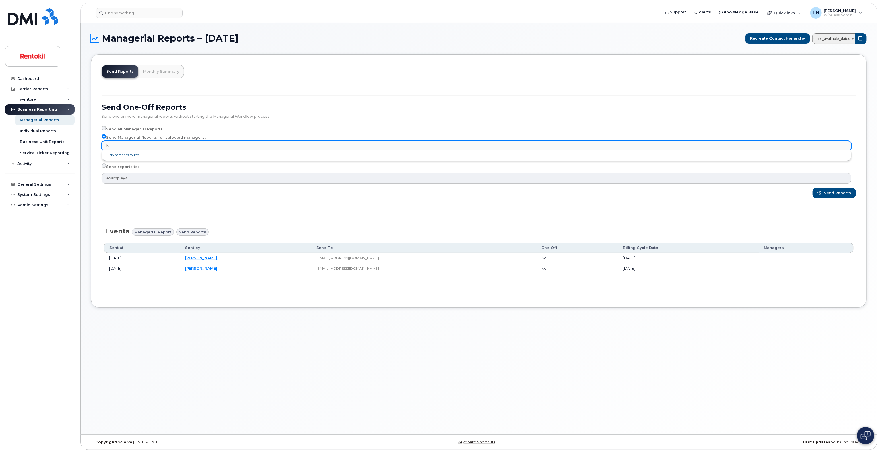
type input "k"
type input "K"
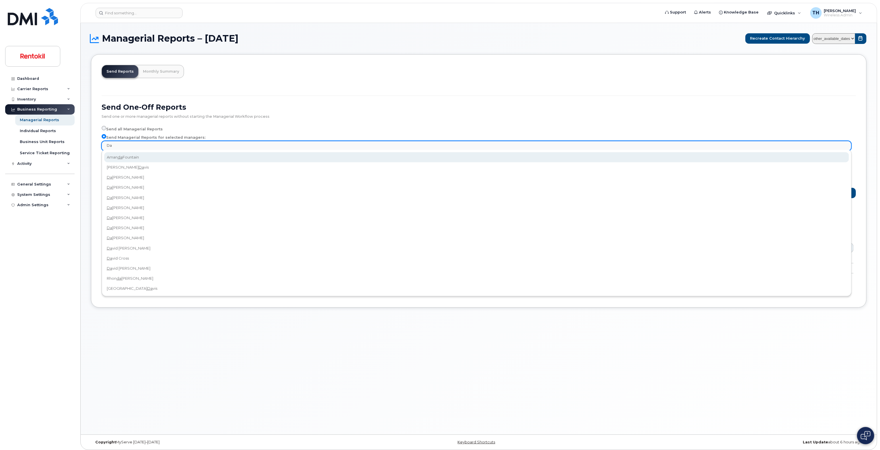
type input "D"
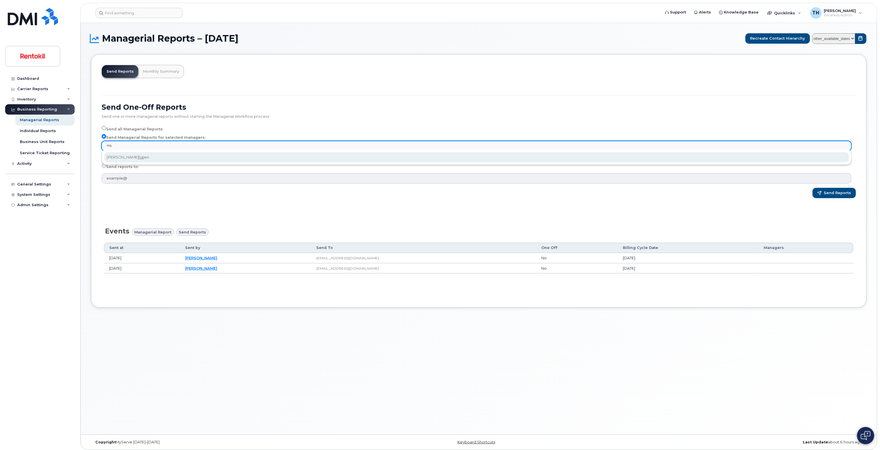
type input "H"
type input "T"
type input "S"
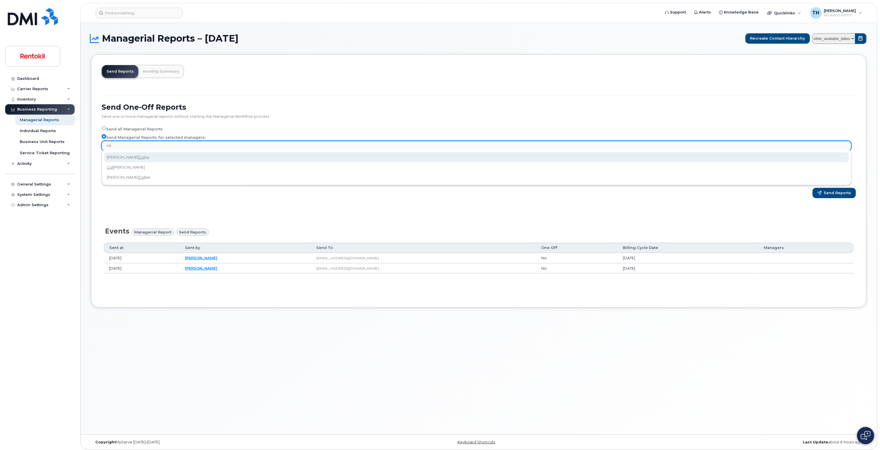
type input "c"
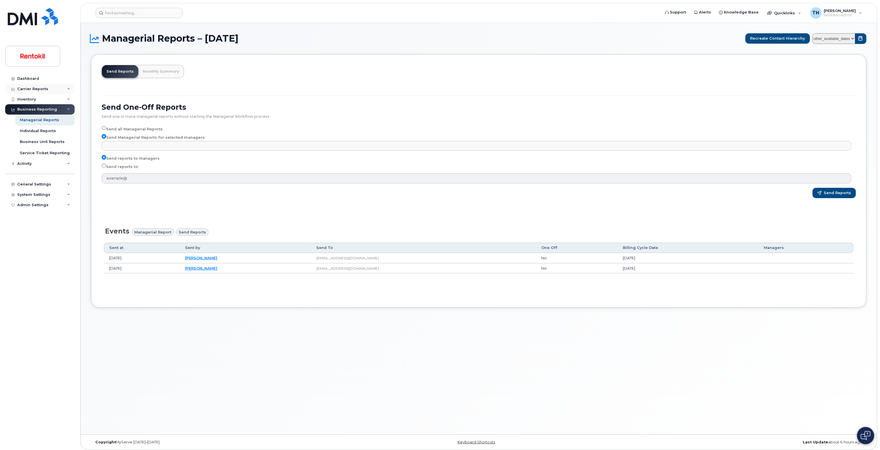
type input "Select managers"
click at [32, 90] on div "Carrier Reports" at bounding box center [32, 89] width 31 height 5
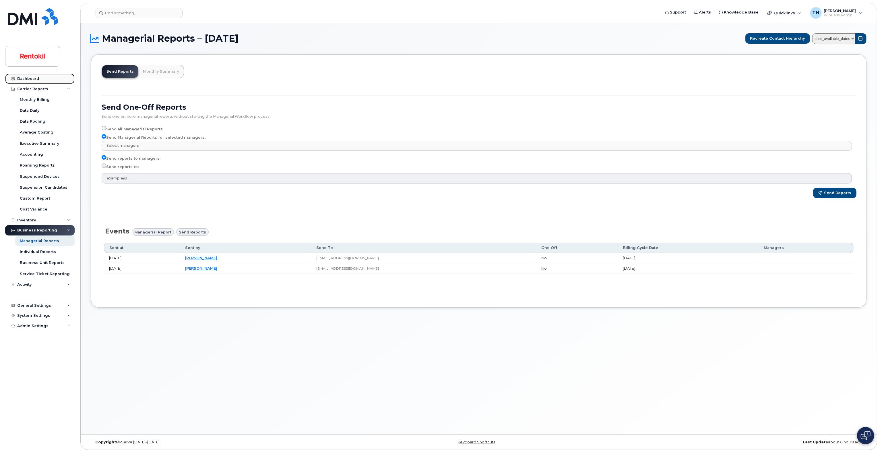
click at [36, 81] on link "Dashboard" at bounding box center [39, 78] width 69 height 10
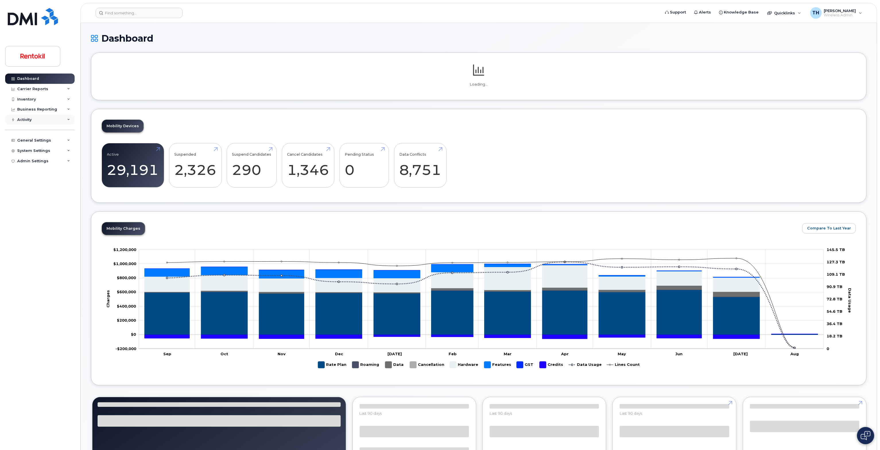
click at [52, 115] on div "Activity" at bounding box center [39, 120] width 69 height 10
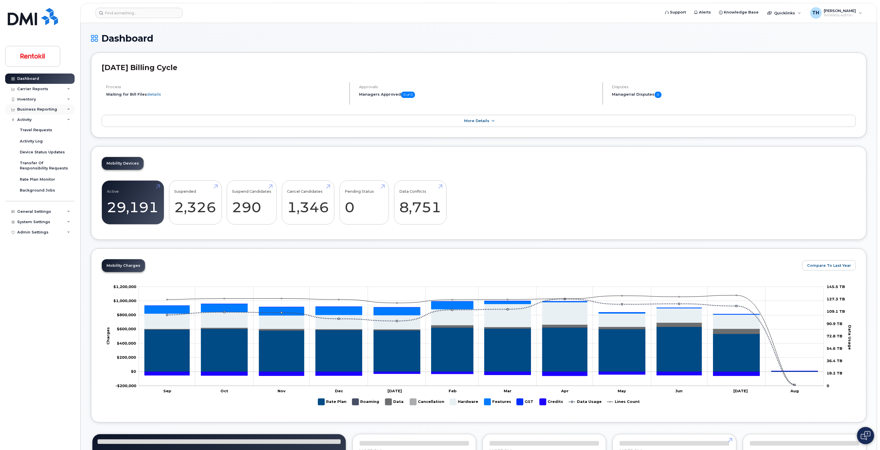
click at [54, 108] on div "Business Reporting" at bounding box center [39, 109] width 69 height 10
click at [46, 100] on div "Inventory" at bounding box center [39, 99] width 69 height 10
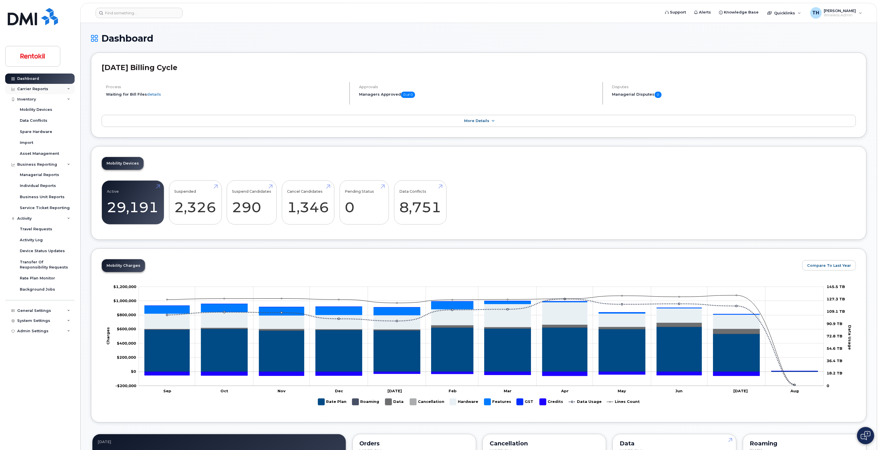
click at [45, 91] on div "Carrier Reports" at bounding box center [39, 89] width 69 height 10
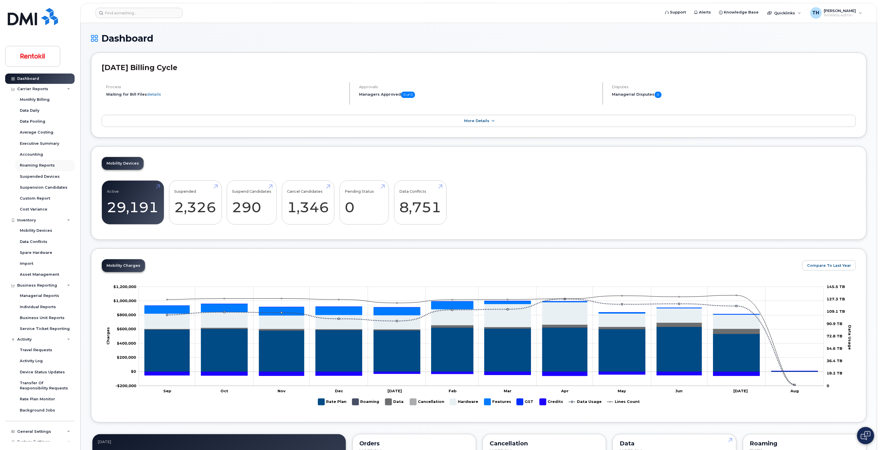
scroll to position [15, 0]
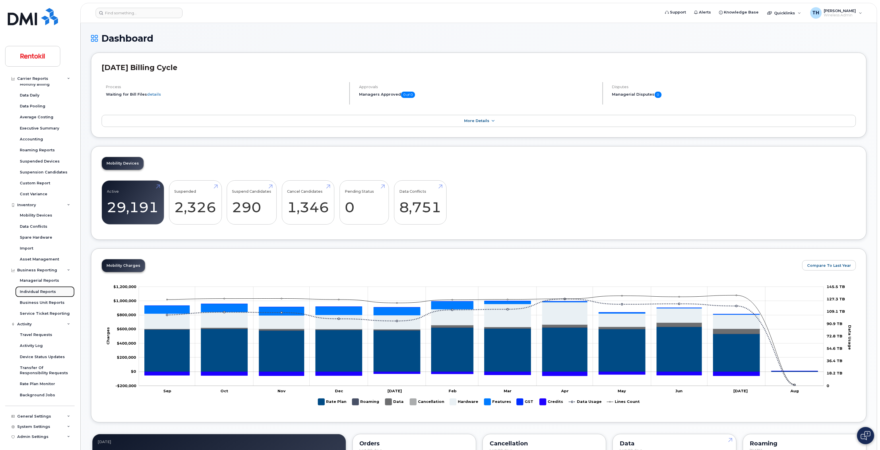
click at [40, 289] on div "Individual Reports" at bounding box center [38, 291] width 36 height 5
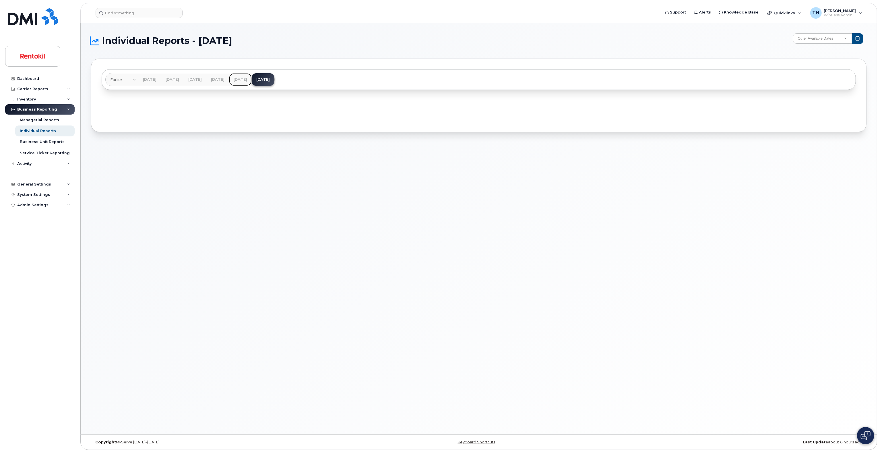
click at [252, 78] on link "[DATE]" at bounding box center [240, 79] width 23 height 13
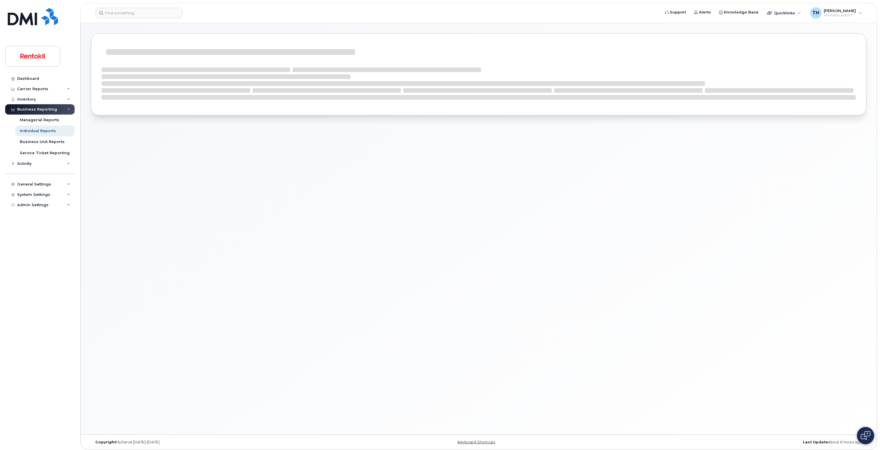
drag, startPoint x: 585, startPoint y: 313, endPoint x: 575, endPoint y: 310, distance: 10.4
click at [585, 313] on div at bounding box center [479, 228] width 796 height 411
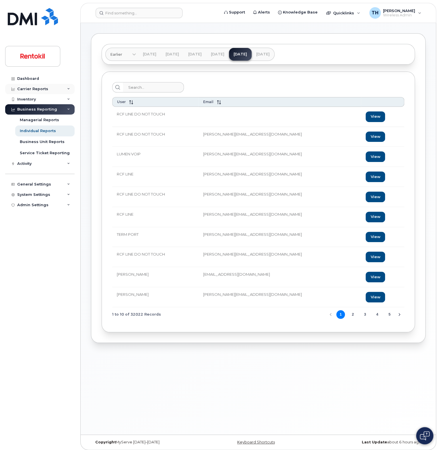
click at [56, 89] on div "Carrier Reports" at bounding box center [39, 89] width 69 height 10
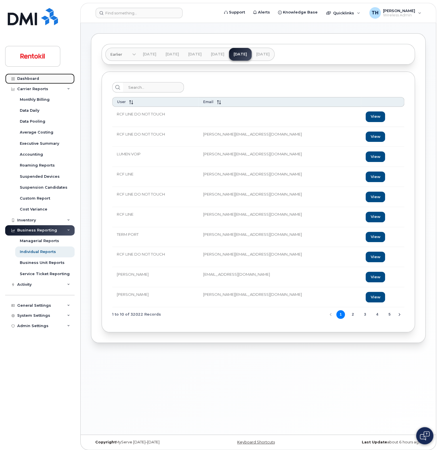
click at [57, 80] on link "Dashboard" at bounding box center [39, 78] width 69 height 10
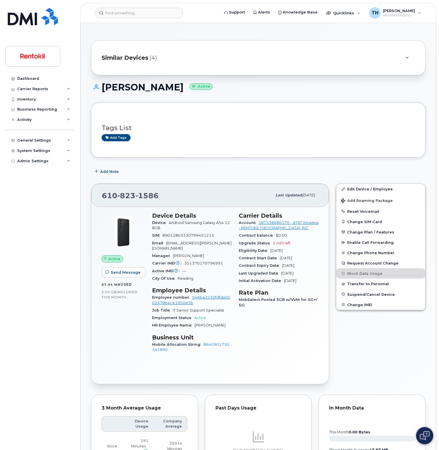
scroll to position [403, 0]
